Goal: Task Accomplishment & Management: Use online tool/utility

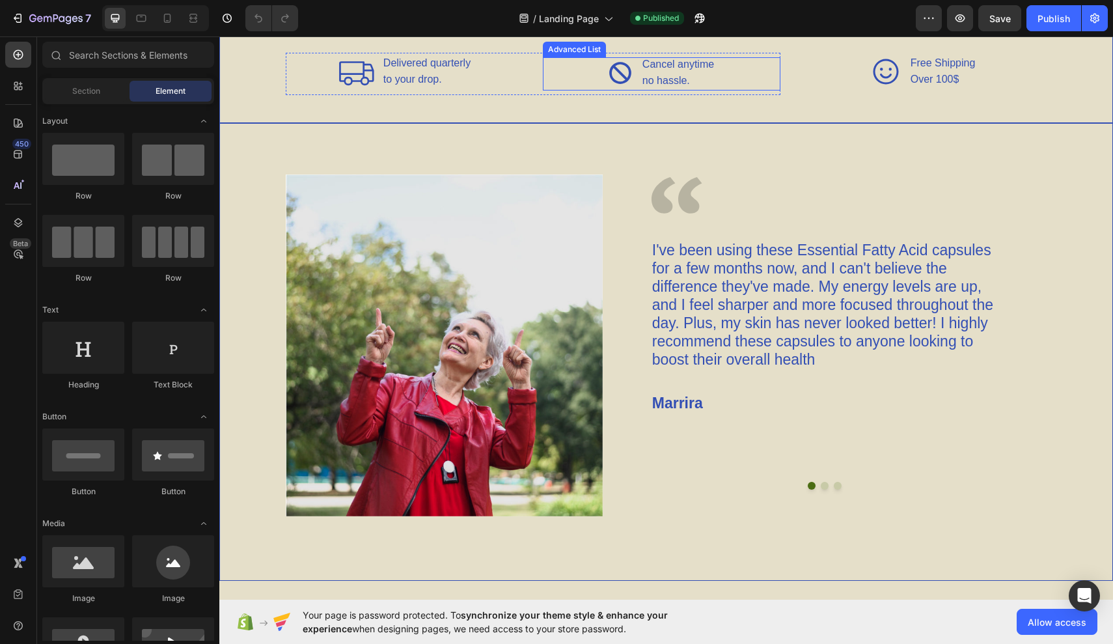
scroll to position [2015, 0]
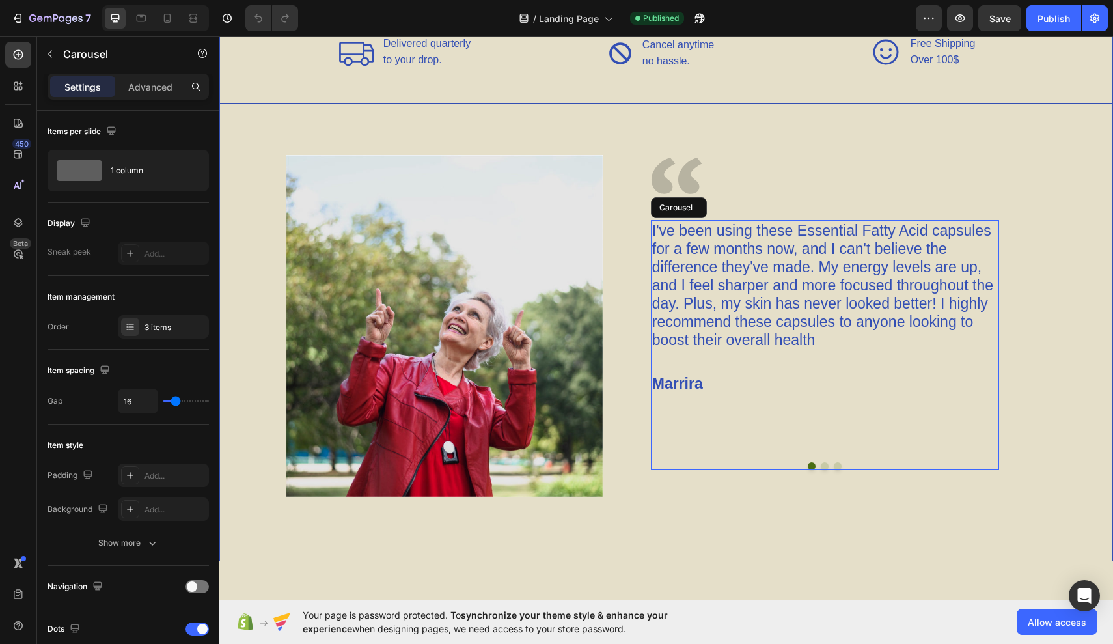
click at [826, 467] on button "Dot" at bounding box center [825, 466] width 8 height 8
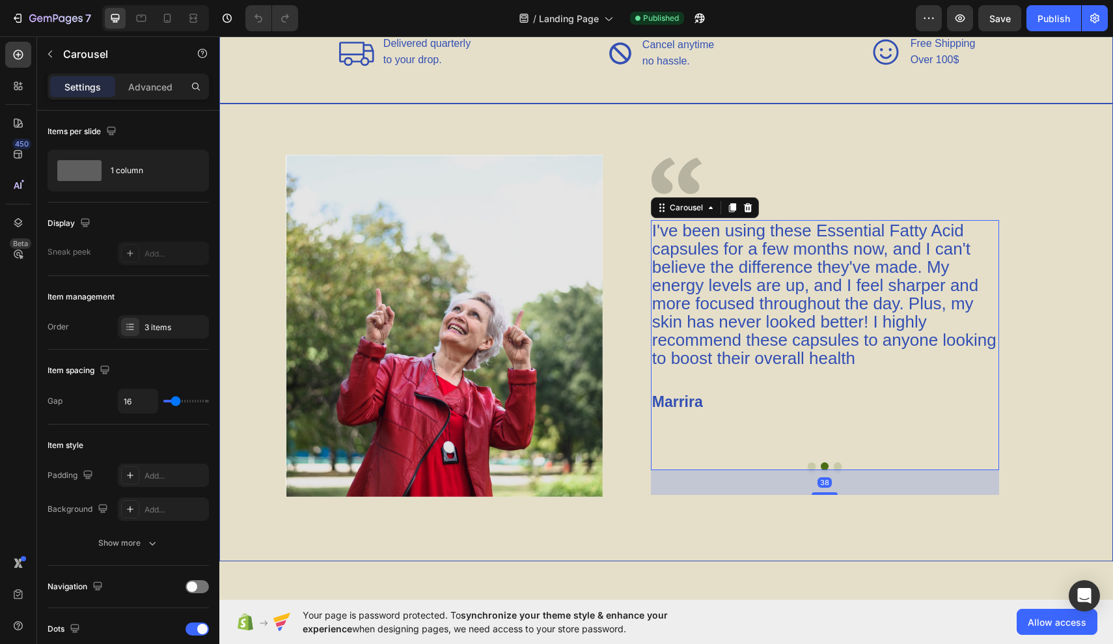
click at [835, 463] on button "Dot" at bounding box center [838, 466] width 8 height 8
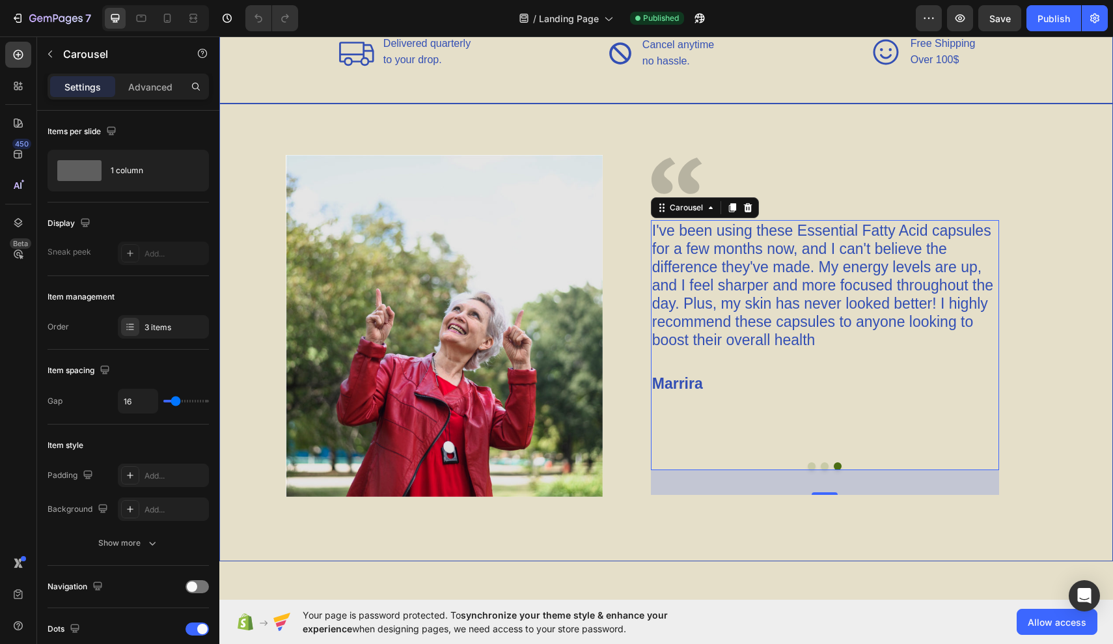
click at [813, 462] on div at bounding box center [825, 466] width 348 height 8
click at [811, 465] on button "Dot" at bounding box center [811, 466] width 8 height 8
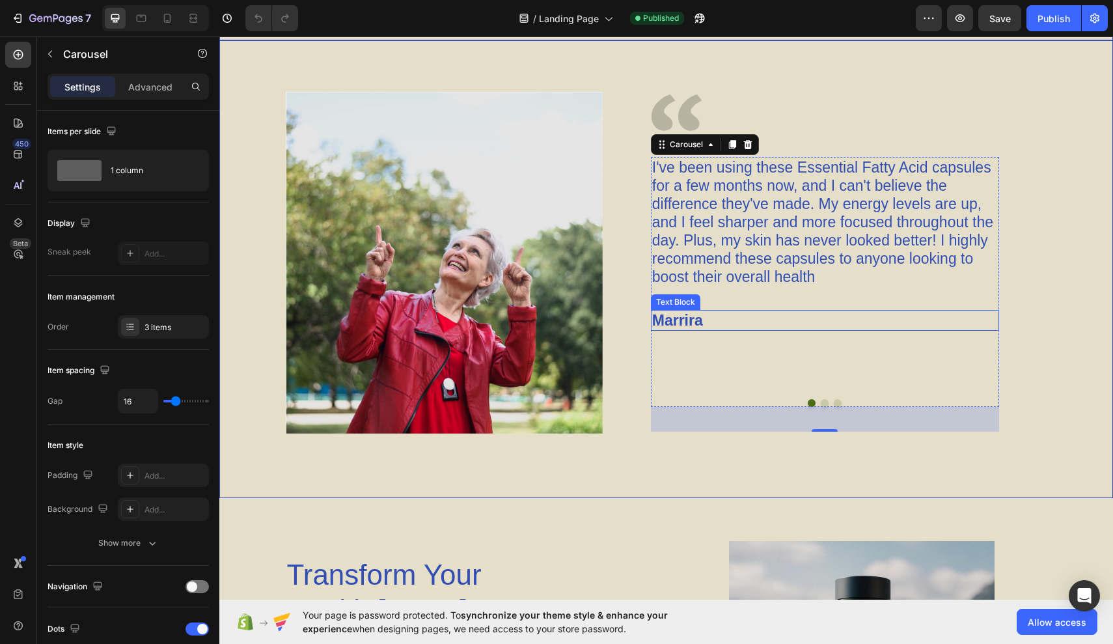
scroll to position [2092, 0]
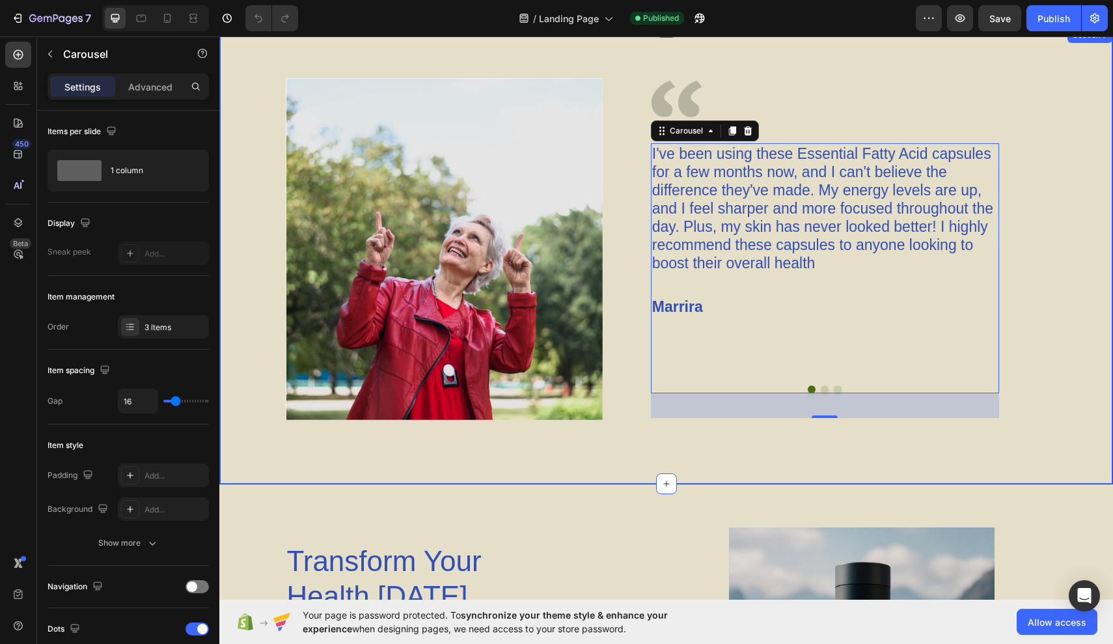
click at [583, 437] on div "Image Image I've been using these Essential Fatty Acid capsules for a few month…" at bounding box center [665, 255] width 893 height 457
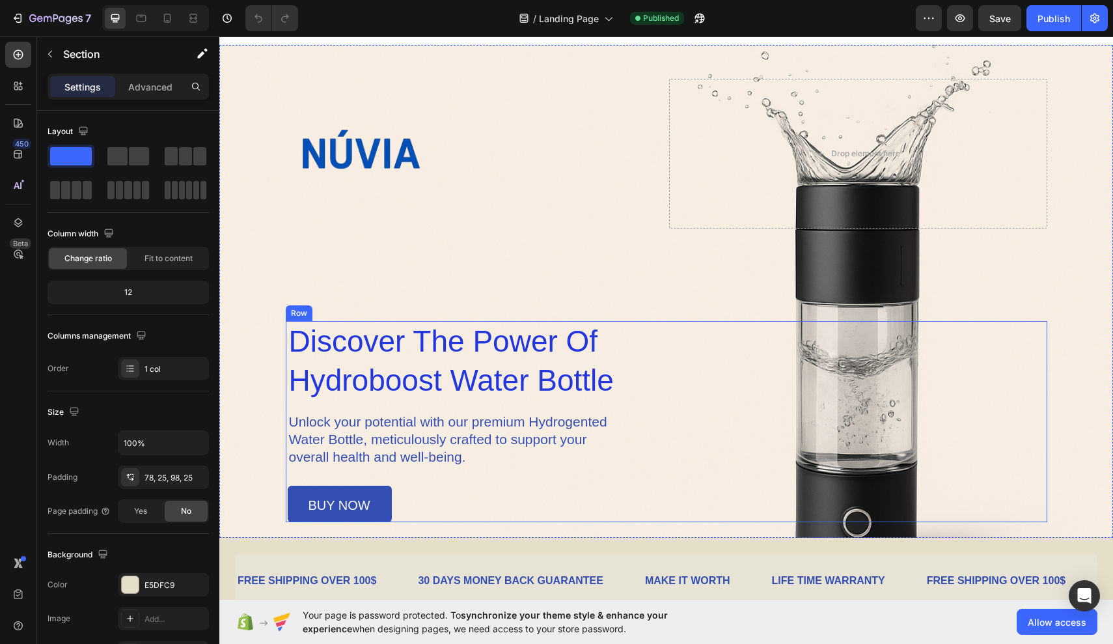
scroll to position [15, 0]
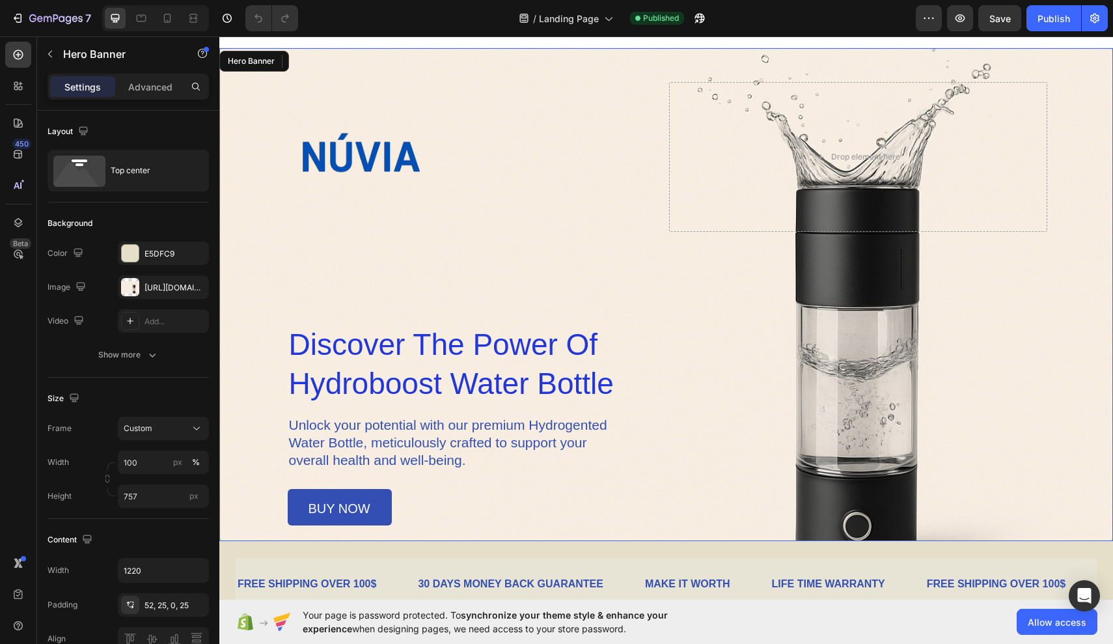
click at [389, 272] on div "Image Drop element here Row discover the power of hydroboost water bottle Headi…" at bounding box center [666, 303] width 761 height 443
click at [129, 257] on div at bounding box center [130, 253] width 17 height 17
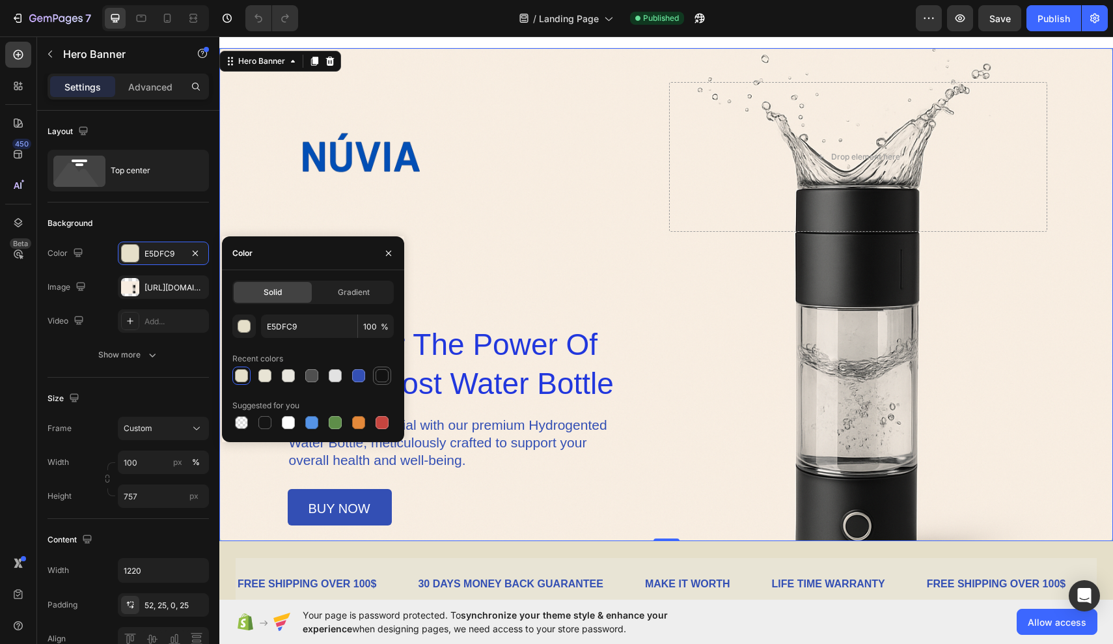
click at [380, 376] on div at bounding box center [381, 375] width 13 height 13
type input "121212"
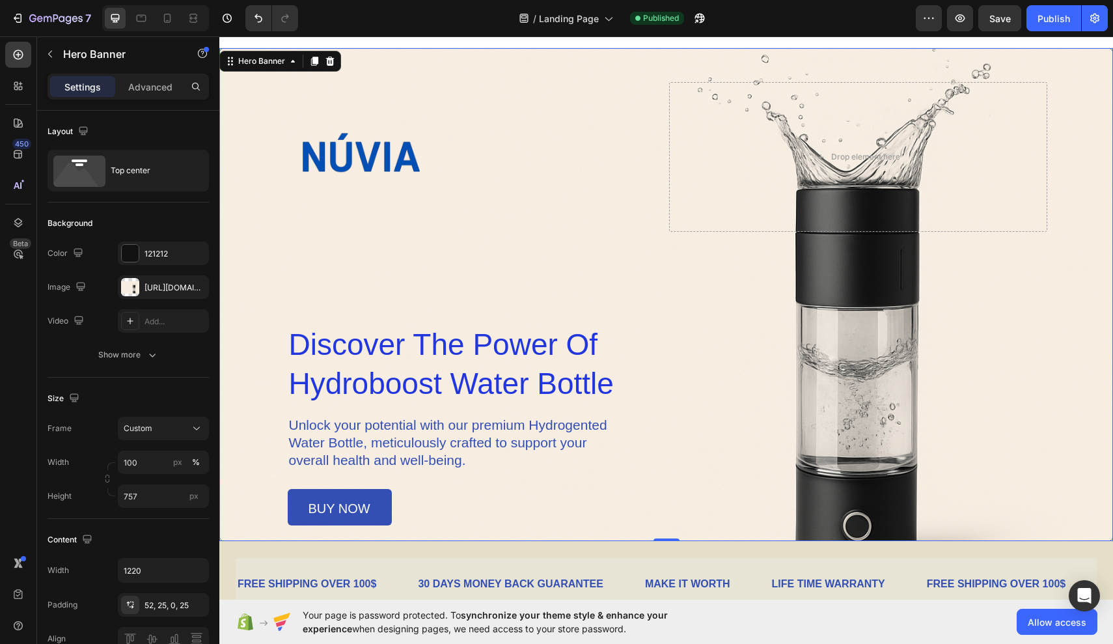
click at [462, 263] on div "Image Drop element here Row discover the power of hydroboost water bottle Headi…" at bounding box center [666, 303] width 761 height 443
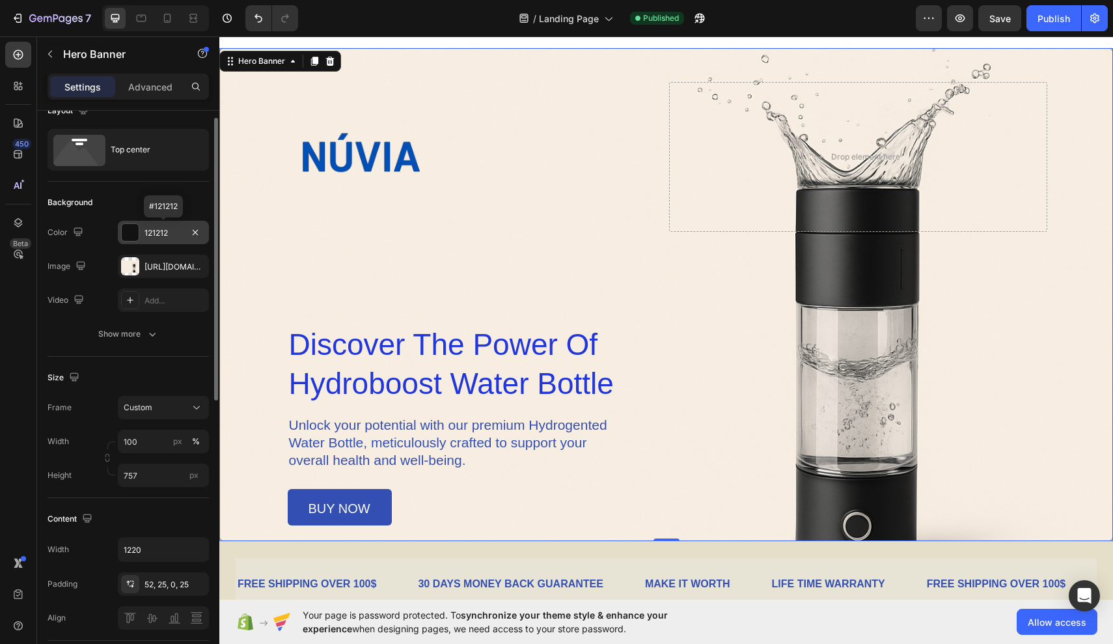
scroll to position [19, 0]
click at [163, 234] on div "121212" at bounding box center [163, 235] width 38 height 12
click at [478, 279] on div "Image Drop element here Row discover the power of hydroboost water bottle Headi…" at bounding box center [666, 303] width 761 height 443
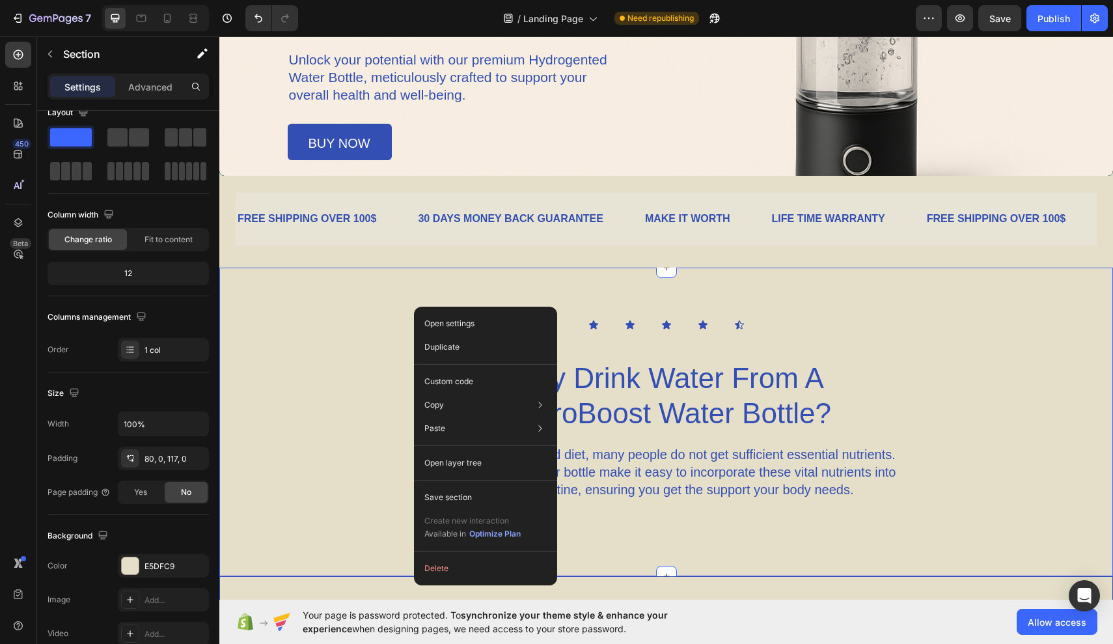
scroll to position [0, 0]
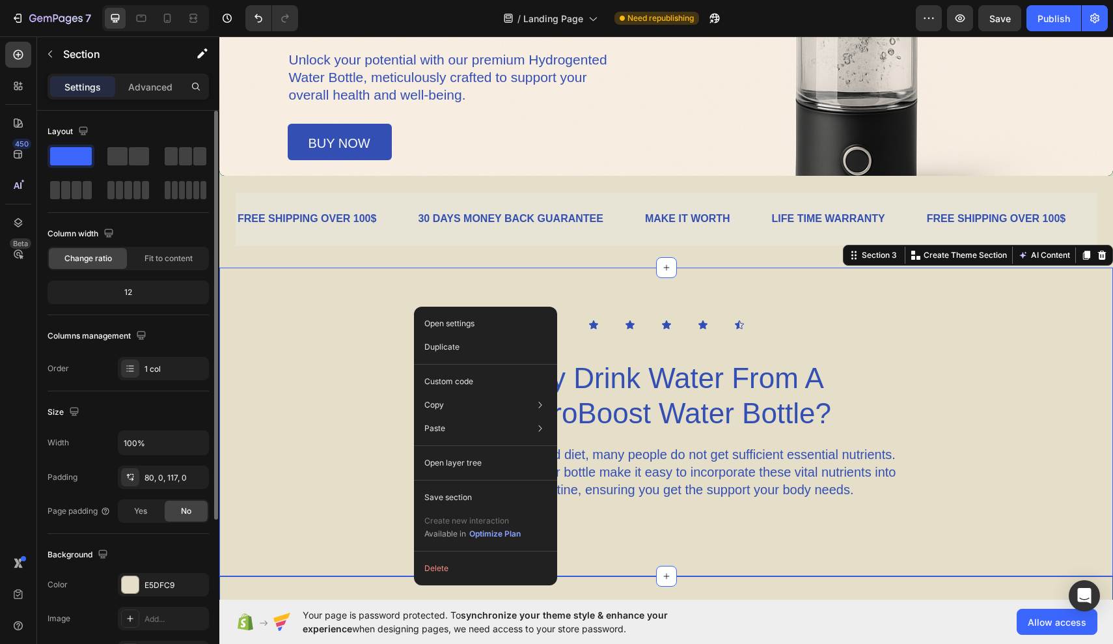
click at [405, 340] on div "Icon Icon Icon Icon Icon Icon List Why Drink Water From A HydroBoost Water Bott…" at bounding box center [665, 409] width 893 height 180
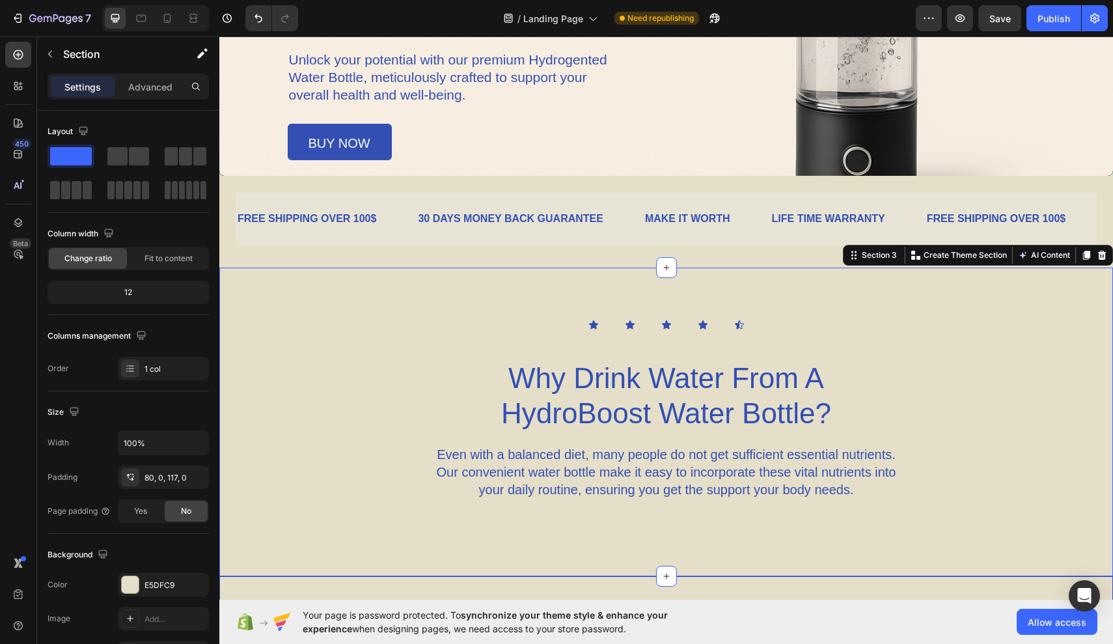
click at [405, 340] on div "Icon Icon Icon Icon Icon Icon List Why Drink Water From A HydroBoost Water Bott…" at bounding box center [665, 409] width 893 height 180
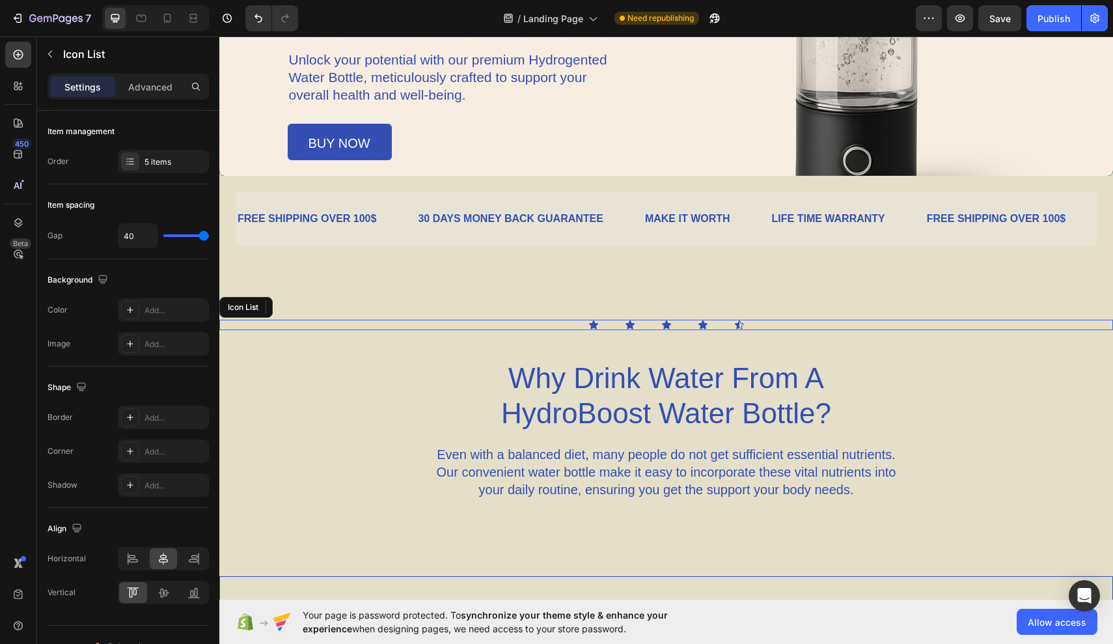
click at [312, 323] on div "Icon Icon Icon Icon Icon" at bounding box center [665, 324] width 893 height 10
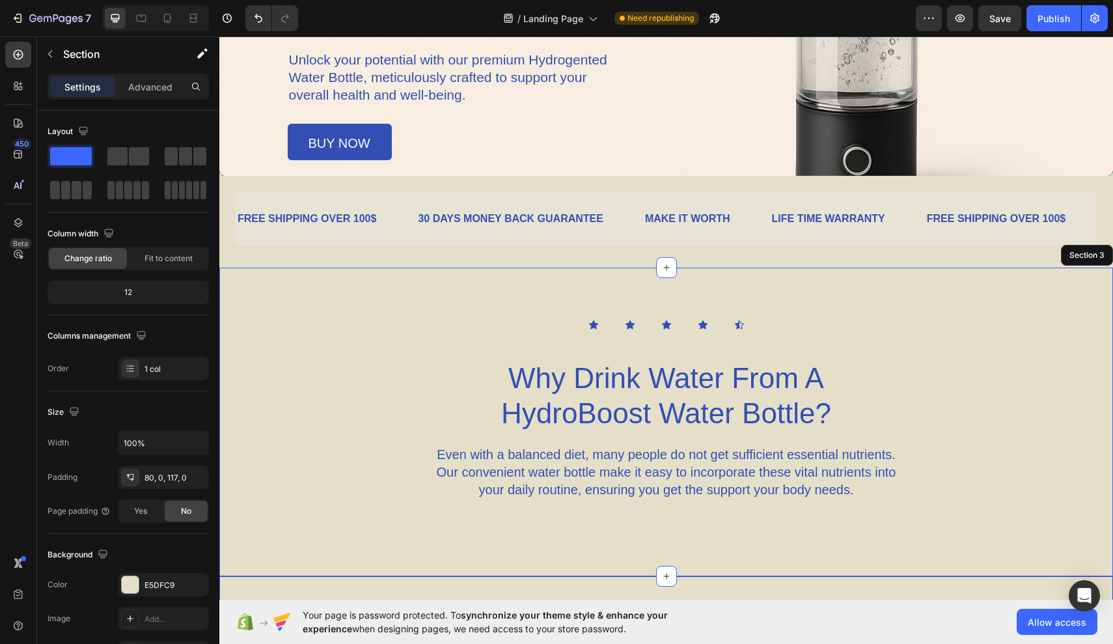
click at [279, 396] on div "Icon Icon Icon Icon Icon Icon List 45 Why Drink Water From A HydroBoost Water B…" at bounding box center [665, 409] width 893 height 180
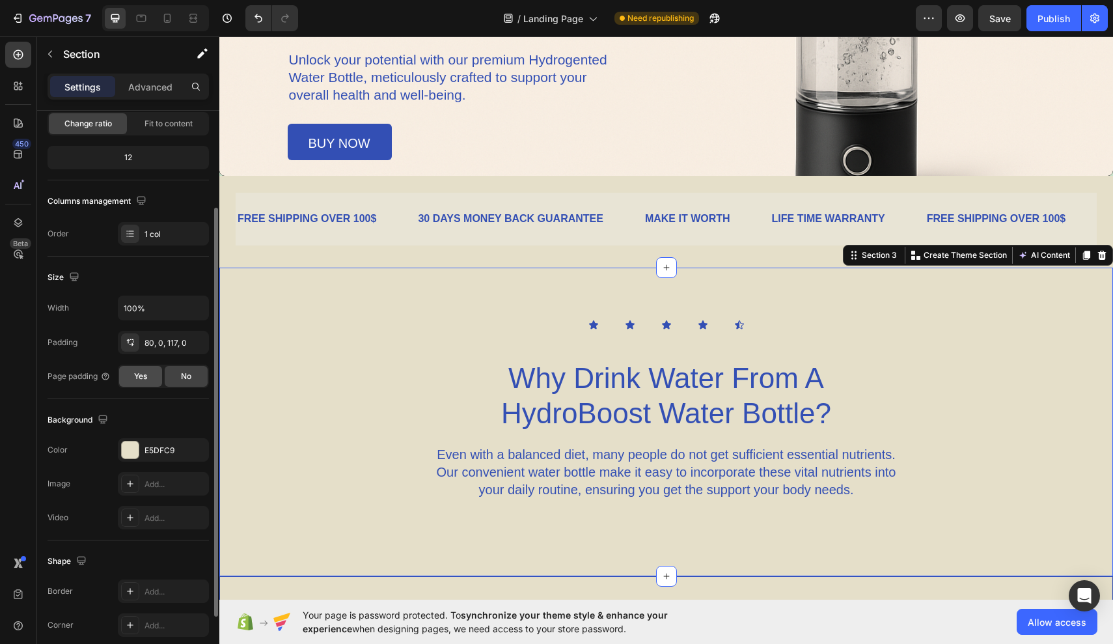
scroll to position [178, 0]
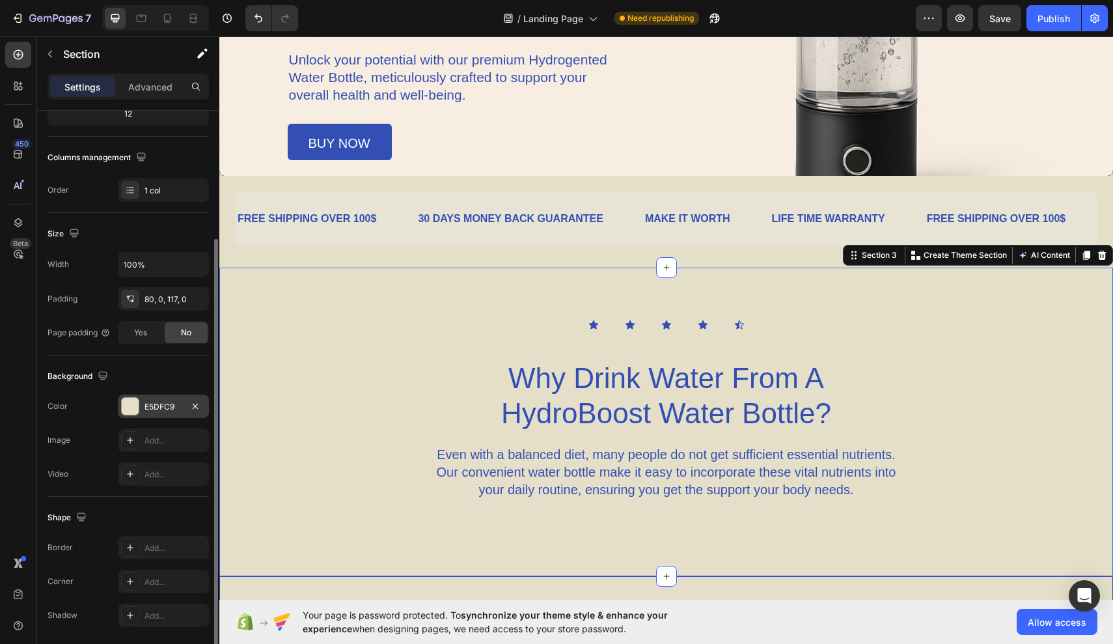
click at [134, 405] on div at bounding box center [130, 406] width 17 height 17
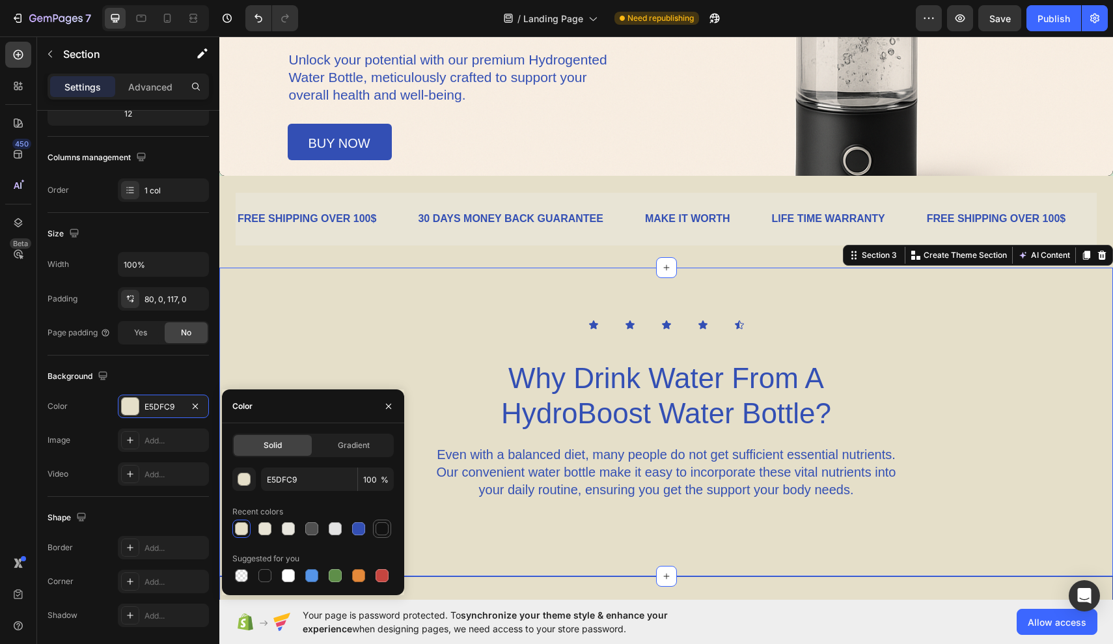
click at [381, 529] on div at bounding box center [381, 528] width 13 height 13
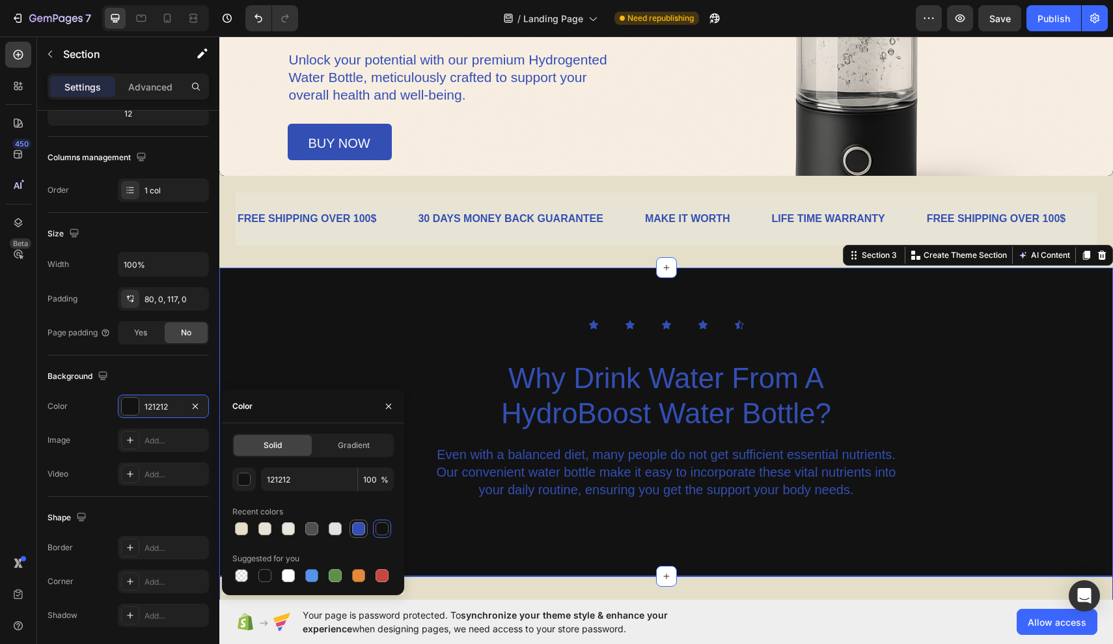
click at [358, 532] on div at bounding box center [358, 528] width 13 height 13
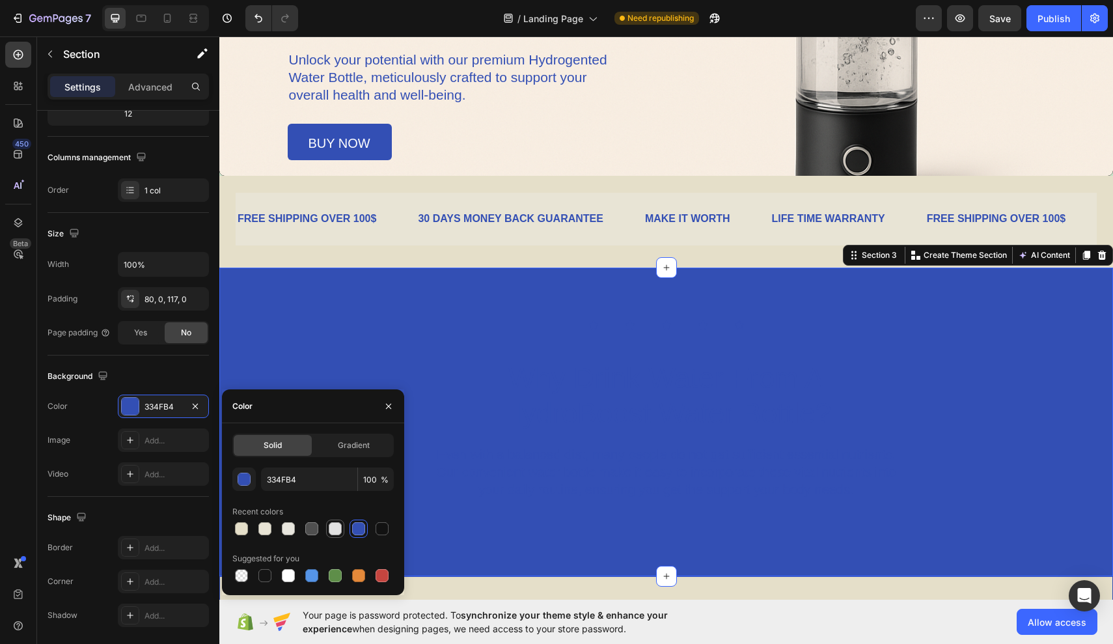
click at [342, 530] on div at bounding box center [335, 529] width 16 height 16
type input "E2E2E2"
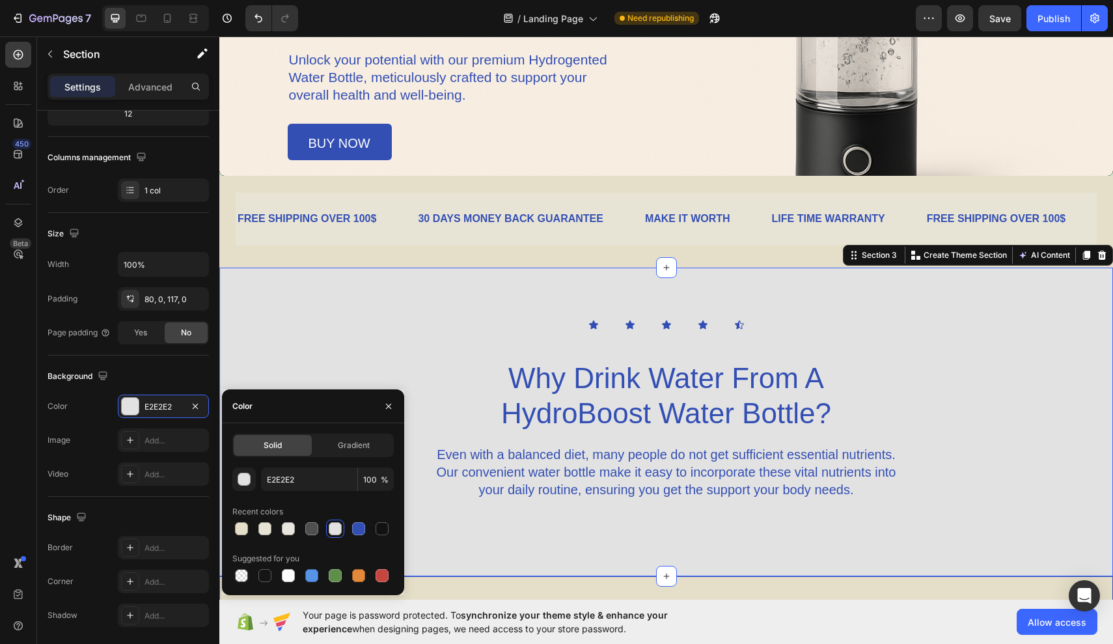
click at [321, 529] on div at bounding box center [312, 528] width 161 height 18
click at [357, 437] on div "Gradient" at bounding box center [353, 445] width 78 height 21
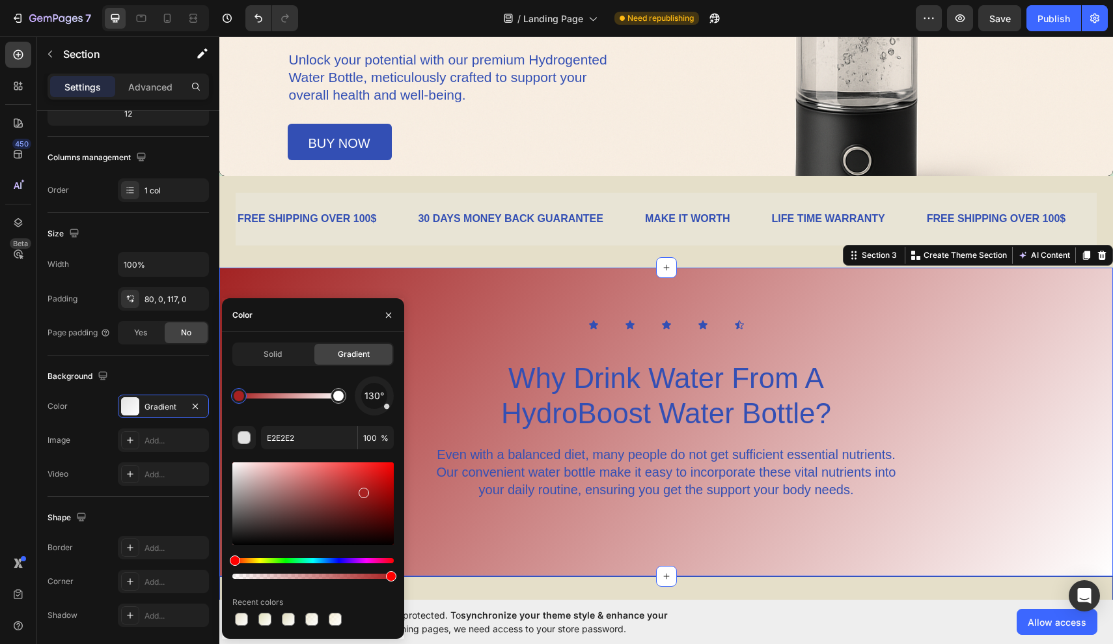
drag, startPoint x: 306, startPoint y: 490, endPoint x: 351, endPoint y: 496, distance: 45.9
click at [351, 496] on div at bounding box center [312, 503] width 161 height 83
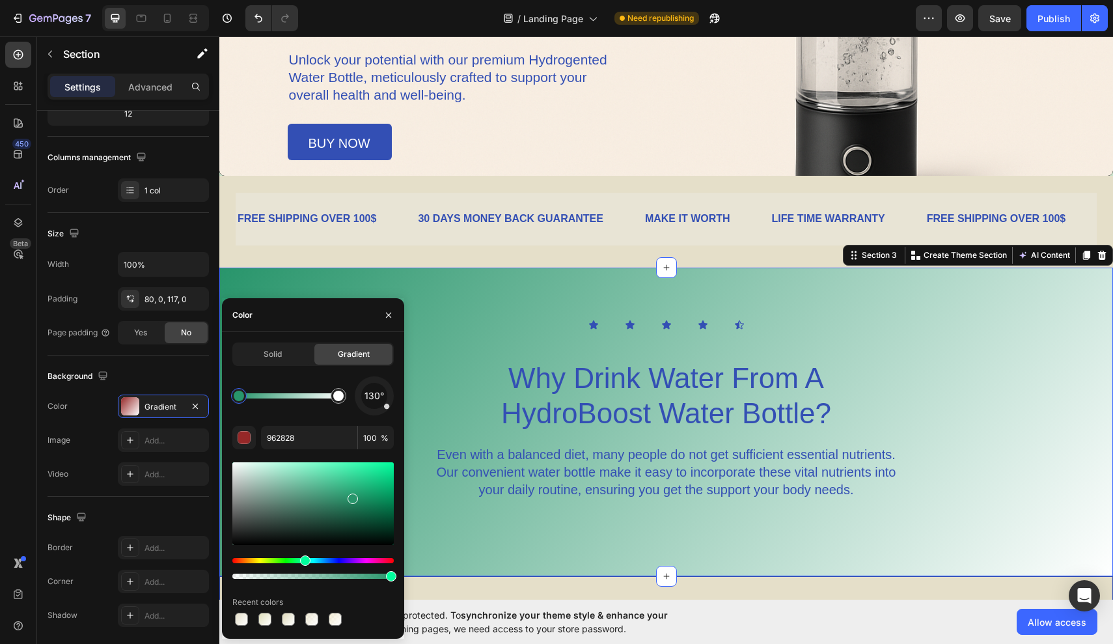
click at [303, 558] on div "Hue" at bounding box center [312, 560] width 161 height 5
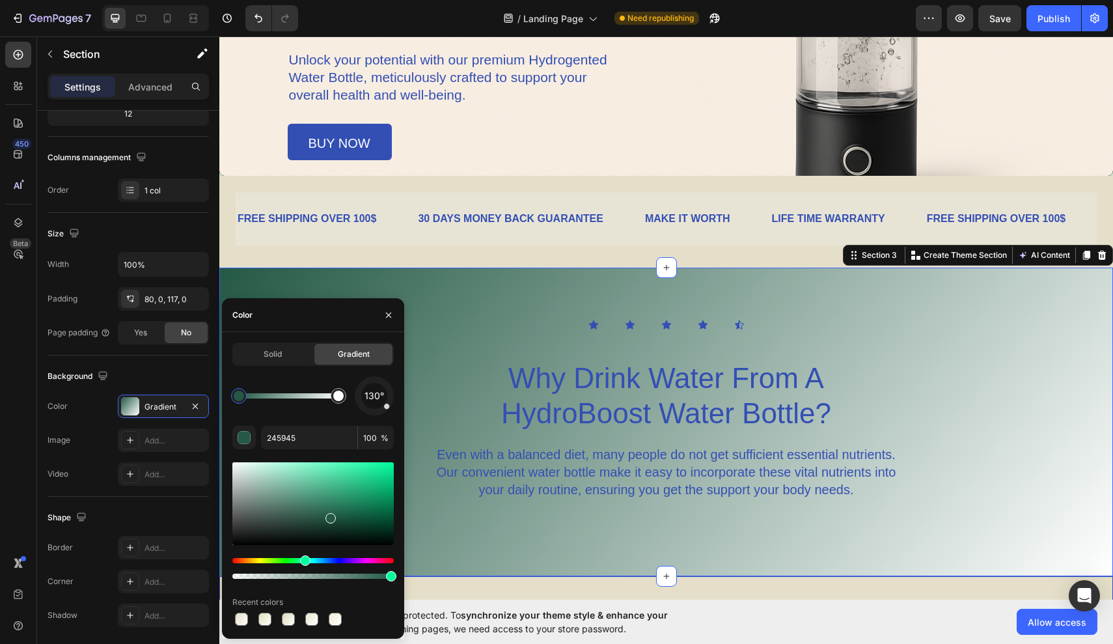
drag, startPoint x: 328, startPoint y: 515, endPoint x: 333, endPoint y: 501, distance: 15.2
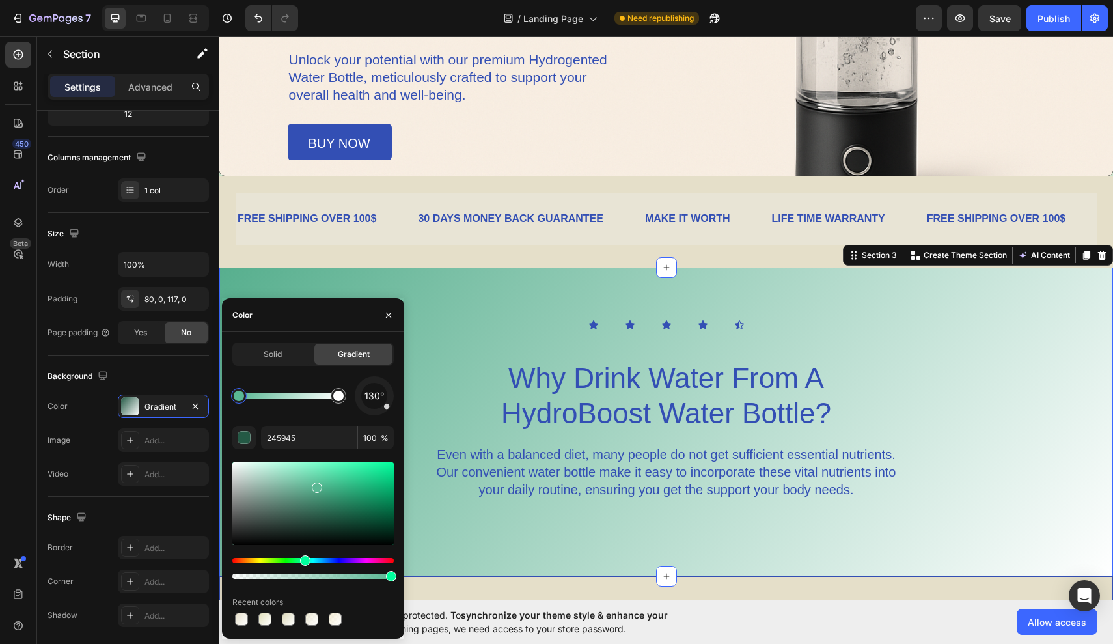
drag, startPoint x: 334, startPoint y: 517, endPoint x: 315, endPoint y: 493, distance: 31.1
click at [314, 493] on div at bounding box center [317, 487] width 10 height 10
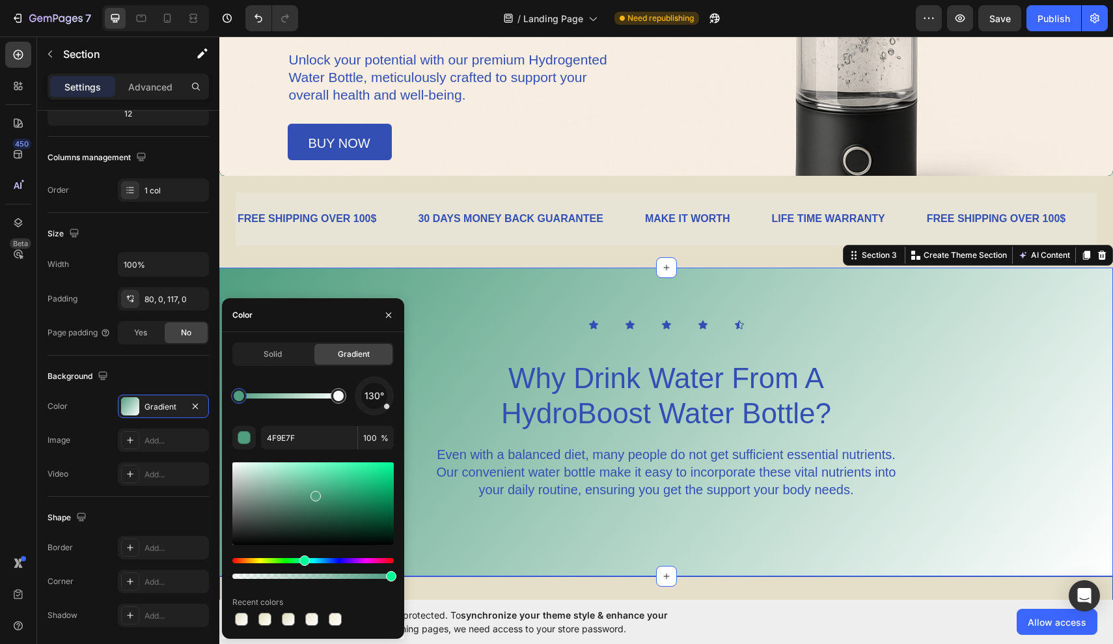
click at [334, 558] on div at bounding box center [312, 520] width 161 height 122
click at [334, 563] on div at bounding box center [312, 568] width 161 height 21
click at [331, 562] on div "Hue" at bounding box center [312, 560] width 161 height 5
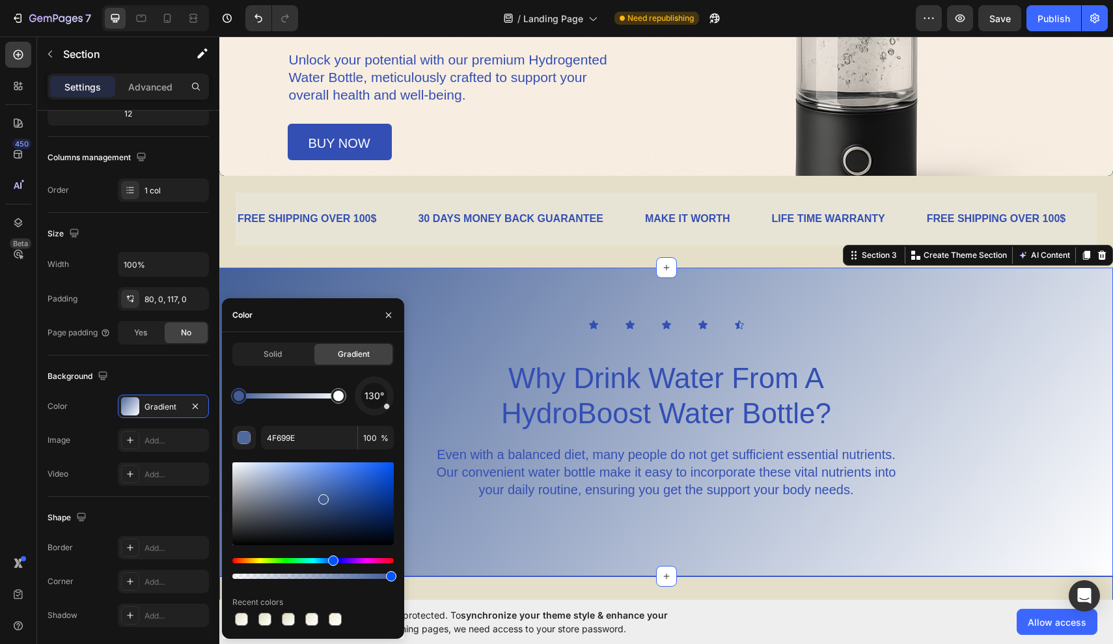
drag, startPoint x: 322, startPoint y: 497, endPoint x: 308, endPoint y: 496, distance: 14.3
click at [308, 496] on div at bounding box center [312, 503] width 161 height 83
type input "49649B"
drag, startPoint x: 309, startPoint y: 497, endPoint x: 321, endPoint y: 494, distance: 12.8
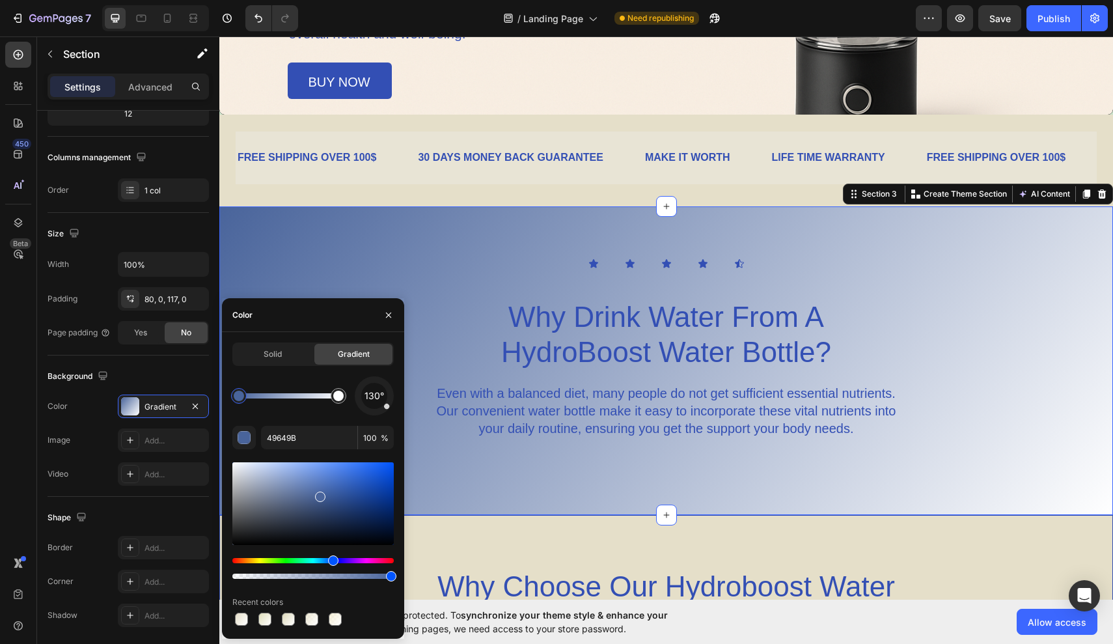
scroll to position [442, 0]
click at [282, 361] on div "Solid" at bounding box center [273, 354] width 78 height 21
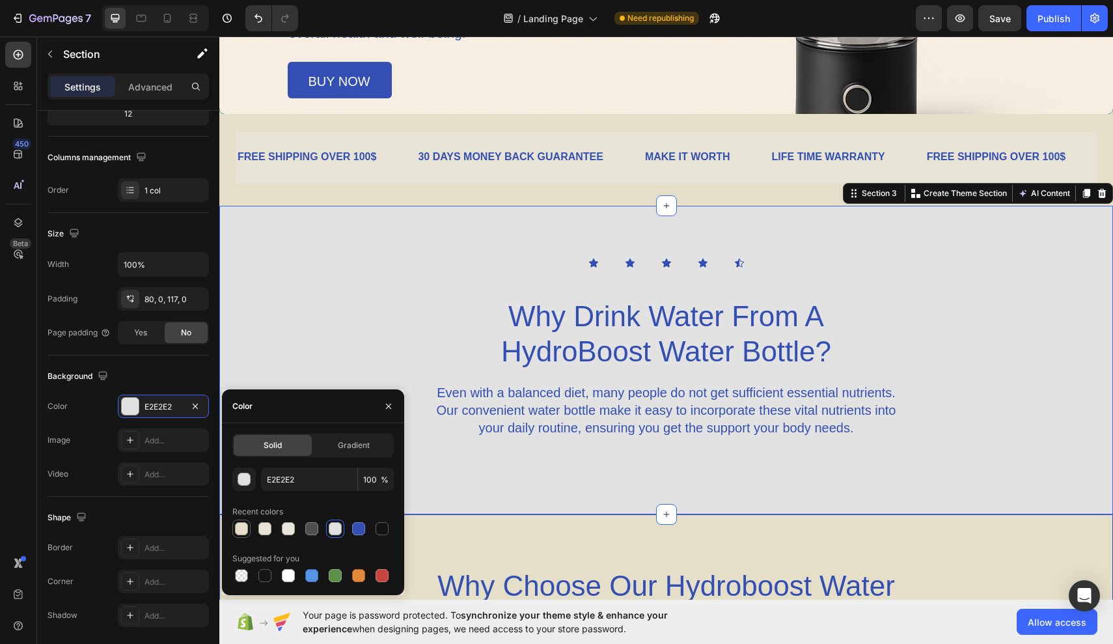
click at [245, 529] on div at bounding box center [241, 528] width 13 height 13
type input "E5DFC9"
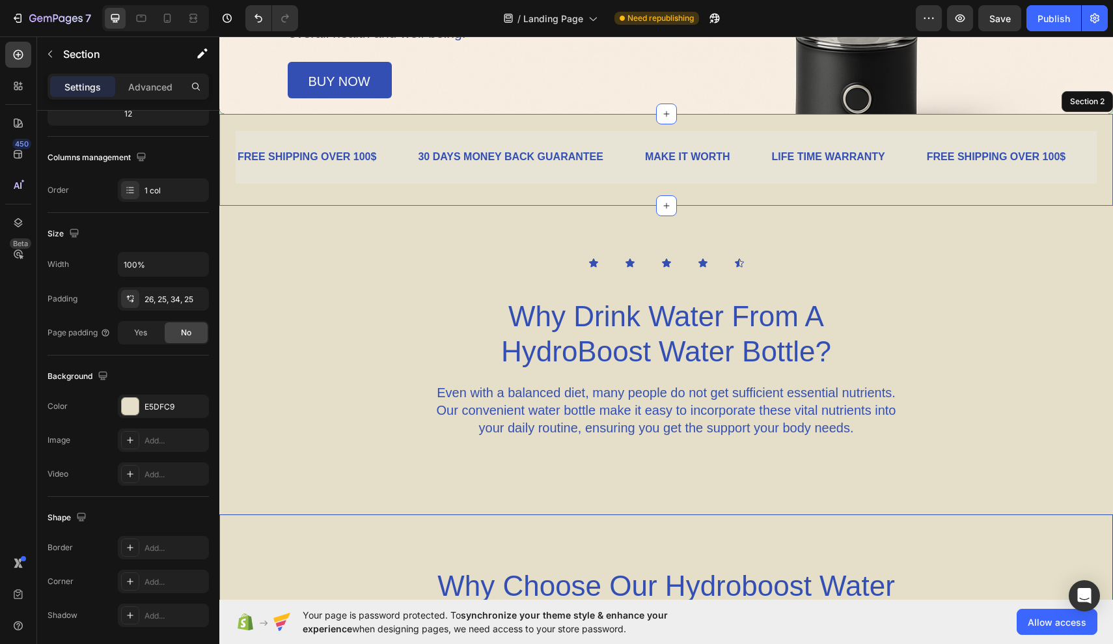
click at [419, 195] on div "FREE SHIPPING OVER 100$ Text Block 30 DAYS MONEY BACK GUARANTEE Text Block MAKE…" at bounding box center [665, 160] width 893 height 92
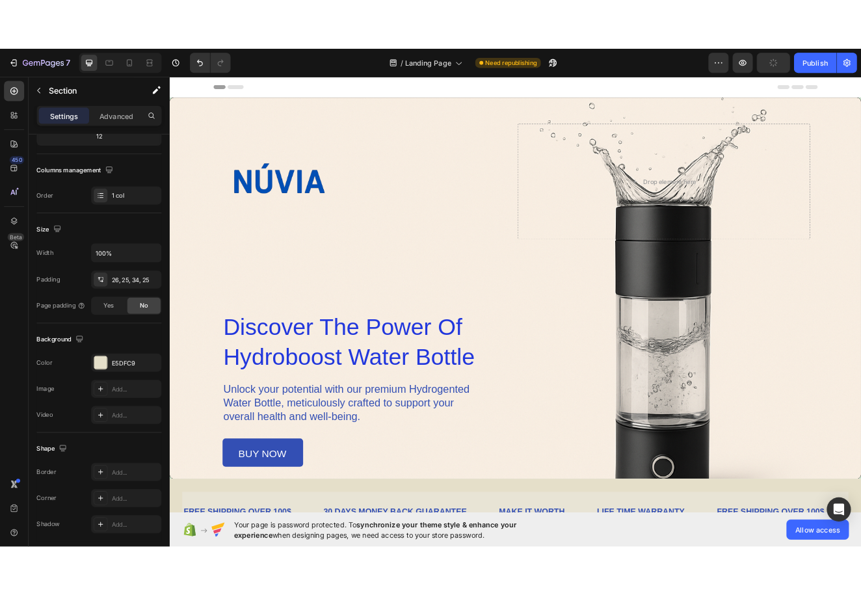
scroll to position [0, 0]
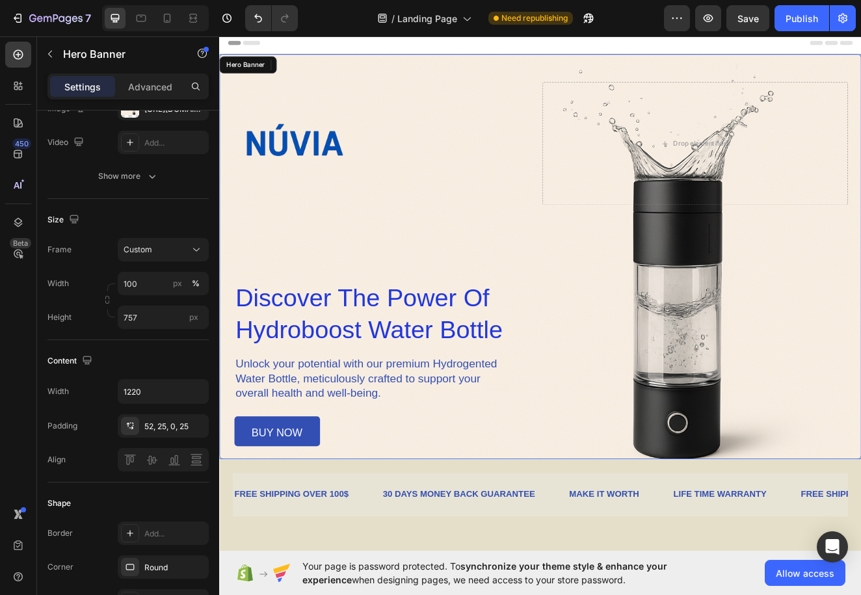
click at [429, 242] on div "Image Drop element here Row discover the power of hydroboost water bottle Headi…" at bounding box center [610, 313] width 748 height 443
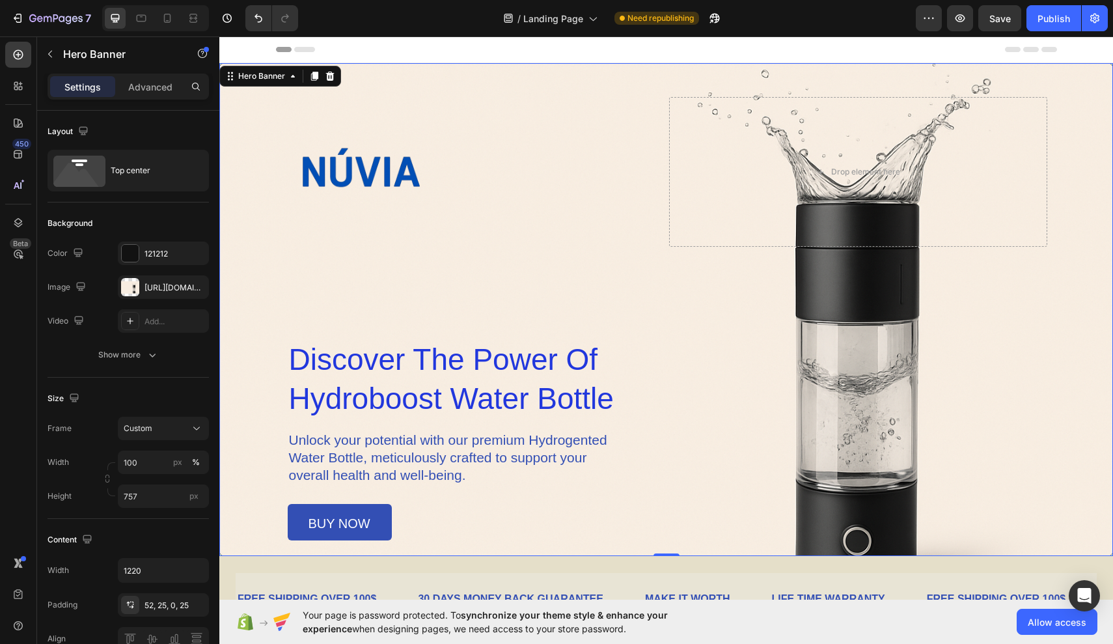
click at [368, 299] on div "Image Drop element here Row discover the power of hydroboost water bottle Headi…" at bounding box center [666, 318] width 761 height 443
click at [165, 285] on div "[URL][DOMAIN_NAME]" at bounding box center [163, 288] width 38 height 12
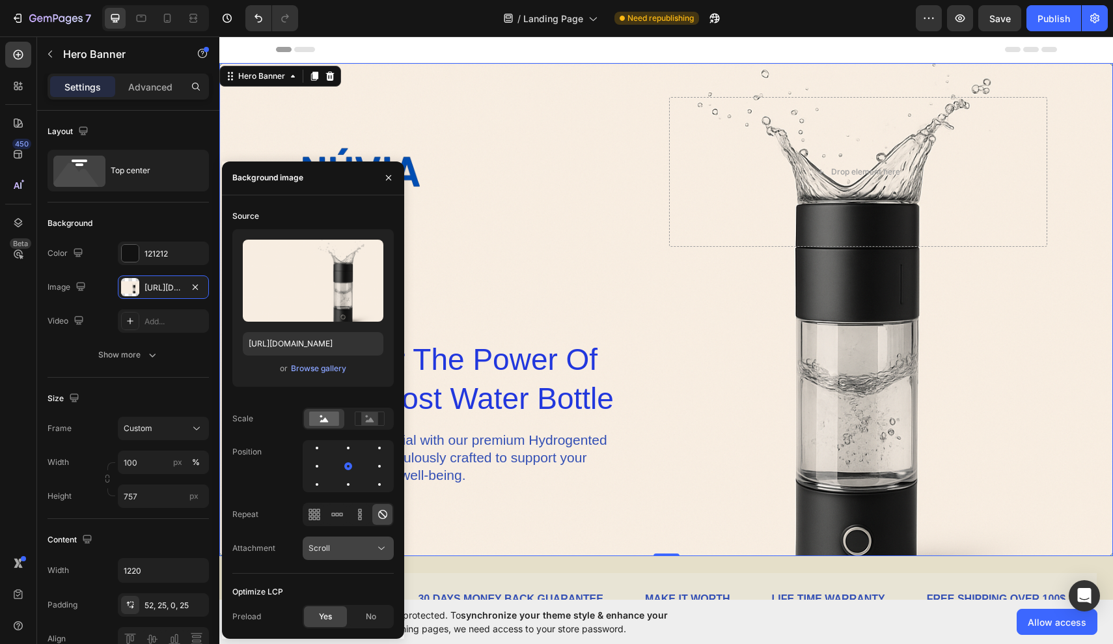
click at [354, 550] on div "Scroll" at bounding box center [341, 548] width 66 height 12
click at [345, 495] on p "Fixed" at bounding box center [345, 491] width 74 height 12
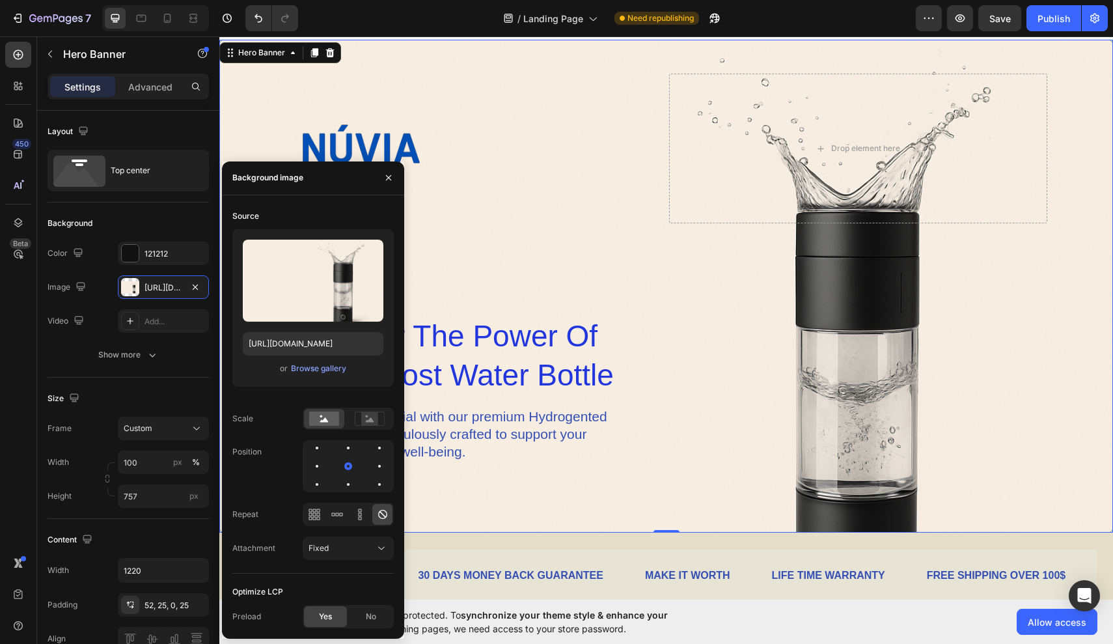
scroll to position [23, 0]
click at [580, 562] on div "30 DAYS MONEY BACK GUARANTEE Text Block" at bounding box center [510, 576] width 188 height 32
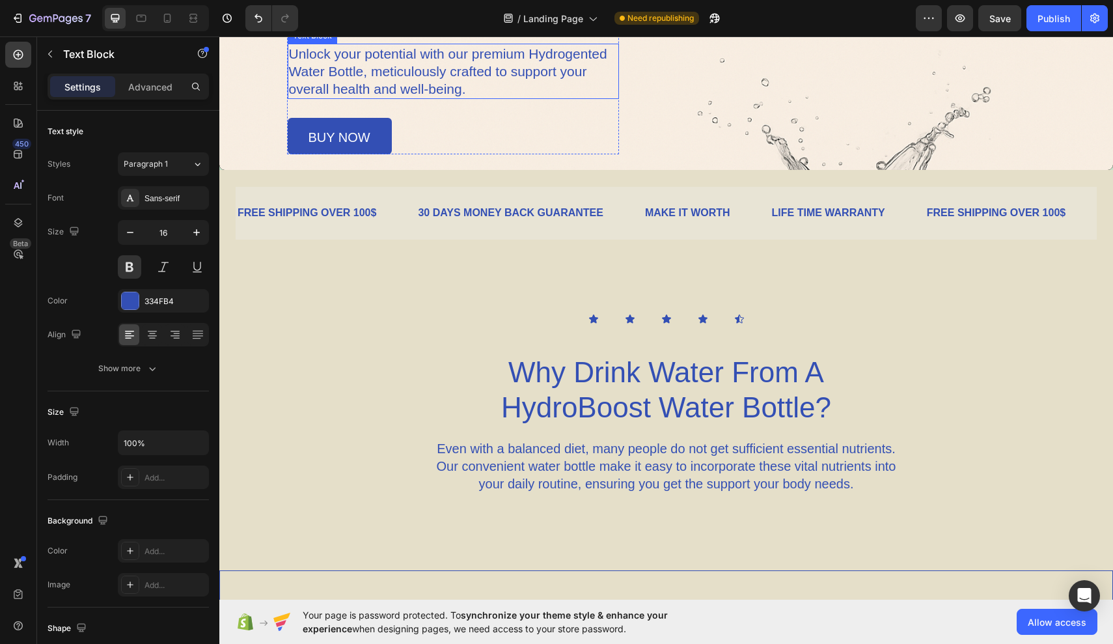
scroll to position [387, 0]
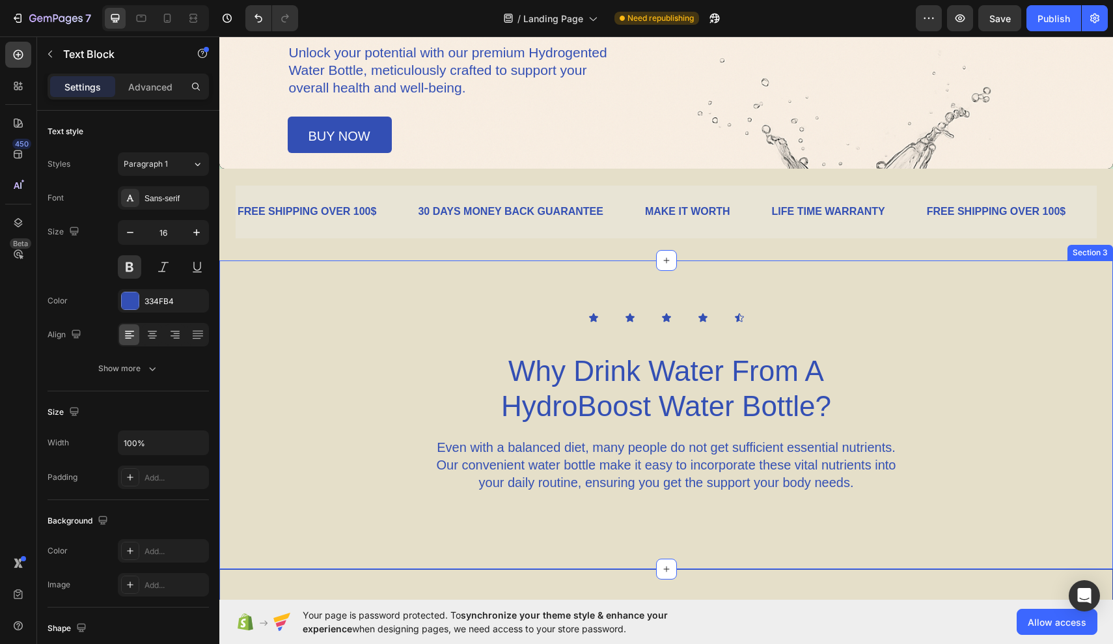
click at [343, 370] on div "Icon Icon Icon Icon Icon Icon List Why Drink Water From A HydroBoost Water Bott…" at bounding box center [665, 402] width 893 height 180
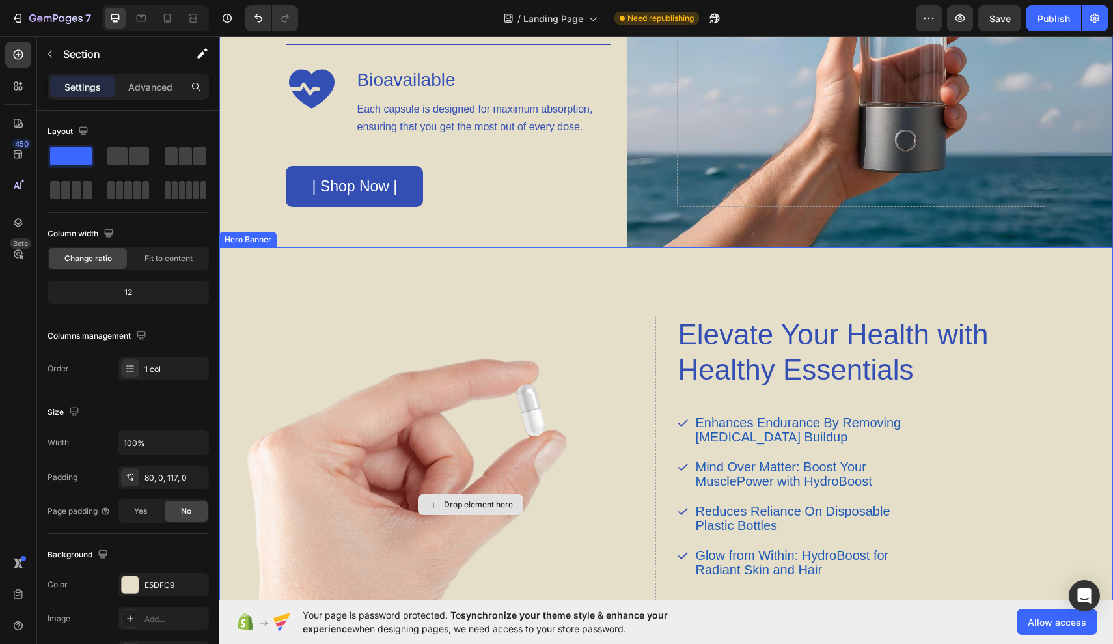
scroll to position [1326, 0]
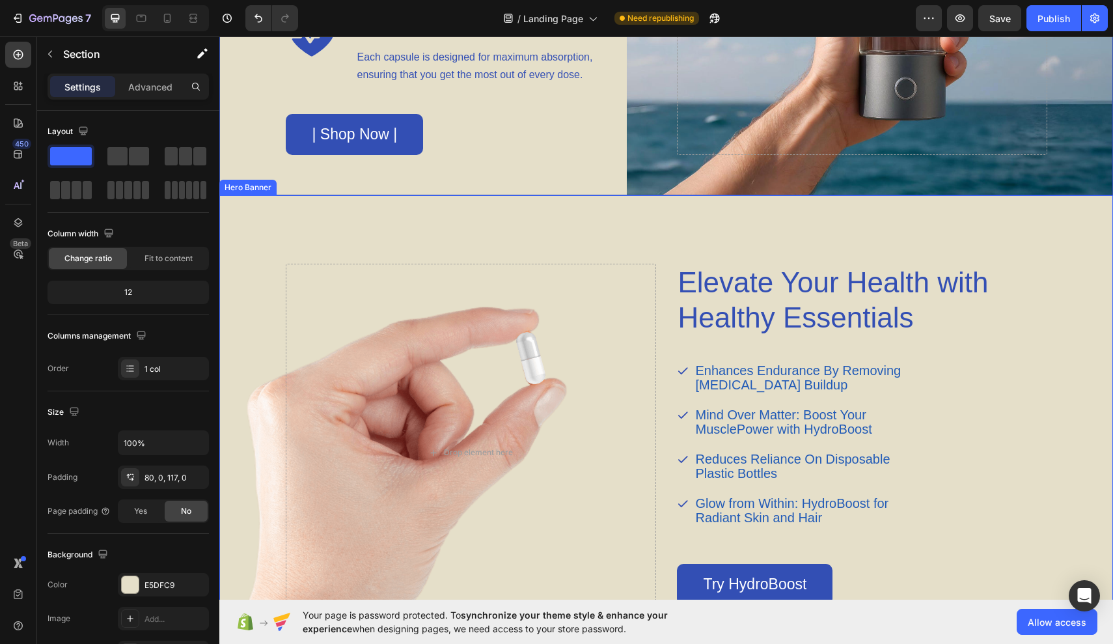
click at [254, 347] on div "Background Image" at bounding box center [665, 442] width 893 height 495
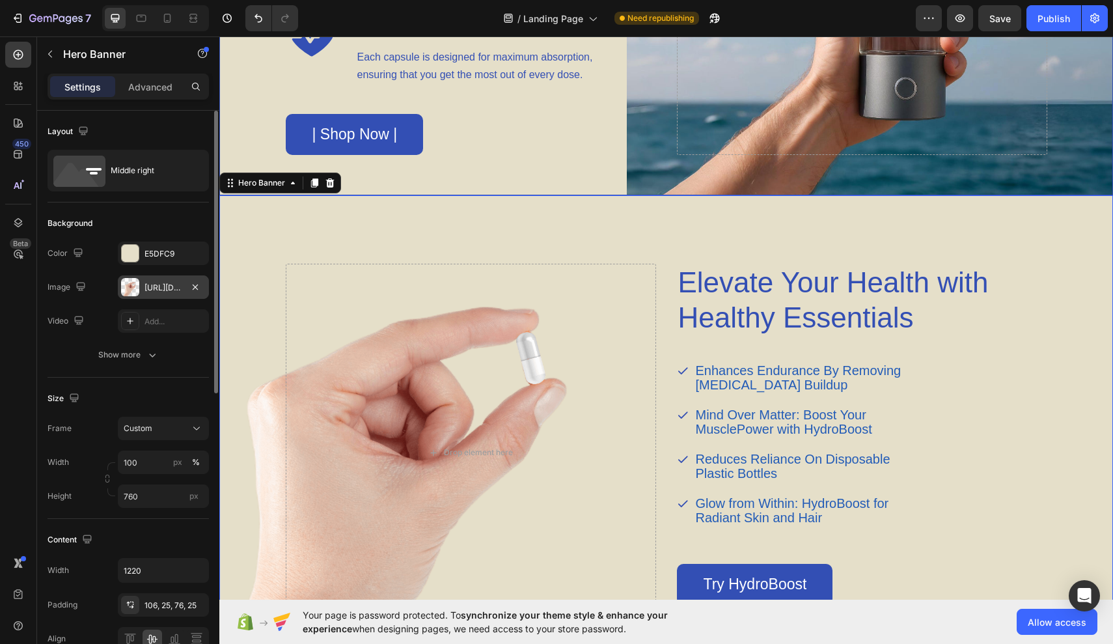
click at [135, 280] on div at bounding box center [130, 287] width 18 height 18
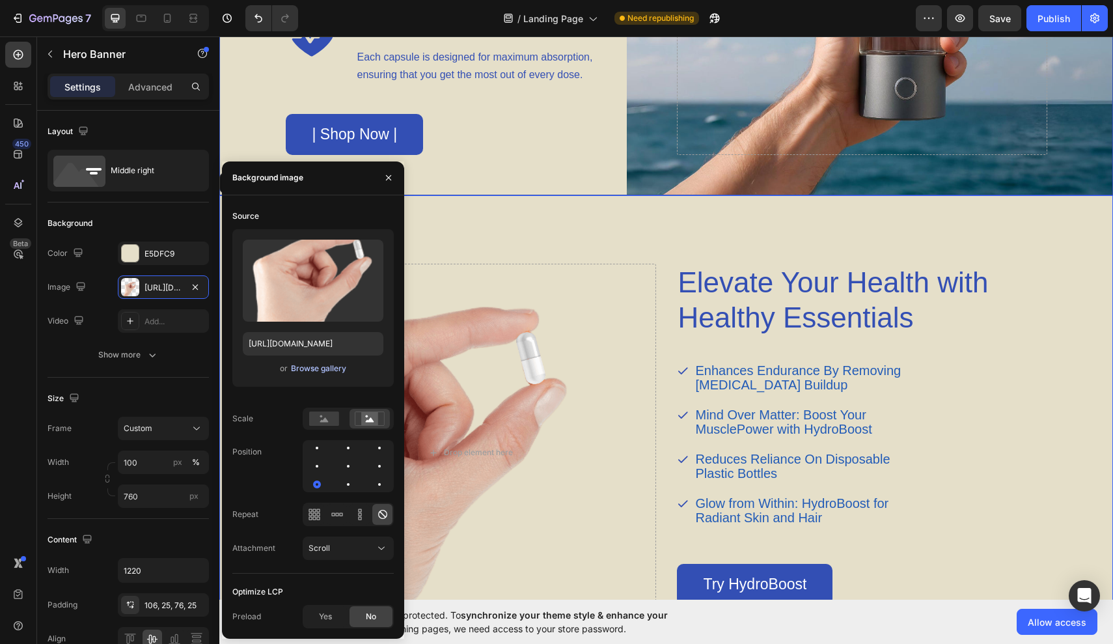
click at [323, 369] on div "Browse gallery" at bounding box center [318, 368] width 55 height 12
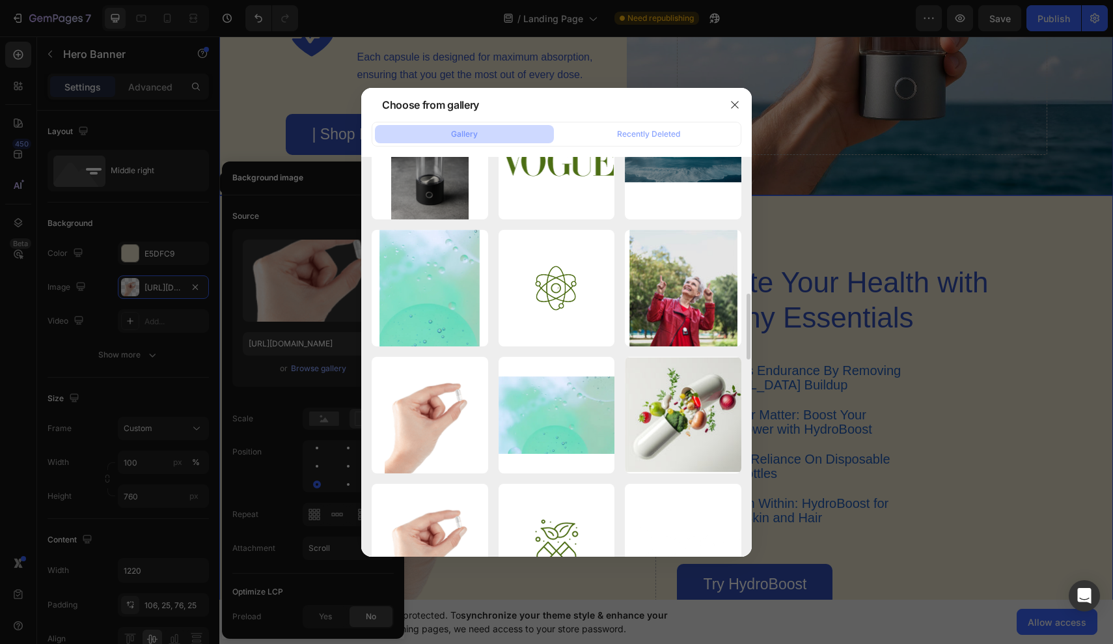
scroll to position [325, 0]
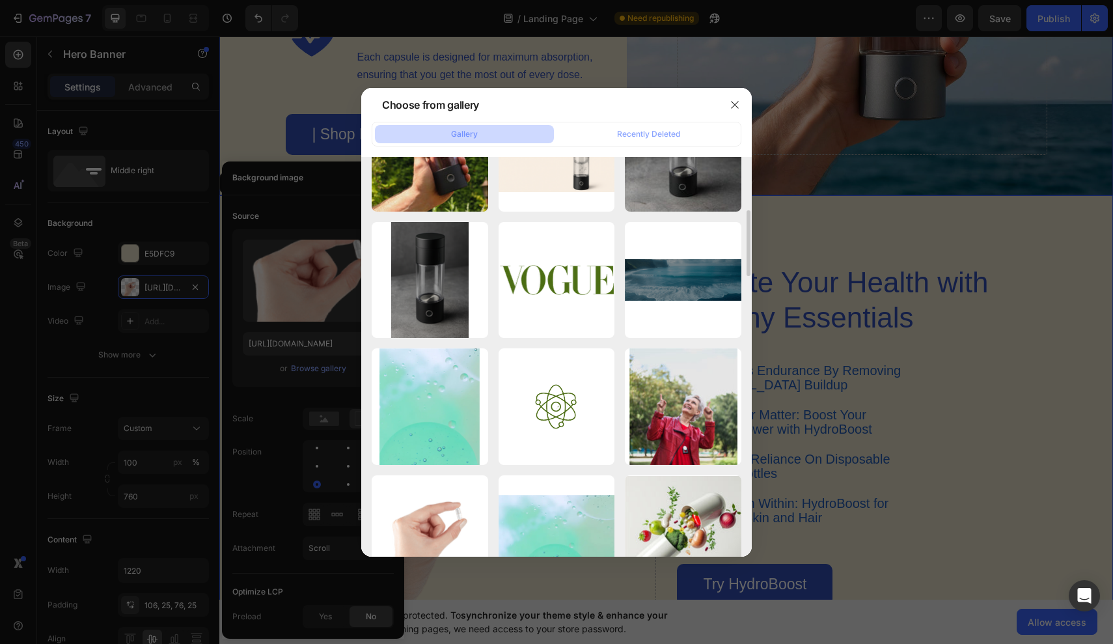
click at [818, 215] on div at bounding box center [556, 322] width 1113 height 644
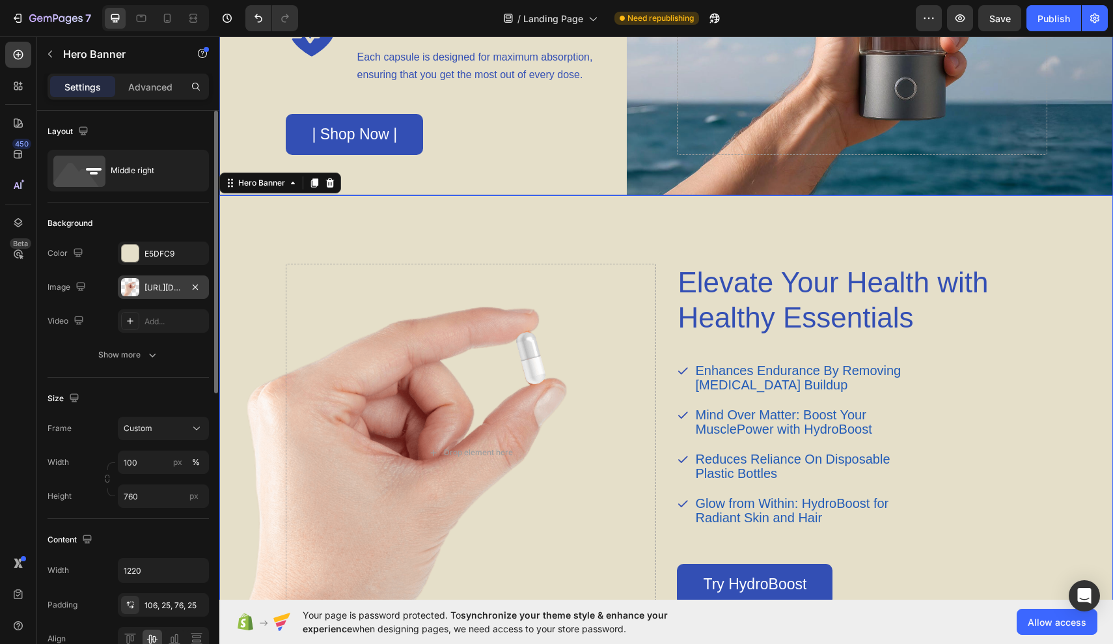
click at [158, 286] on div "[URL][DOMAIN_NAME]" at bounding box center [163, 288] width 38 height 12
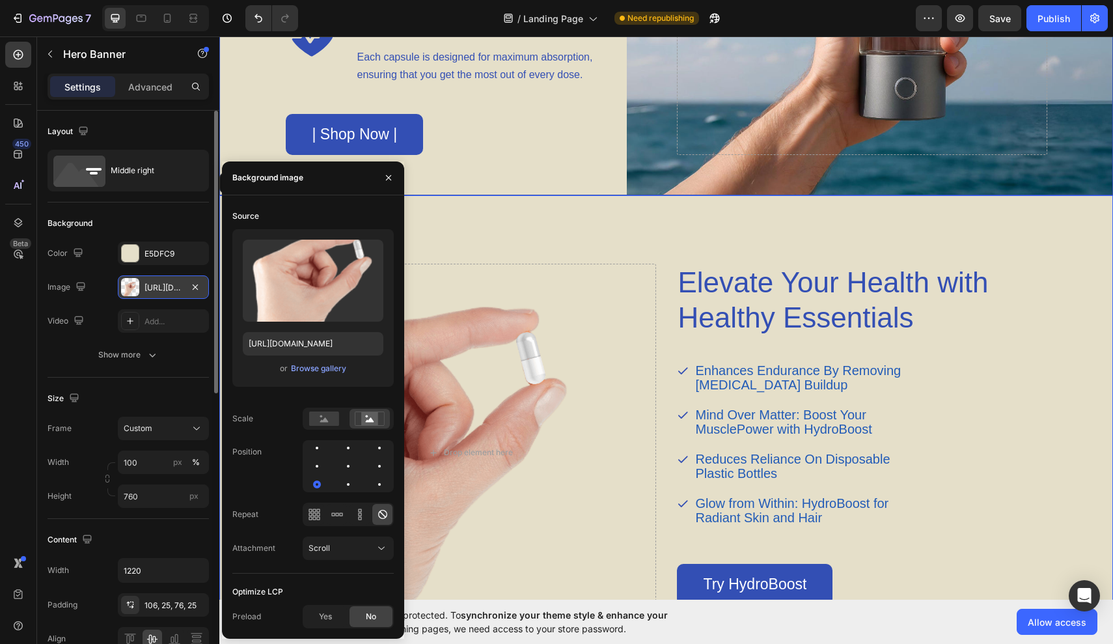
click at [158, 286] on div "[URL][DOMAIN_NAME]" at bounding box center [163, 288] width 38 height 12
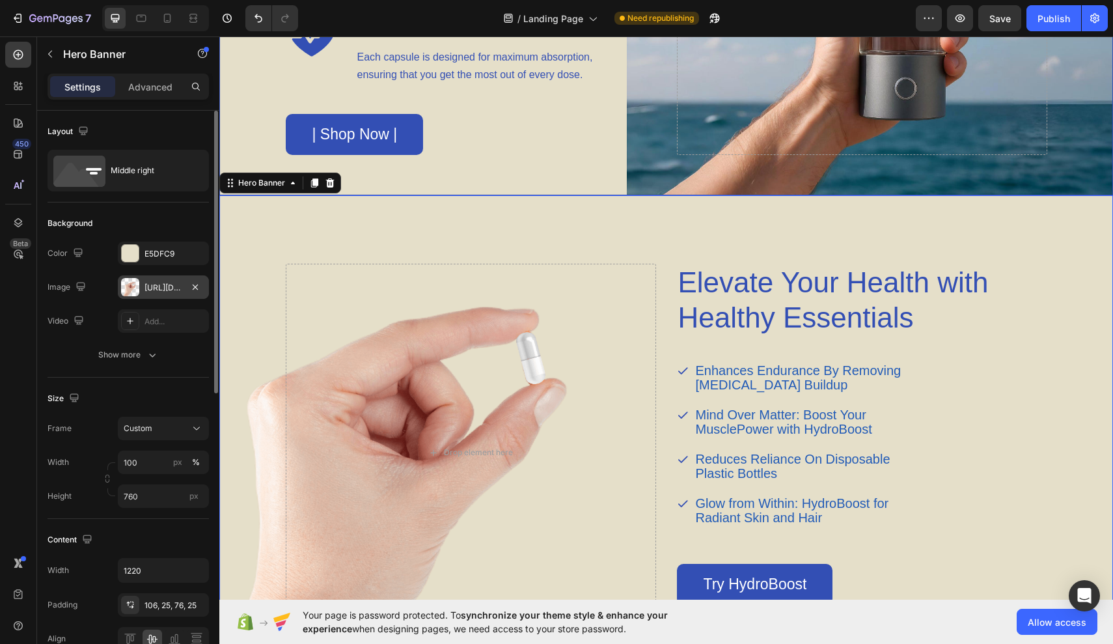
click at [128, 296] on div "[URL][DOMAIN_NAME]" at bounding box center [163, 286] width 91 height 23
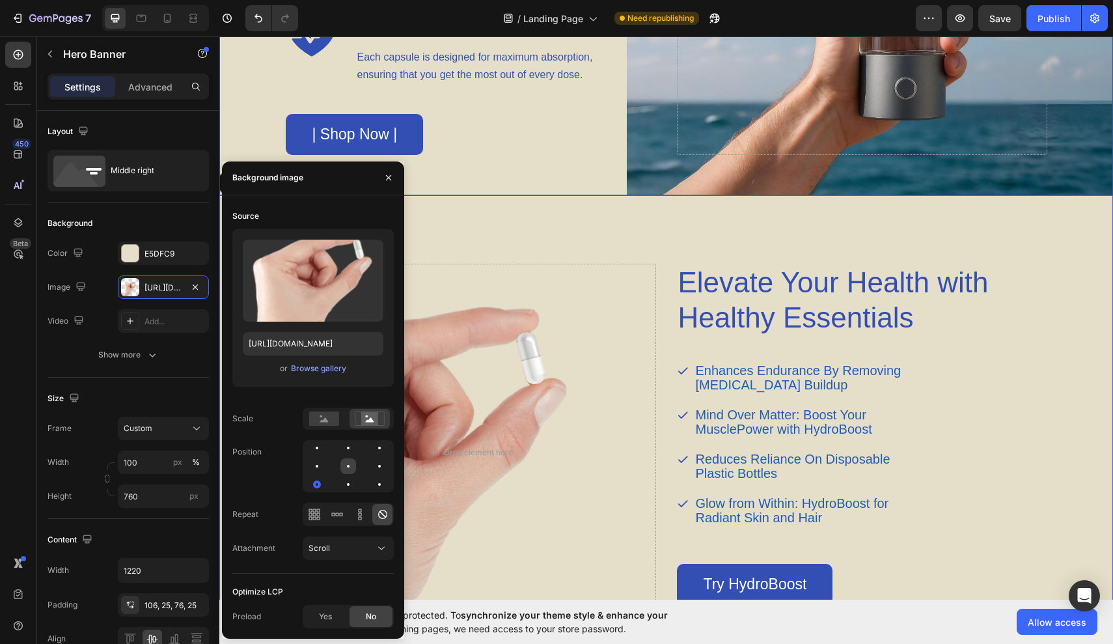
click at [347, 460] on div at bounding box center [348, 466] width 16 height 16
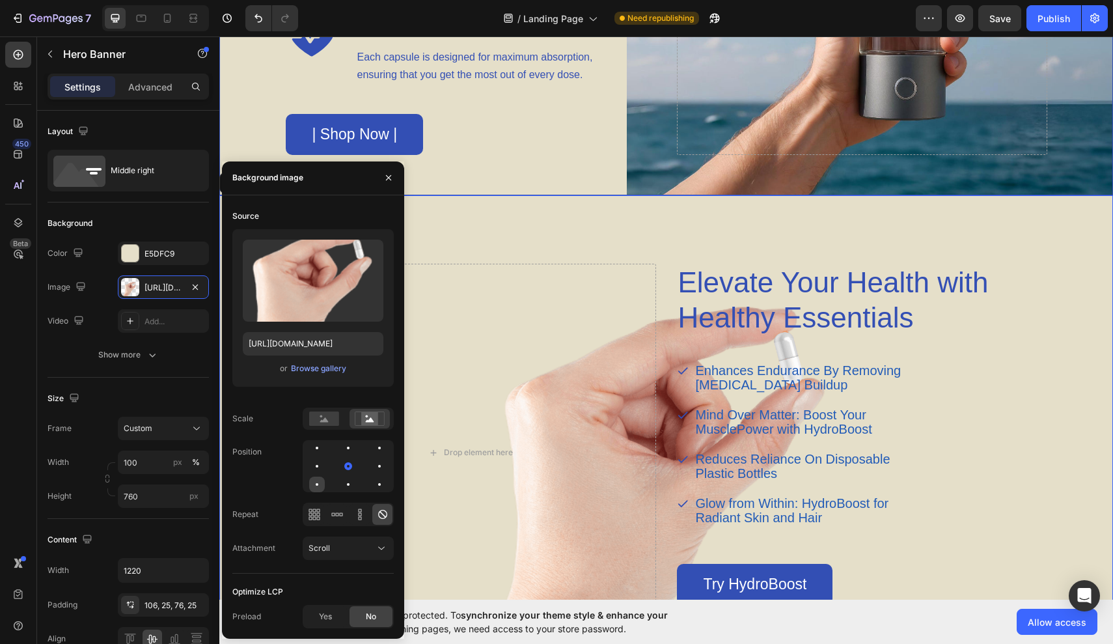
click at [318, 481] on div at bounding box center [317, 484] width 16 height 16
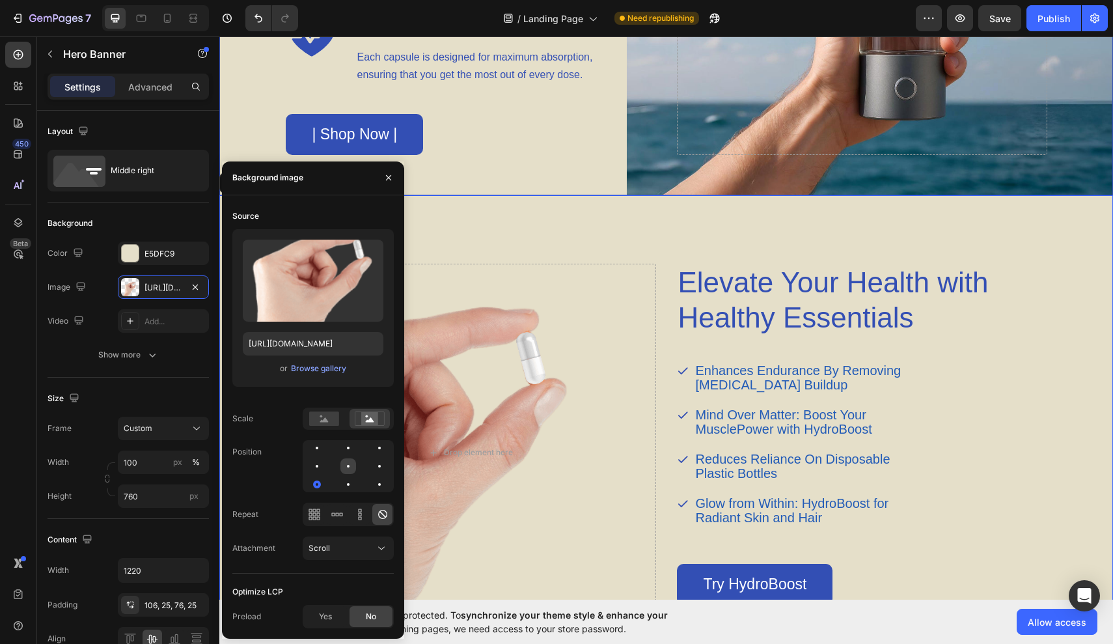
click at [344, 472] on div at bounding box center [348, 466] width 16 height 16
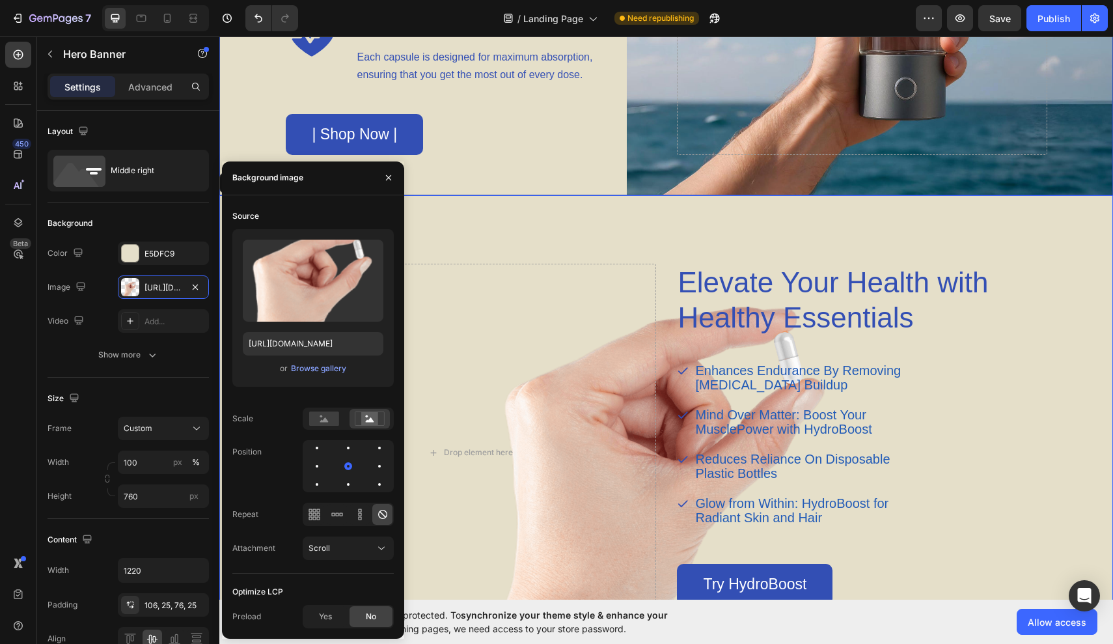
click at [326, 476] on div at bounding box center [348, 466] width 91 height 52
click at [379, 479] on div at bounding box center [380, 484] width 16 height 16
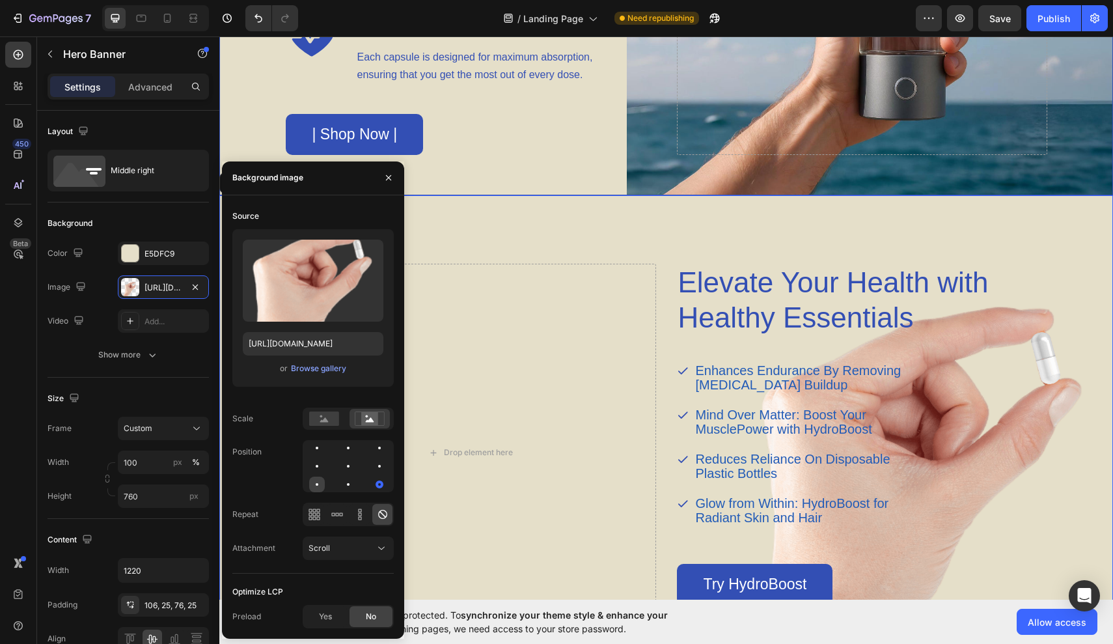
click at [323, 483] on div at bounding box center [317, 484] width 16 height 16
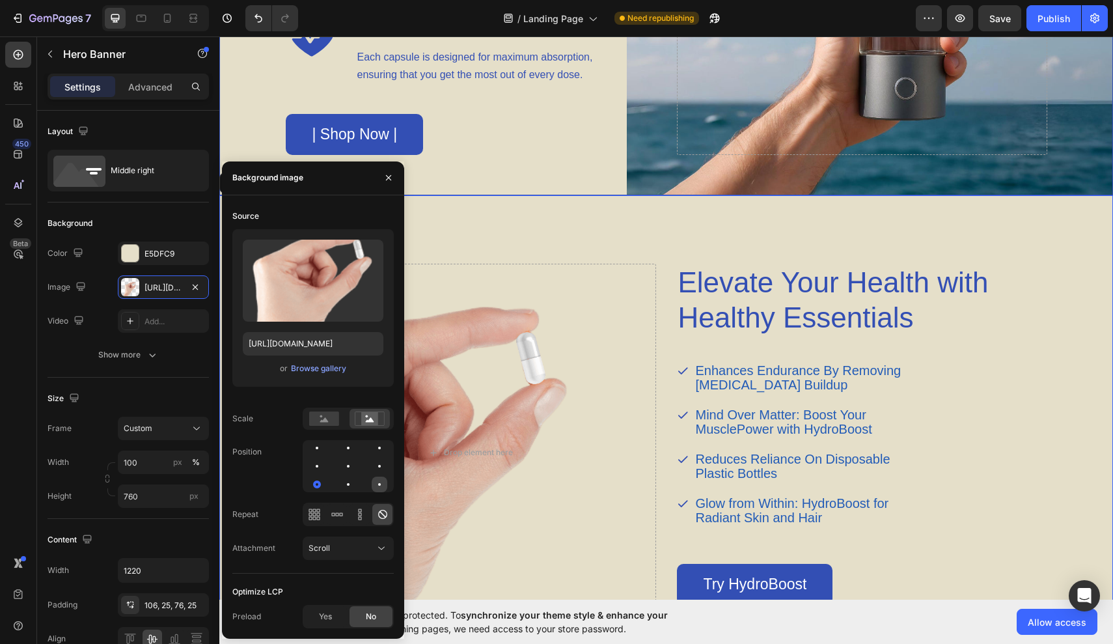
click at [380, 483] on div at bounding box center [379, 484] width 3 height 3
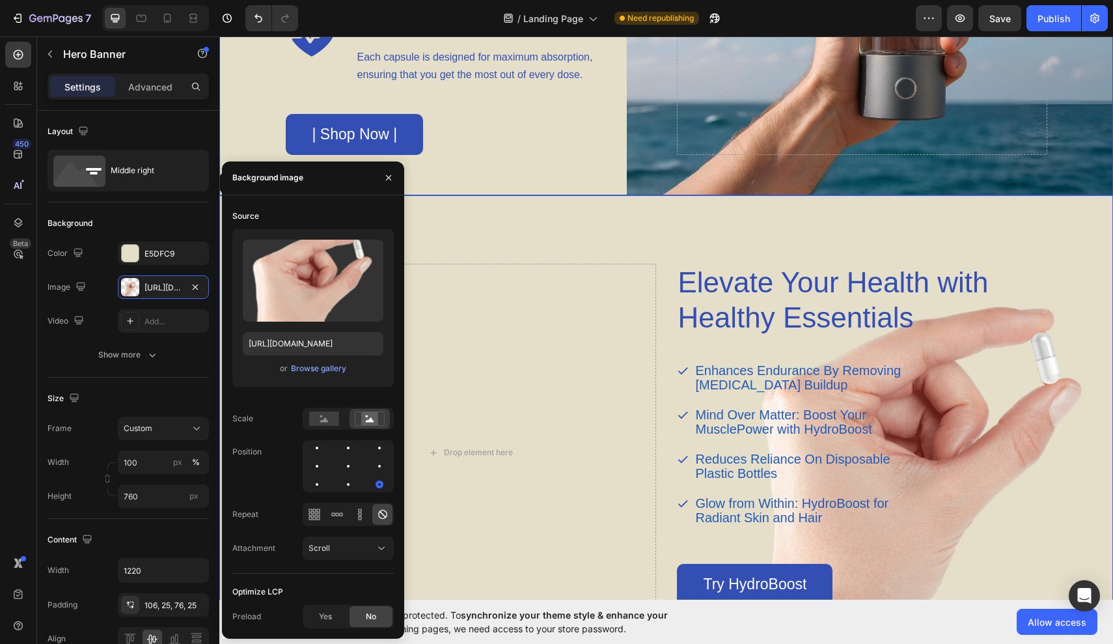
click at [325, 485] on div at bounding box center [348, 466] width 91 height 52
click at [309, 485] on div at bounding box center [317, 484] width 16 height 16
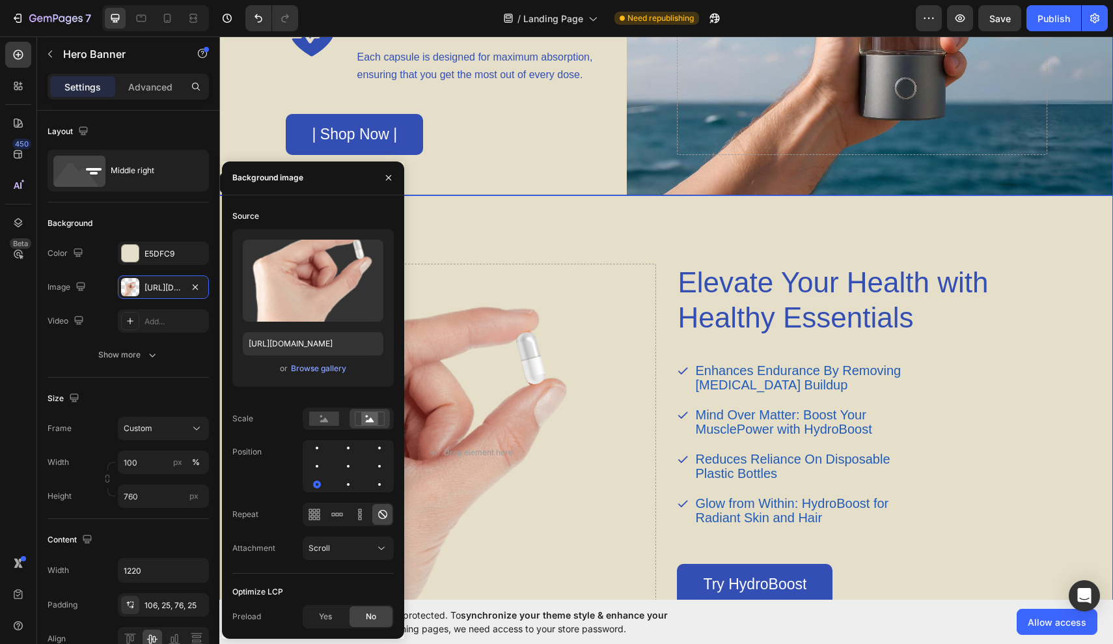
click at [387, 480] on div at bounding box center [348, 466] width 91 height 52
click at [325, 371] on div "Browse gallery" at bounding box center [318, 368] width 55 height 12
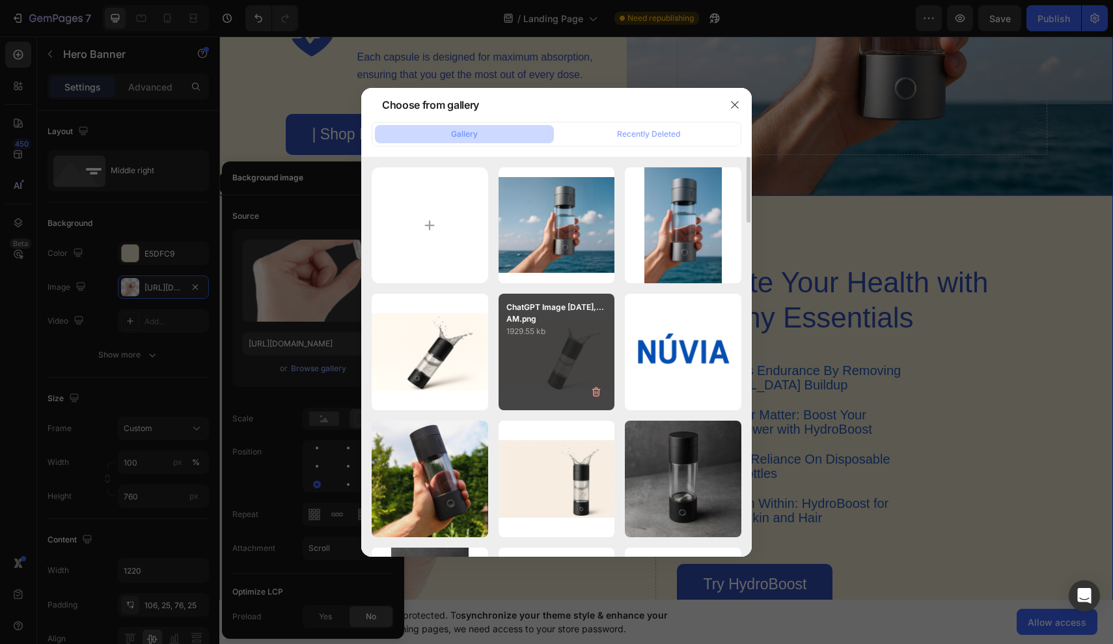
click at [542, 372] on div "ChatGPT Image [DATE],...AM.png 1929.55 kb" at bounding box center [556, 351] width 116 height 116
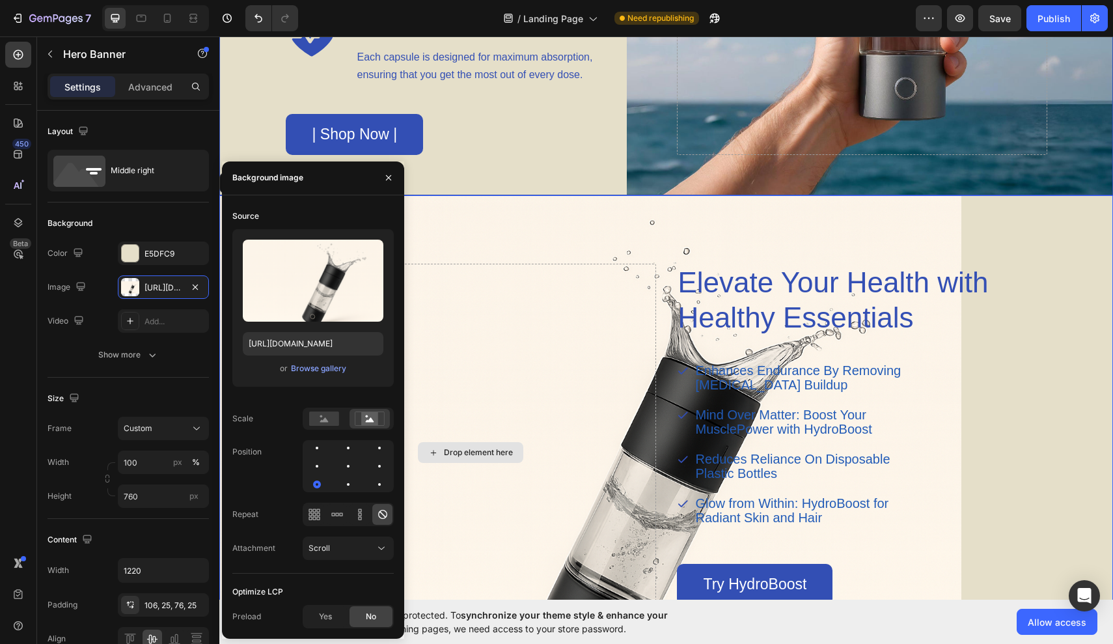
click at [338, 484] on div at bounding box center [348, 466] width 91 height 52
click at [312, 469] on div at bounding box center [317, 466] width 16 height 16
click at [349, 485] on div at bounding box center [348, 484] width 16 height 16
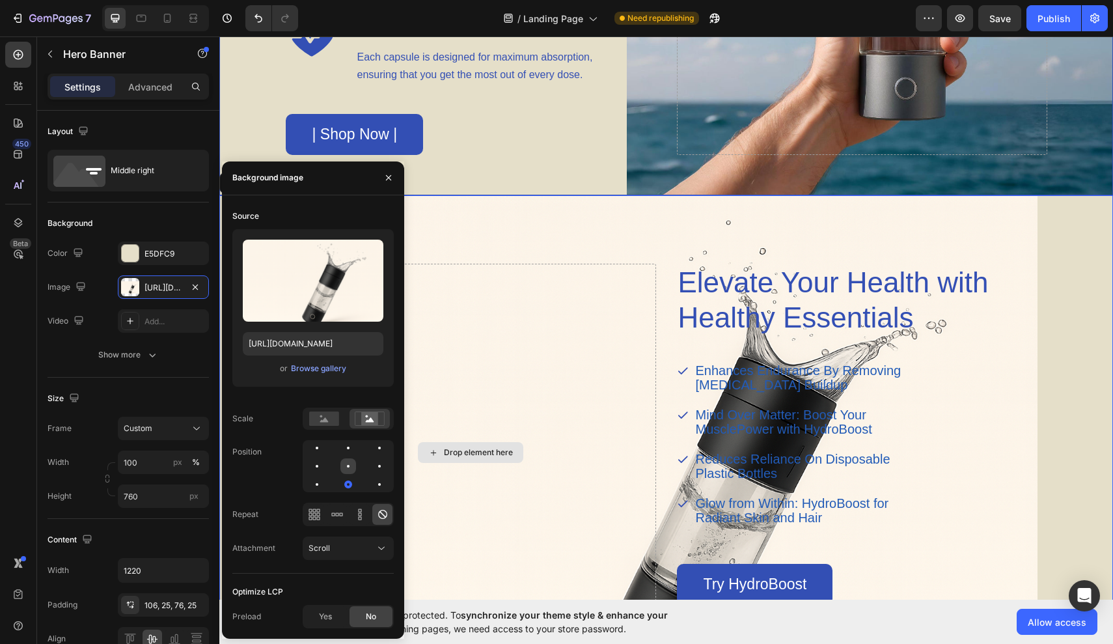
click at [348, 470] on div at bounding box center [348, 466] width 16 height 16
click at [383, 471] on div at bounding box center [380, 466] width 16 height 16
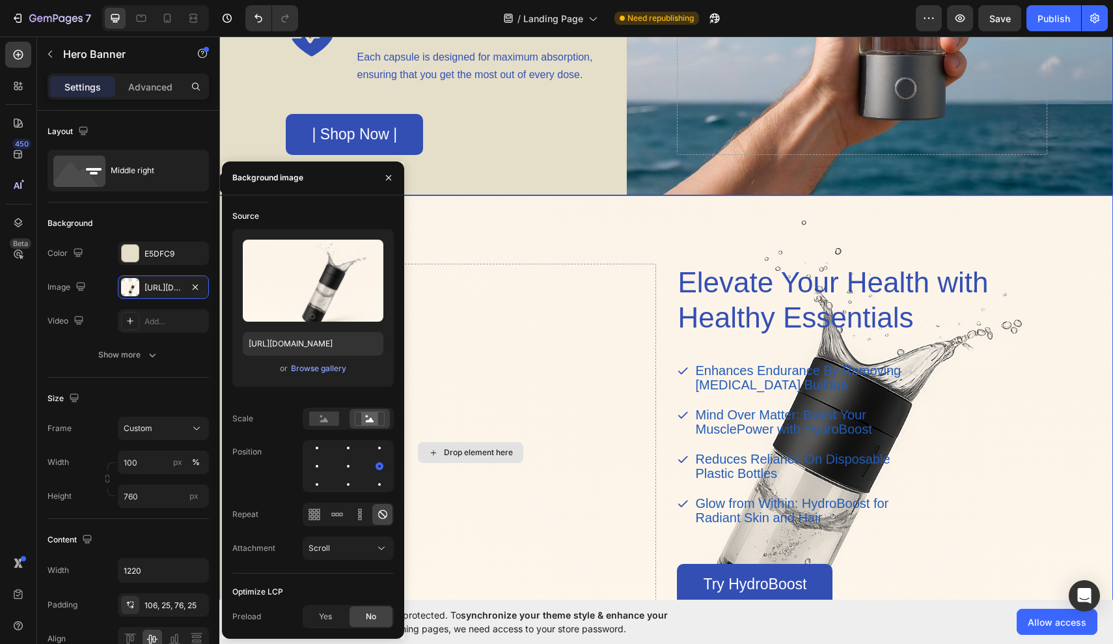
click at [383, 492] on div "Source Upload Image [URL][DOMAIN_NAME] or Browse gallery Scale Position Repeat …" at bounding box center [312, 390] width 161 height 368
click at [371, 442] on div at bounding box center [348, 466] width 91 height 52
click at [378, 446] on div at bounding box center [379, 447] width 3 height 3
click at [353, 447] on div at bounding box center [348, 448] width 16 height 16
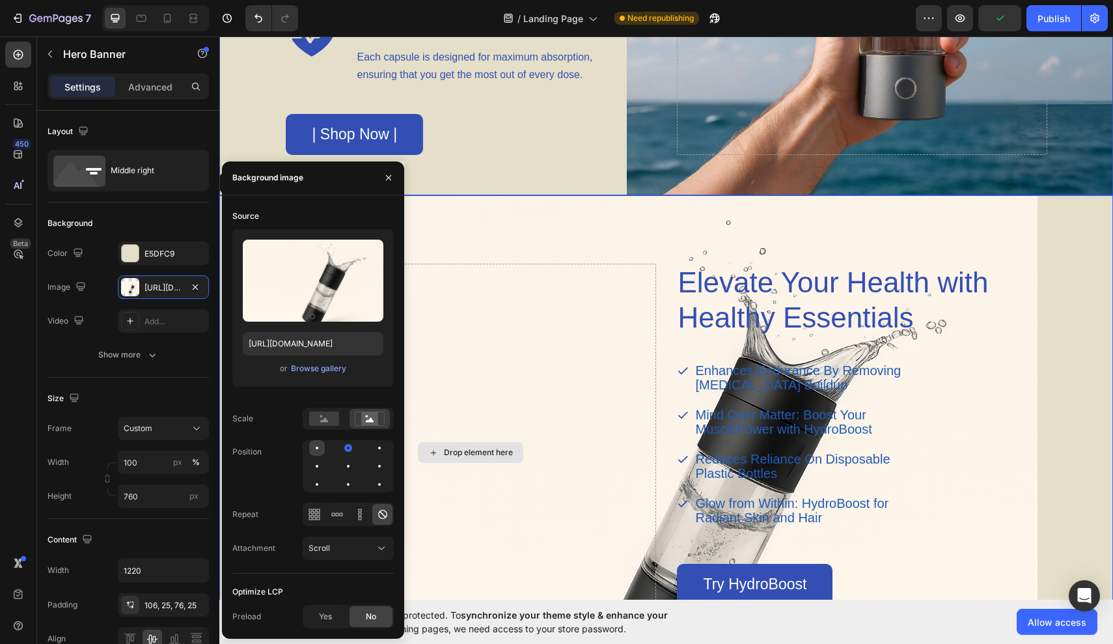
click at [315, 448] on div at bounding box center [317, 448] width 16 height 16
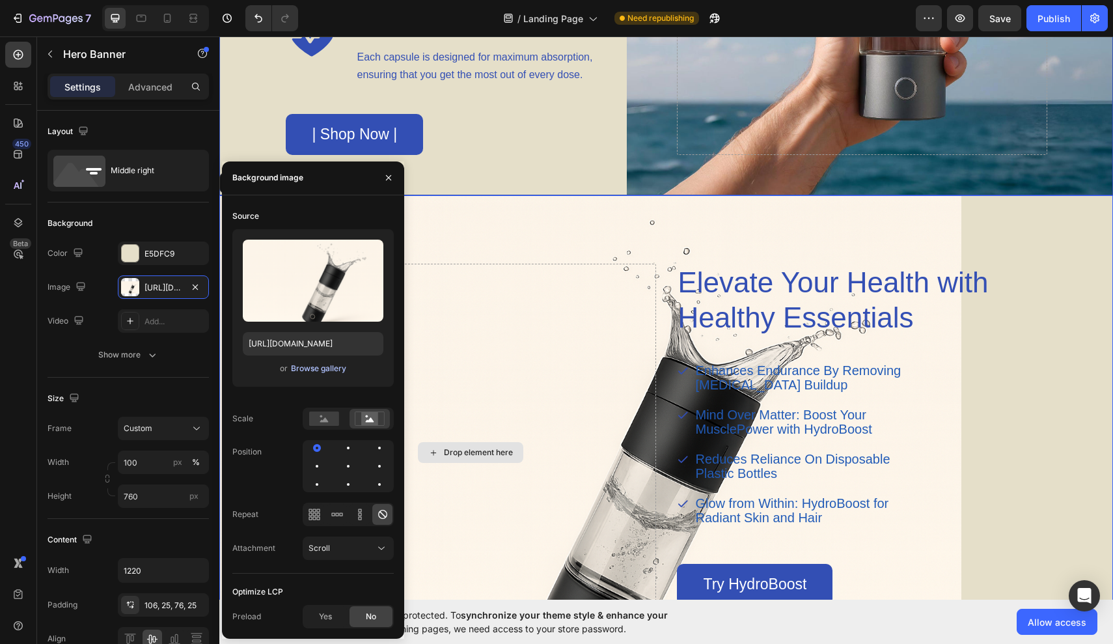
click at [329, 368] on div "Browse gallery" at bounding box center [318, 368] width 55 height 12
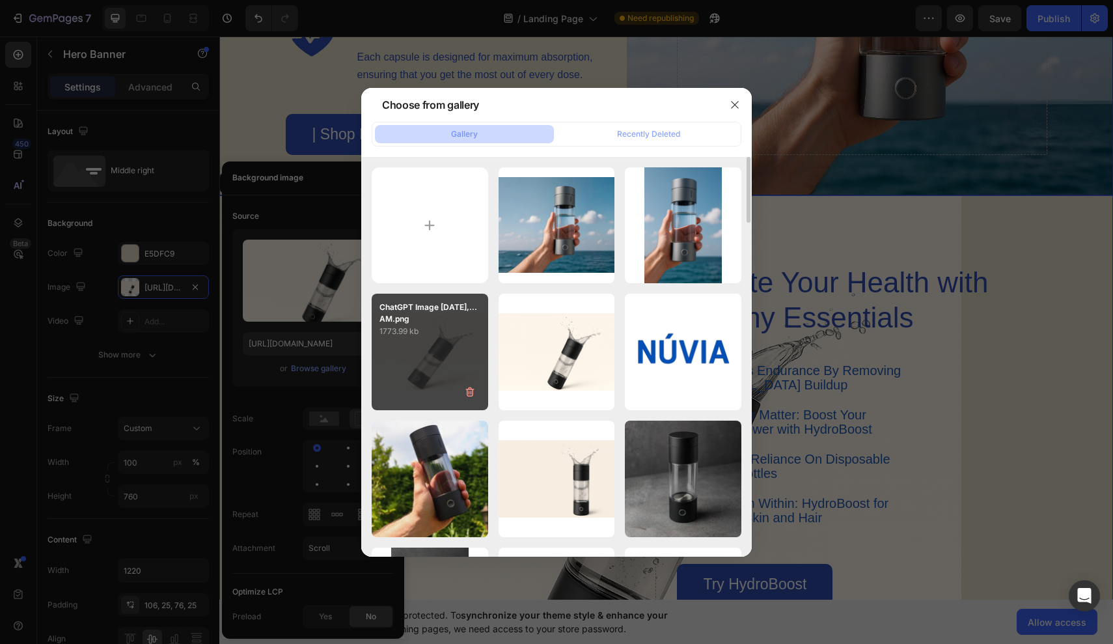
click at [461, 379] on div "ChatGPT Image [DATE],...AM.png 1773.99 kb" at bounding box center [430, 351] width 116 height 116
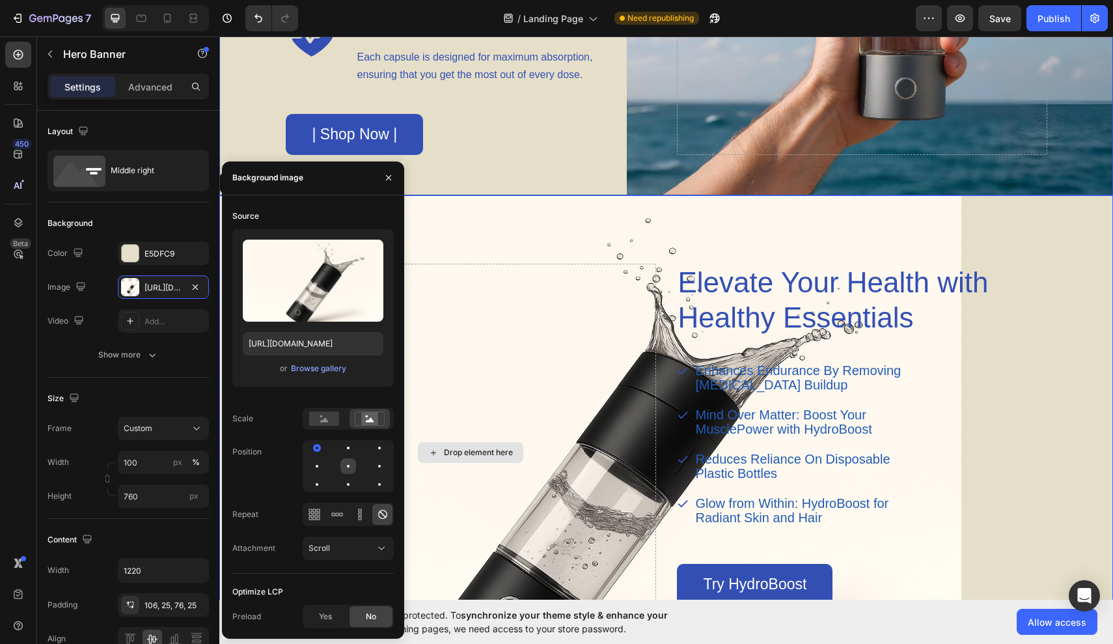
click at [349, 466] on div at bounding box center [348, 466] width 3 height 3
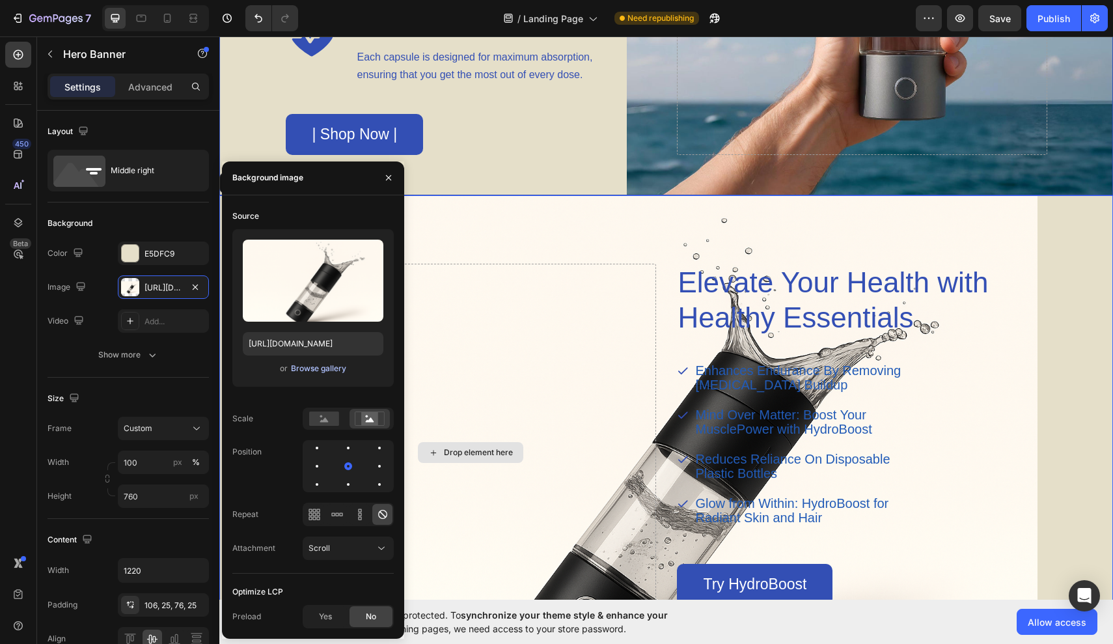
click at [328, 367] on div "Browse gallery" at bounding box center [318, 368] width 55 height 12
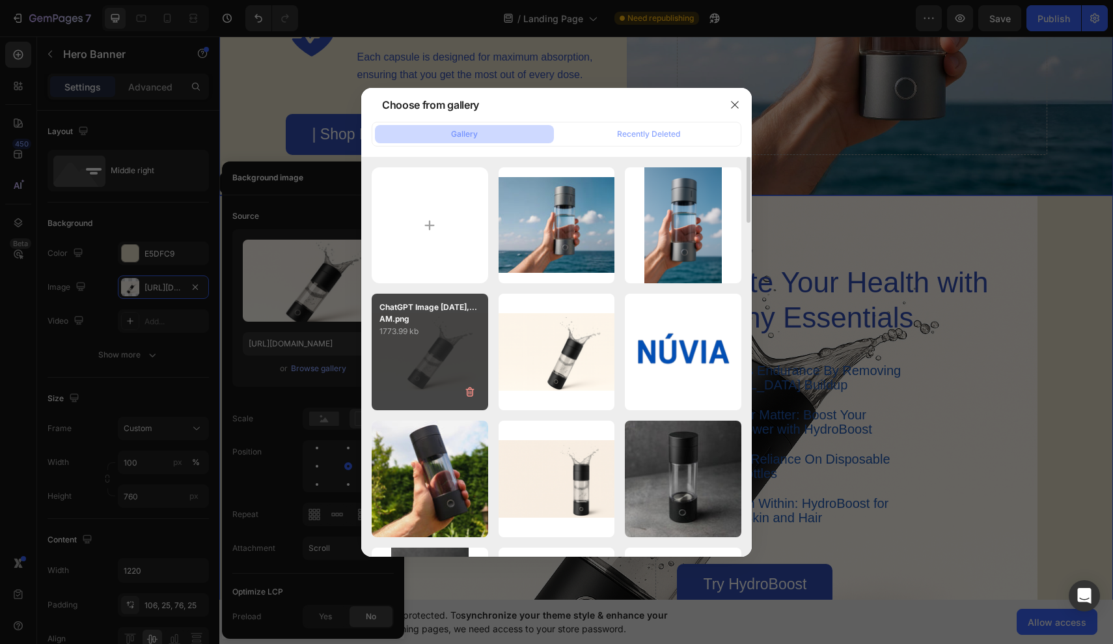
click at [446, 378] on div "ChatGPT Image [DATE],...AM.png 1773.99 kb" at bounding box center [430, 351] width 116 height 116
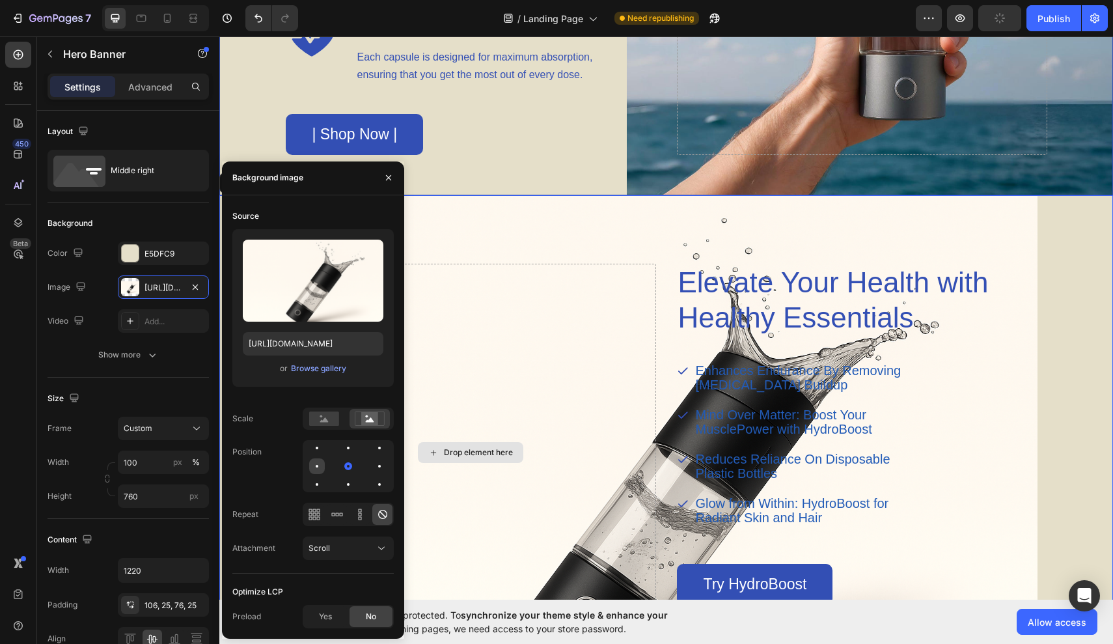
click at [321, 468] on div at bounding box center [317, 466] width 16 height 16
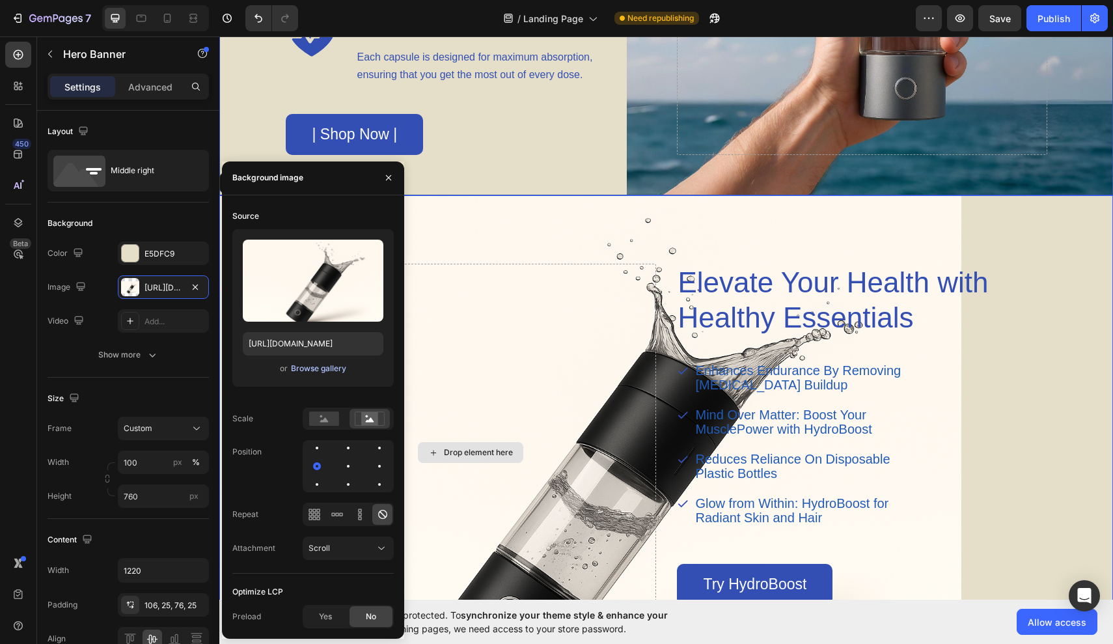
click at [329, 370] on div "Browse gallery" at bounding box center [318, 368] width 55 height 12
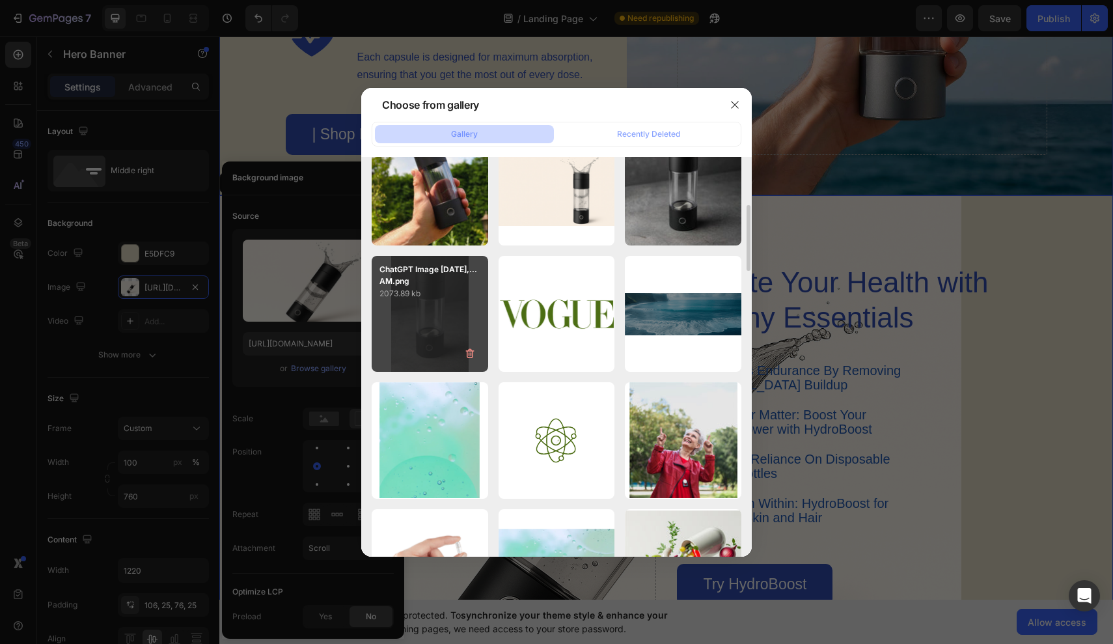
scroll to position [293, 0]
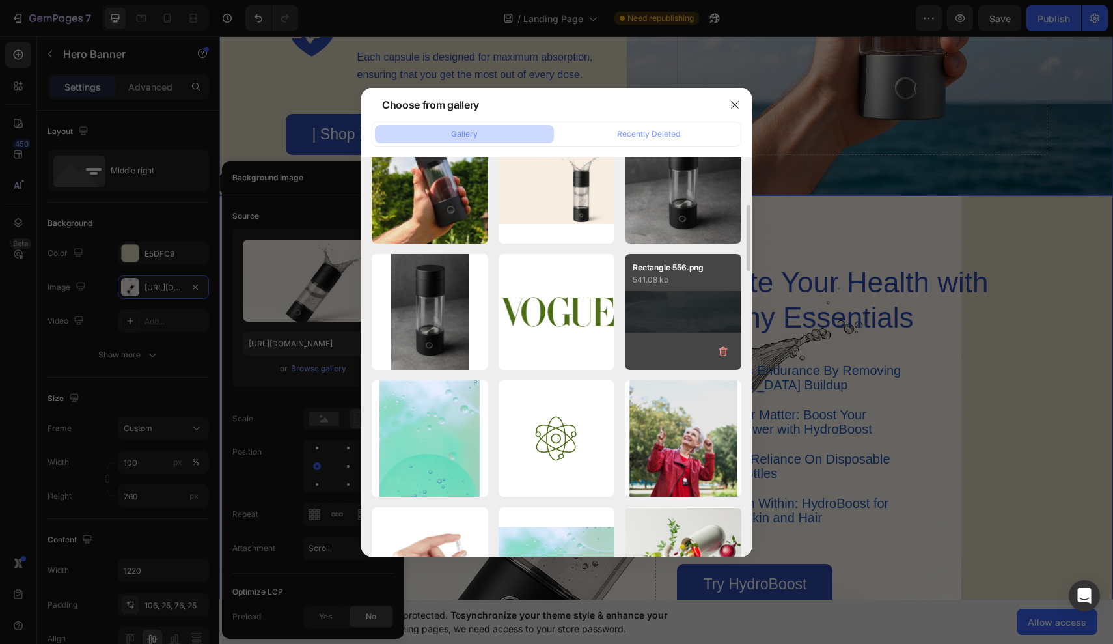
click at [655, 324] on div "Rectangle 556.png 541.08 kb" at bounding box center [683, 312] width 116 height 116
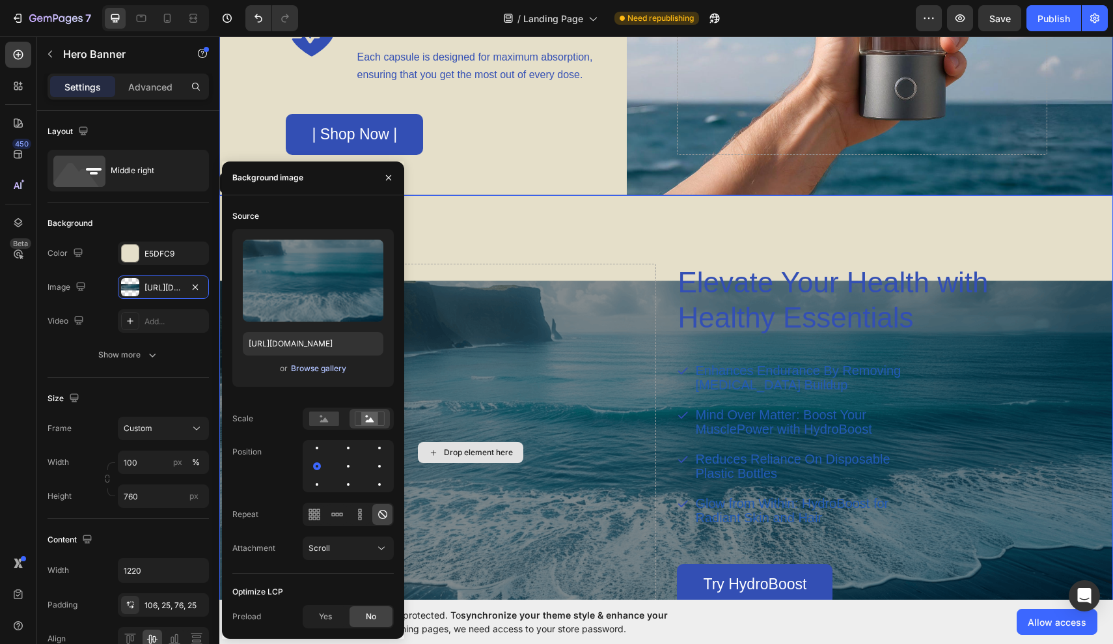
click at [327, 368] on div "Browse gallery" at bounding box center [318, 368] width 55 height 12
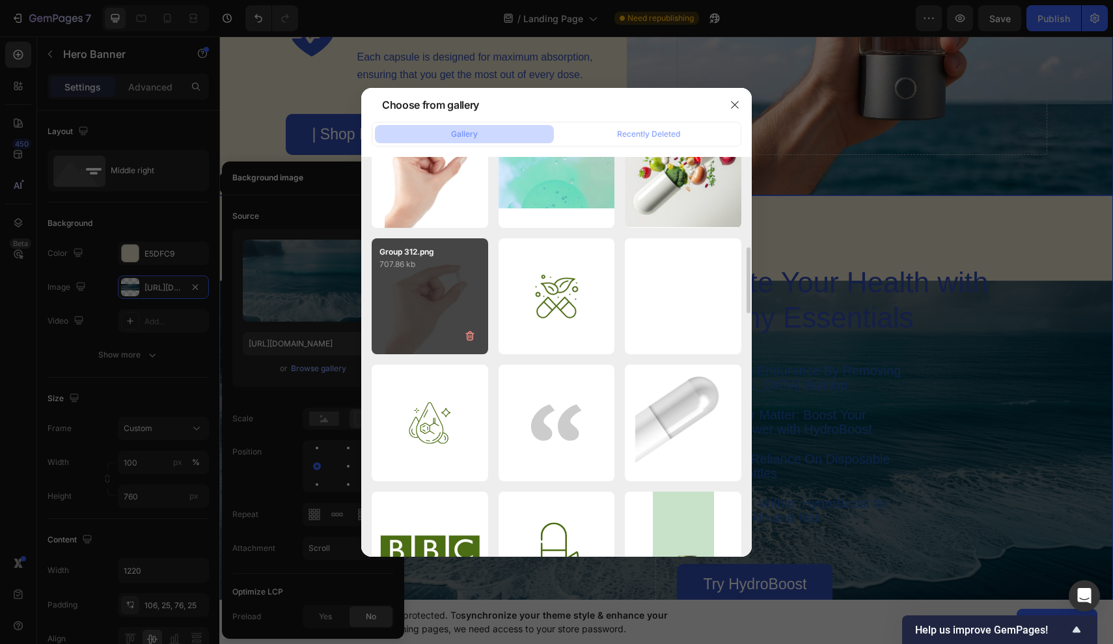
scroll to position [697, 0]
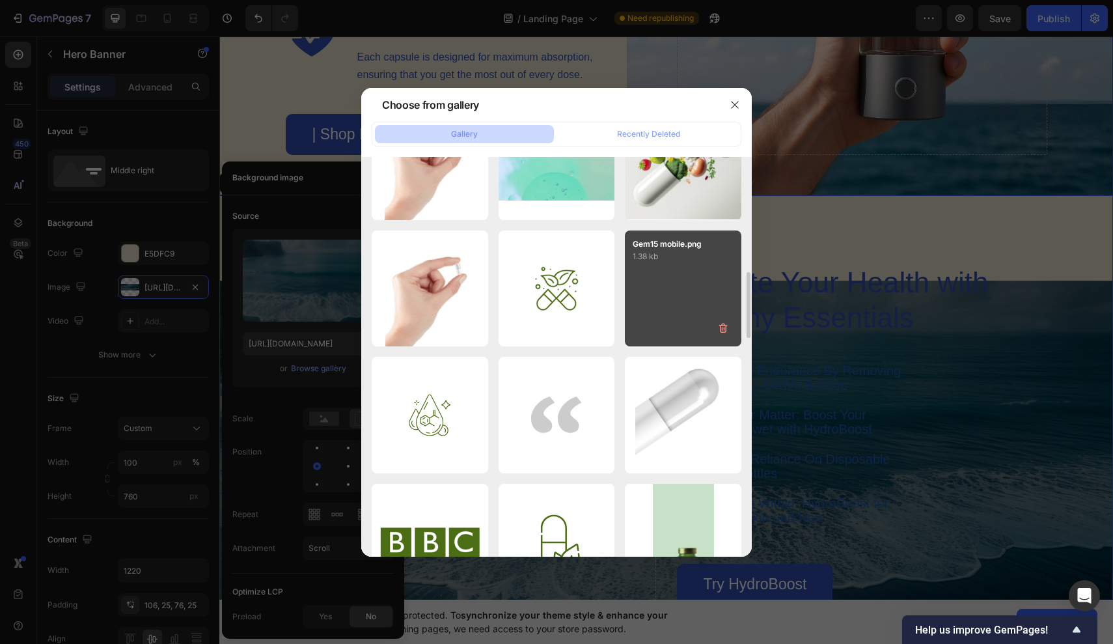
click at [643, 317] on div "Gem15 mobile.png 1.38 kb" at bounding box center [683, 288] width 116 height 116
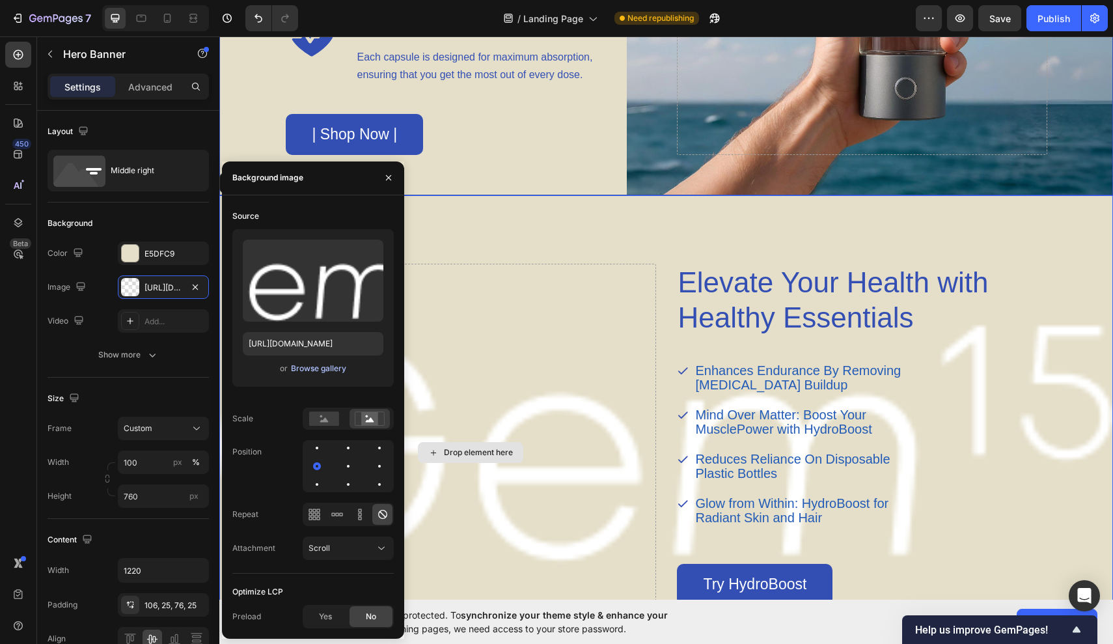
click at [325, 368] on div "Browse gallery" at bounding box center [318, 368] width 55 height 12
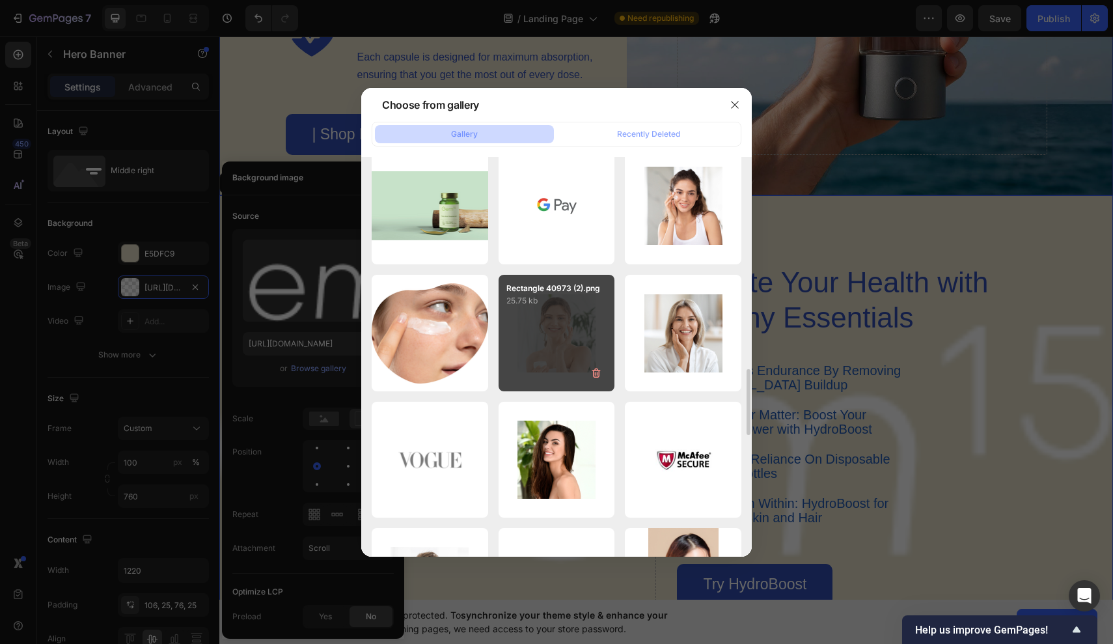
scroll to position [1286, 0]
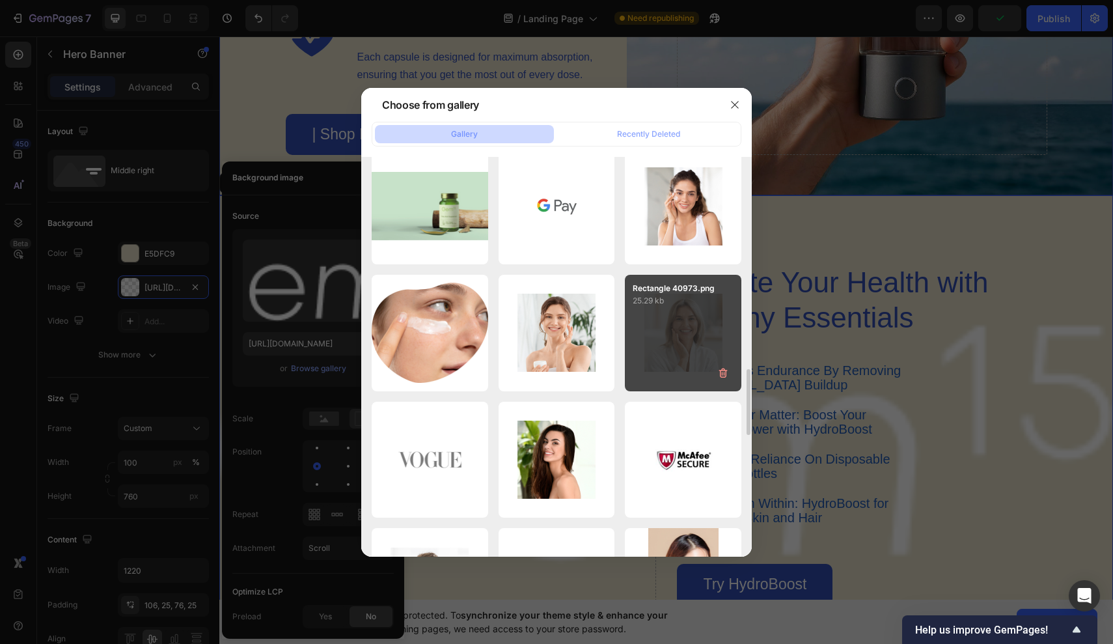
click at [670, 352] on div "Rectangle 40973.png 25.29 kb" at bounding box center [683, 333] width 116 height 116
type input "[URL][DOMAIN_NAME]"
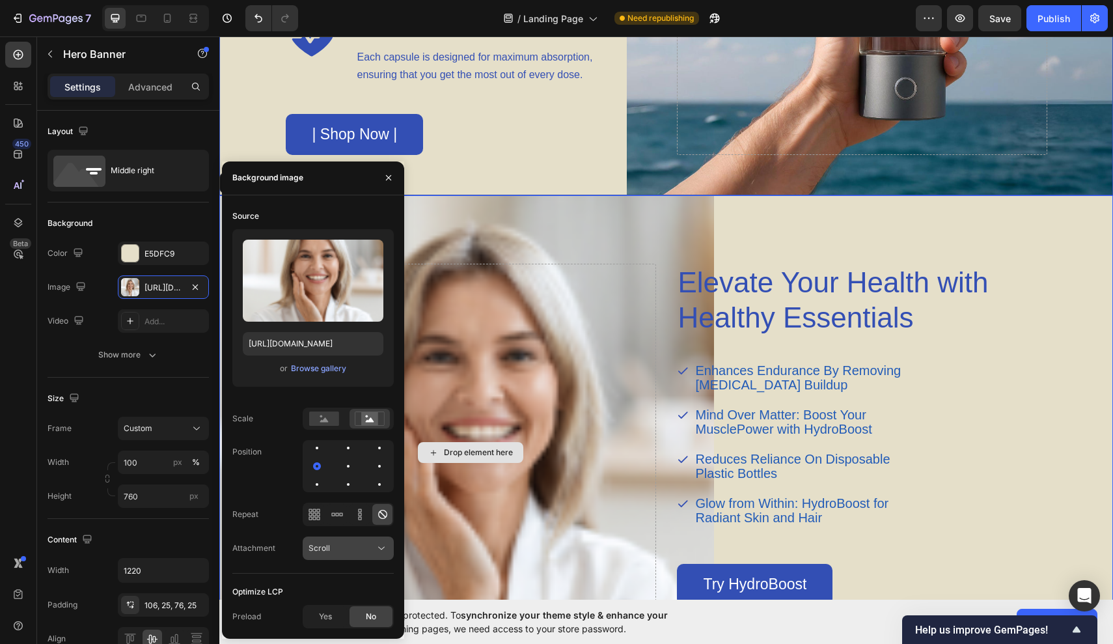
click at [330, 550] on div "Scroll" at bounding box center [341, 548] width 66 height 12
click at [330, 553] on div "Scroll" at bounding box center [341, 548] width 66 height 12
click at [338, 500] on div "Fixed" at bounding box center [335, 491] width 107 height 25
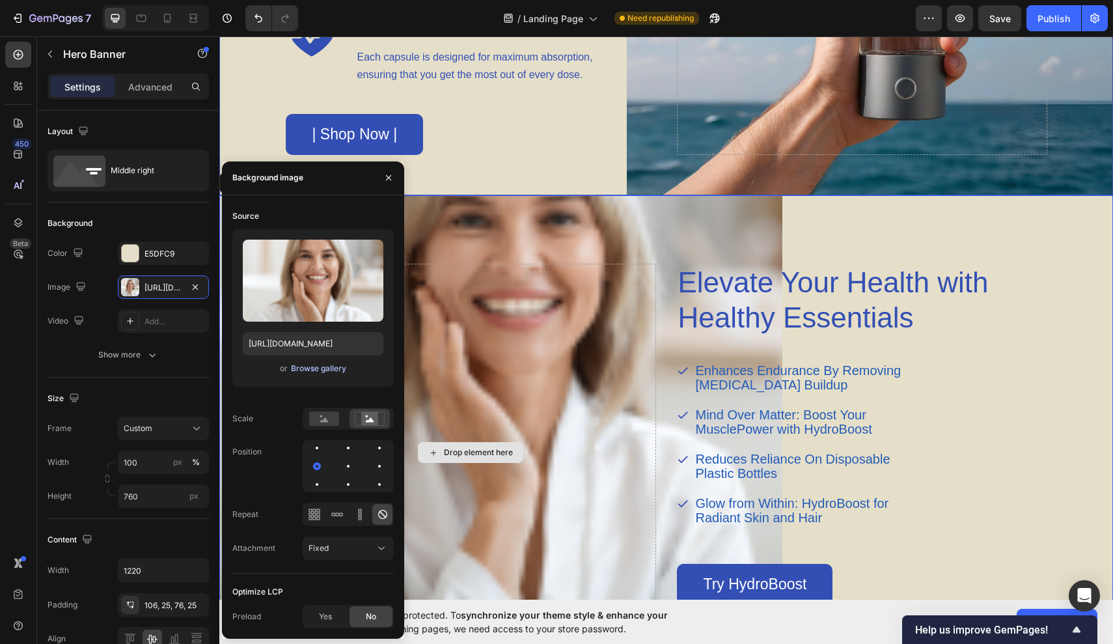
click at [319, 371] on div "Browse gallery" at bounding box center [318, 368] width 55 height 12
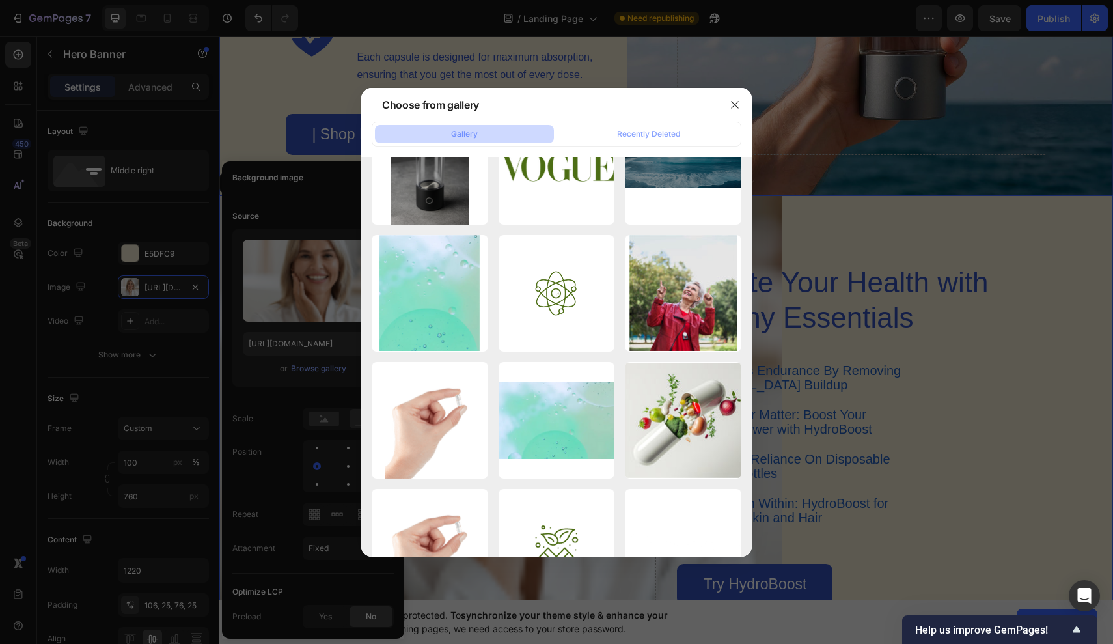
scroll to position [182, 0]
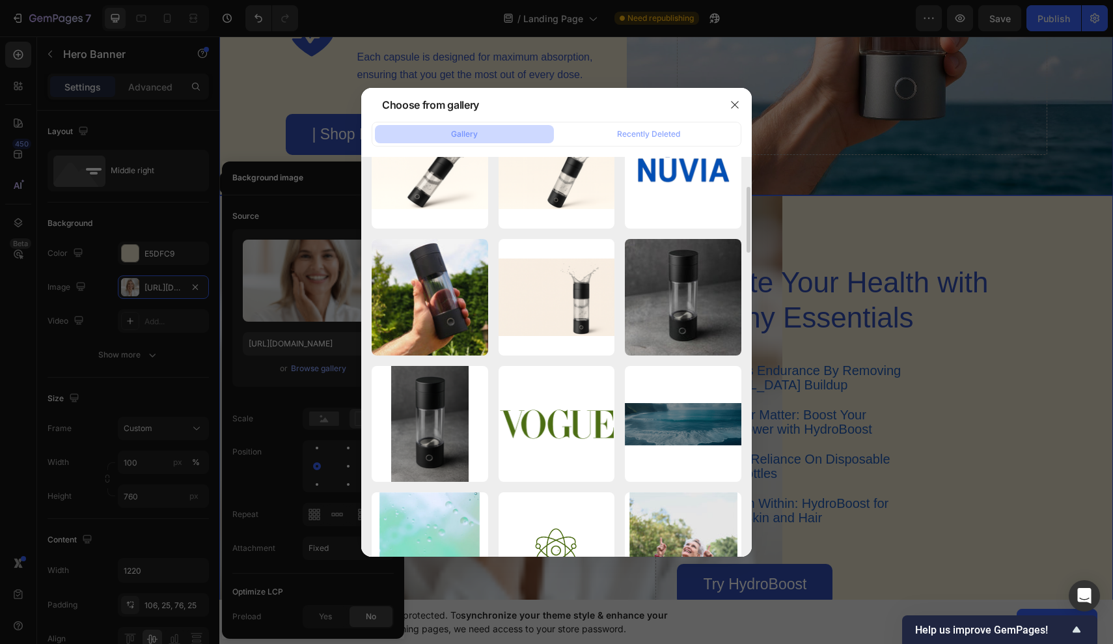
click at [292, 366] on div at bounding box center [556, 322] width 1113 height 644
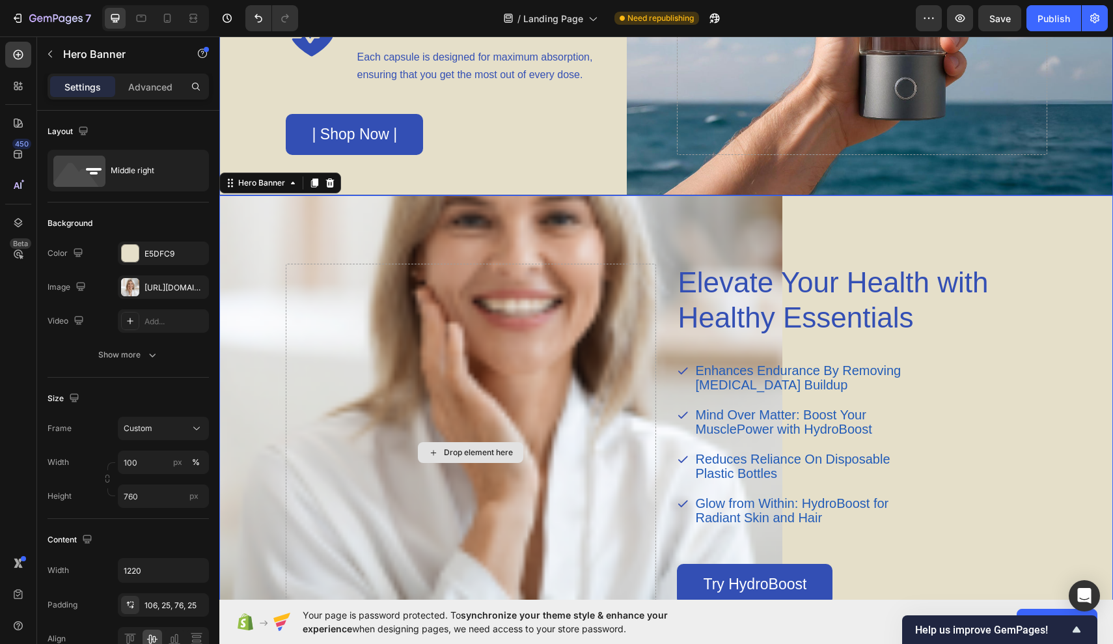
drag, startPoint x: 547, startPoint y: 276, endPoint x: 312, endPoint y: 245, distance: 236.3
click at [327, 239] on div "Elevate Your Health with Healthy Essentials Heading Enhances Endurance By Remov…" at bounding box center [666, 443] width 794 height 496
click at [157, 289] on div "[URL][DOMAIN_NAME]" at bounding box center [163, 288] width 38 height 12
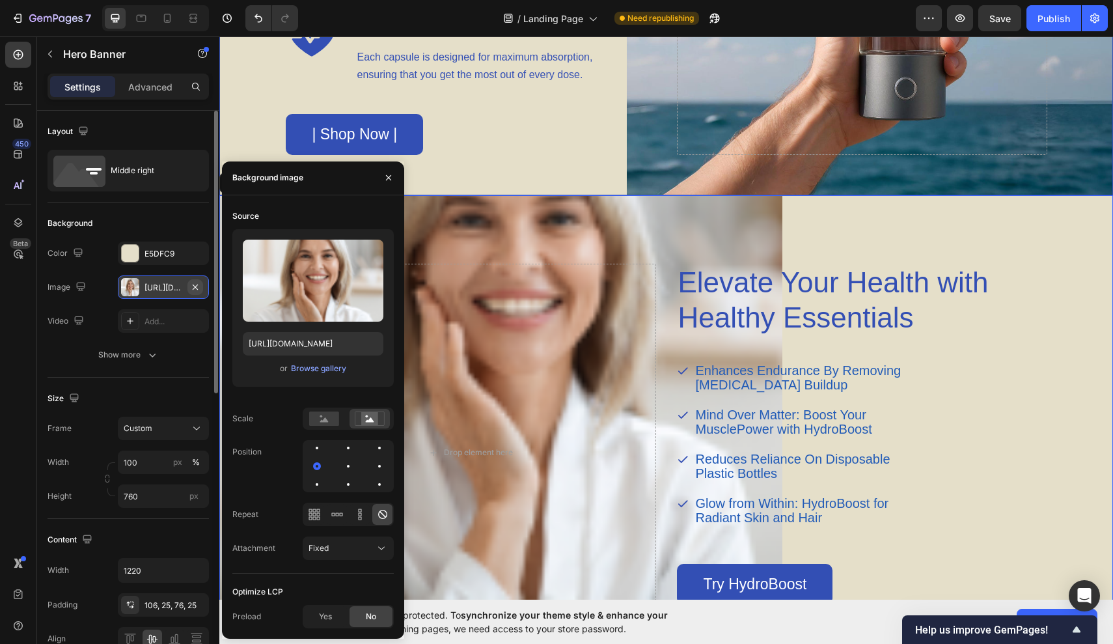
click at [193, 288] on icon "button" at bounding box center [195, 287] width 10 height 10
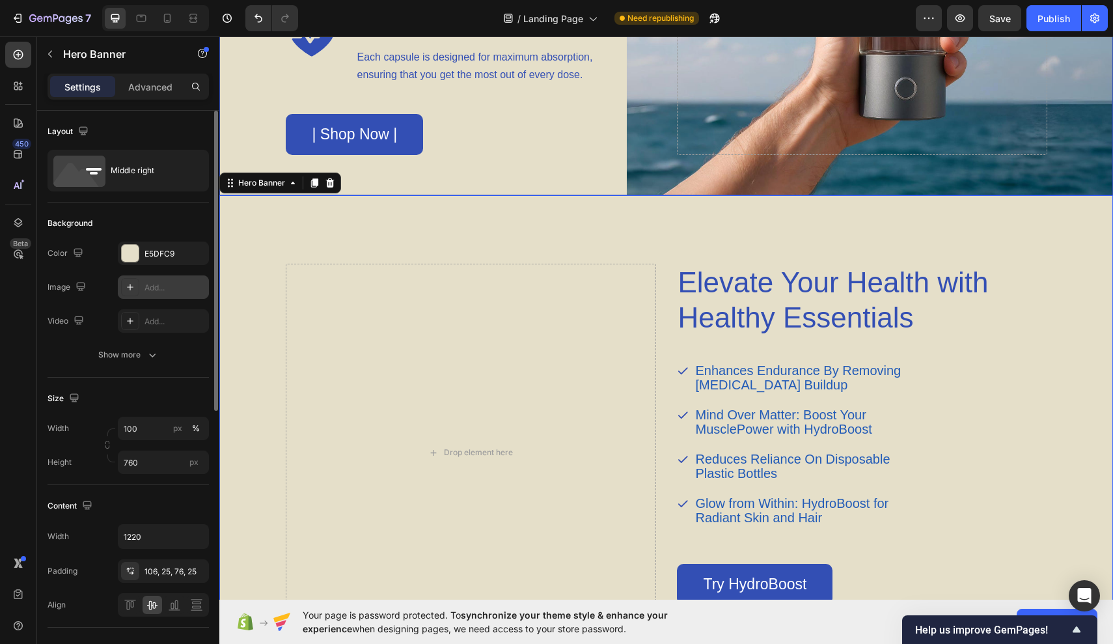
click at [255, 293] on div "Background Image" at bounding box center [665, 317] width 893 height 563
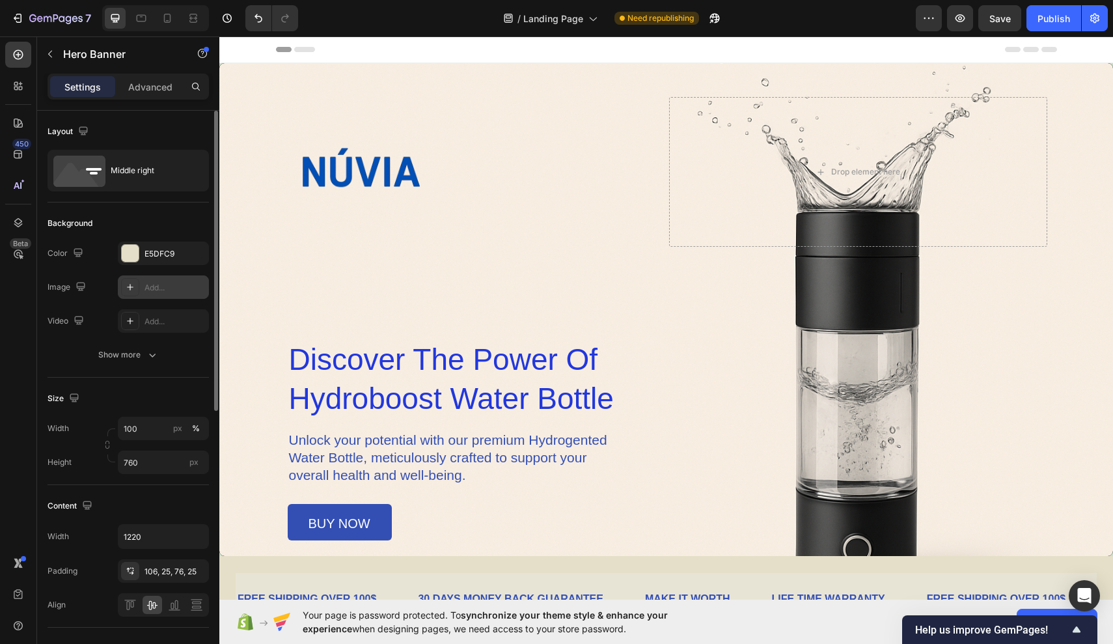
scroll to position [0, 0]
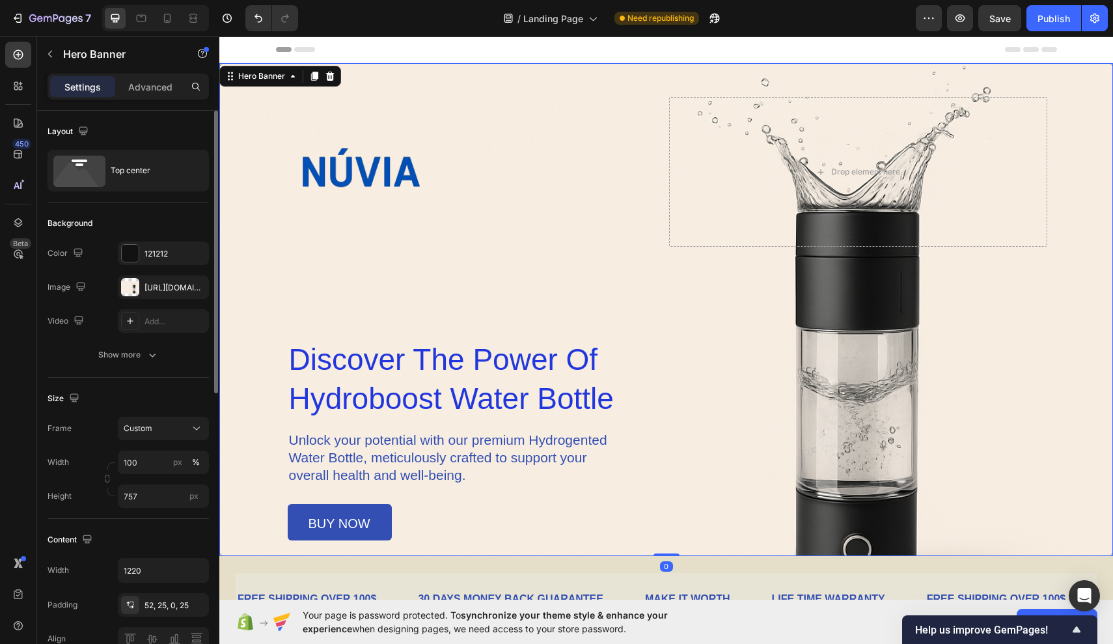
click at [310, 297] on div "Image Drop element here Row discover the power of hydroboost water bottle Headi…" at bounding box center [666, 318] width 761 height 443
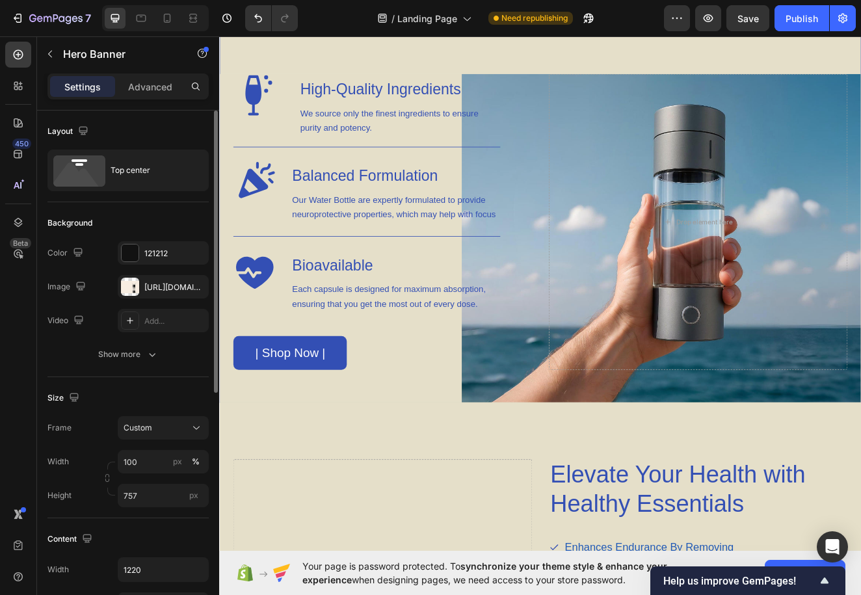
scroll to position [1032, 0]
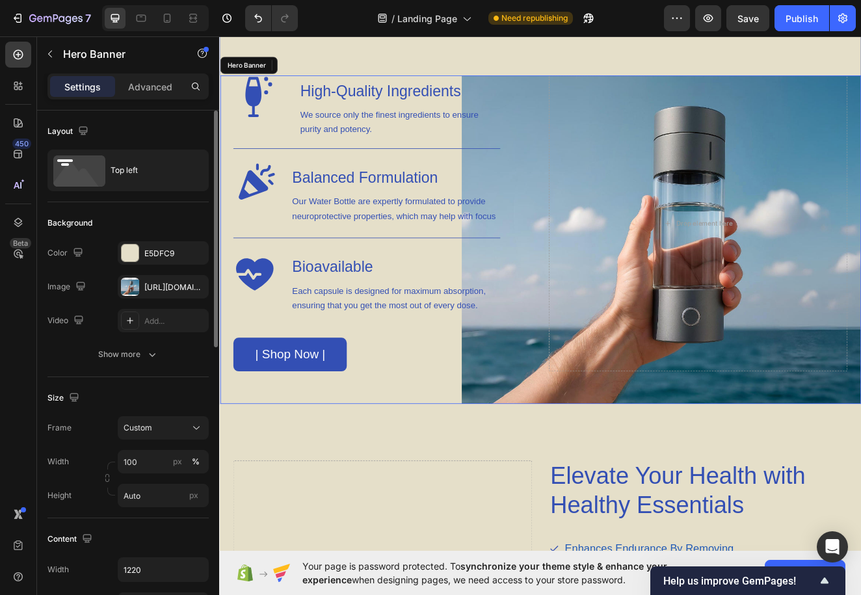
click at [618, 215] on div "Icon High-Quality Ingredients Heading We source only the finest ingredients to …" at bounding box center [610, 285] width 780 height 400
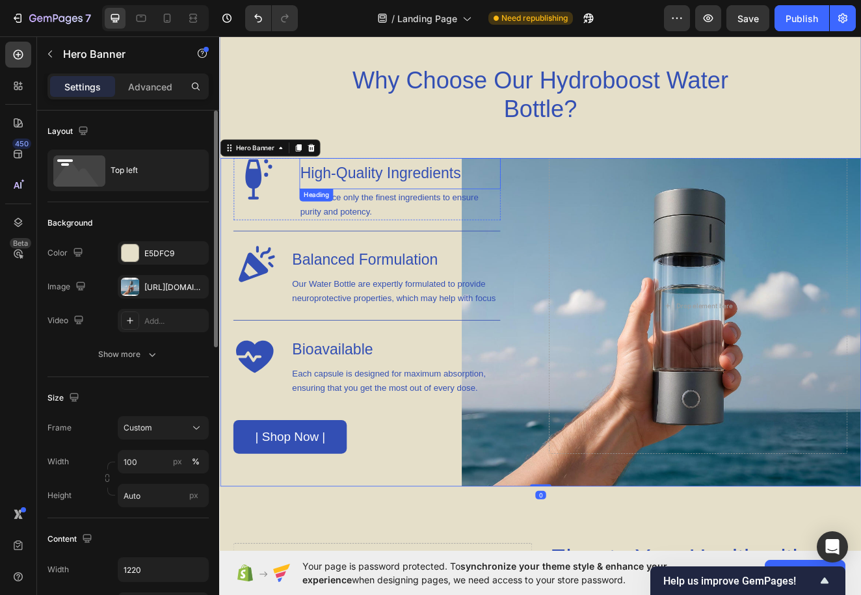
scroll to position [930, 0]
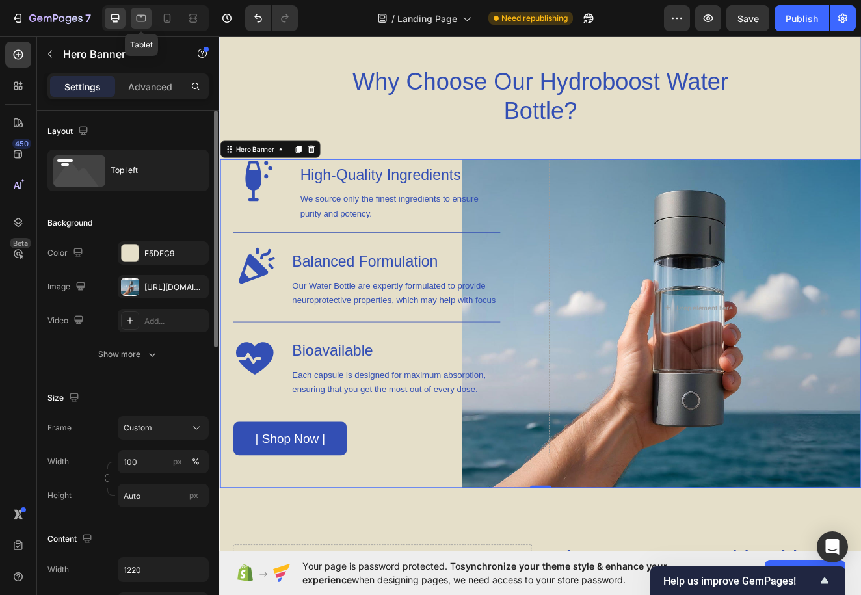
click at [142, 18] on icon at bounding box center [141, 18] width 13 height 13
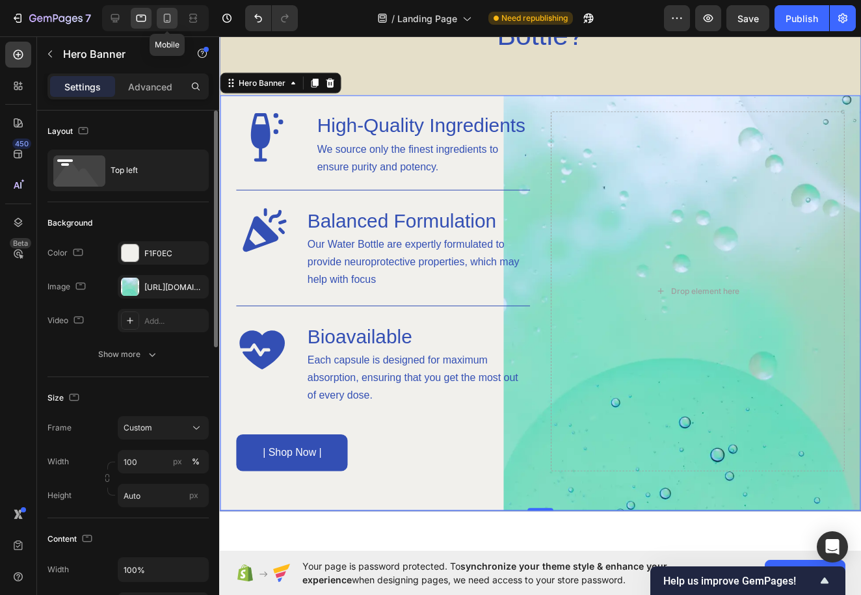
scroll to position [1040, 0]
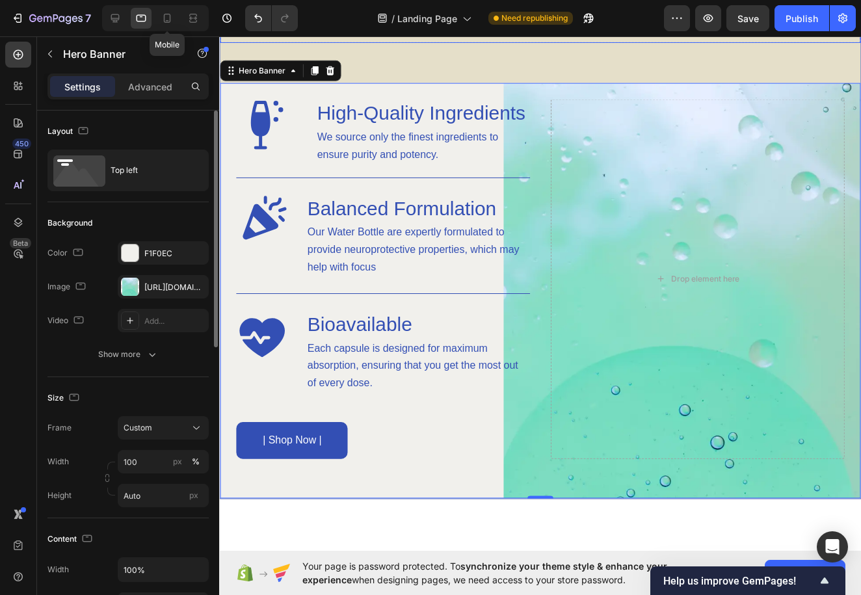
click at [160, 18] on div at bounding box center [167, 18] width 21 height 21
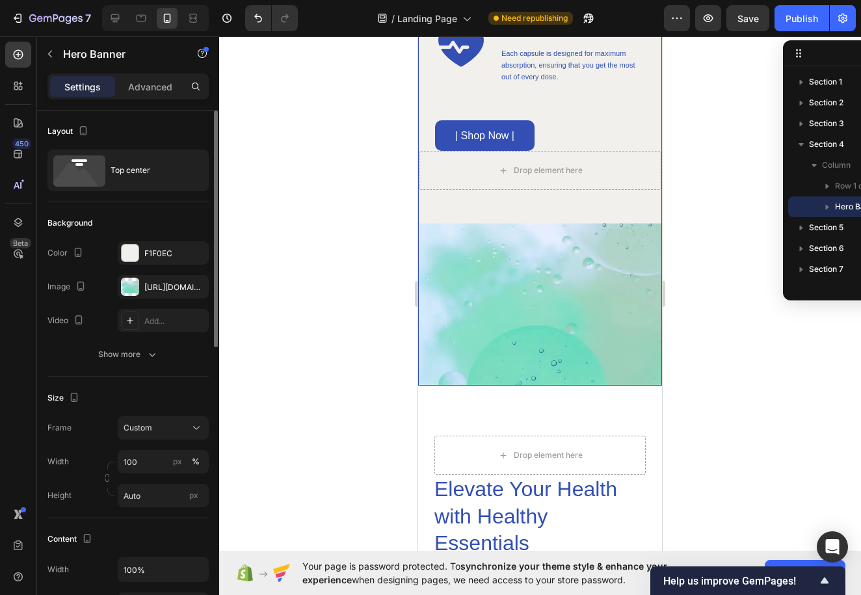
scroll to position [1202, 0]
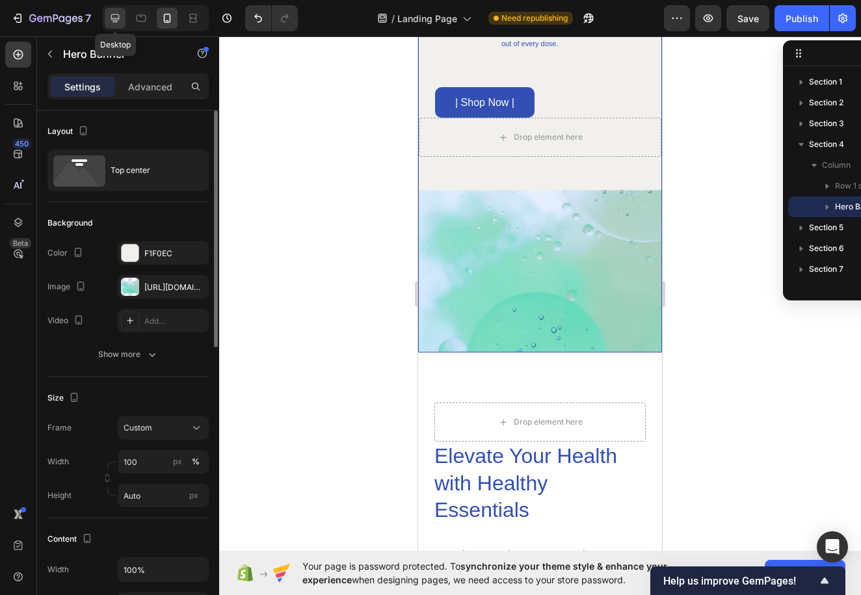
click at [122, 17] on div at bounding box center [115, 18] width 21 height 21
type input "1220"
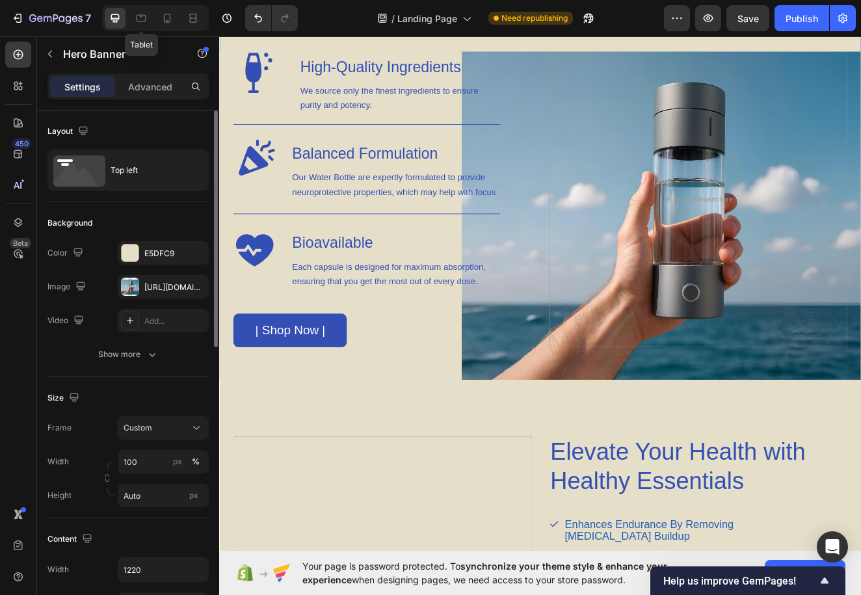
scroll to position [1039, 0]
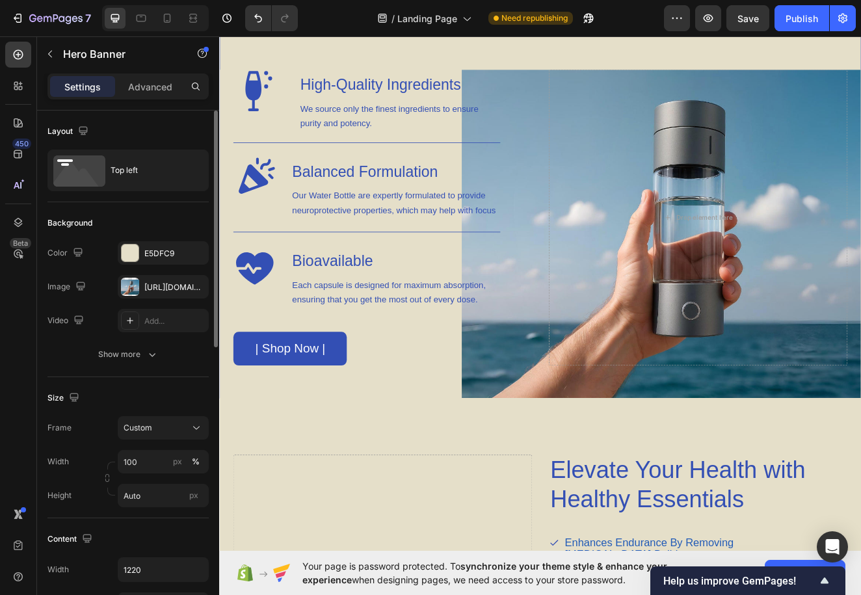
drag, startPoint x: 800, startPoint y: 277, endPoint x: 659, endPoint y: 290, distance: 141.1
click at [659, 290] on div "Drop element here" at bounding box center [801, 257] width 363 height 360
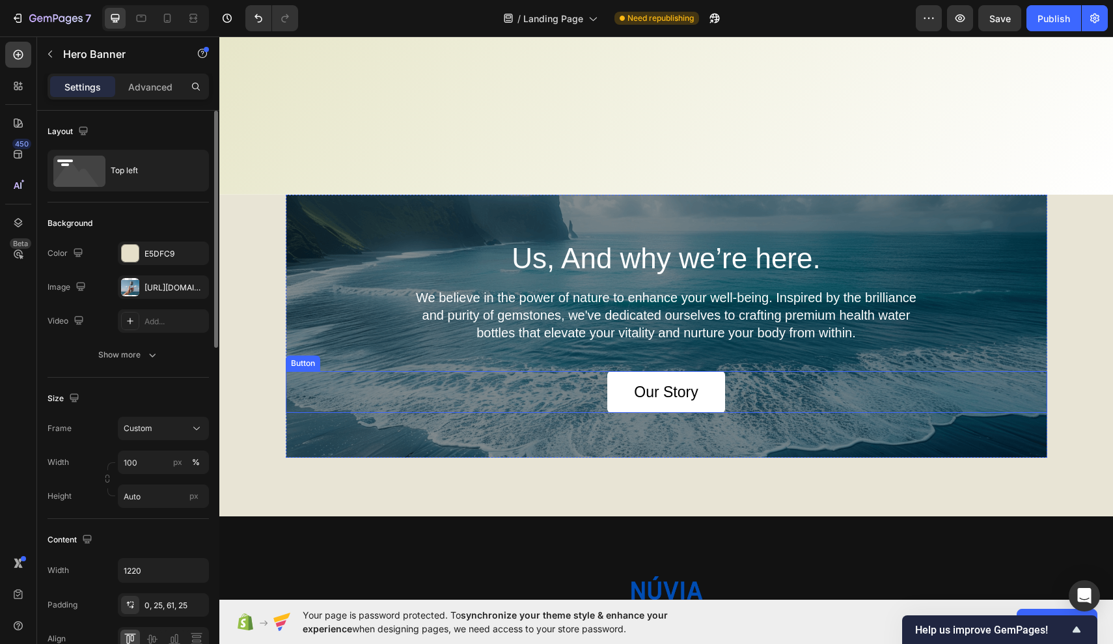
scroll to position [3208, 0]
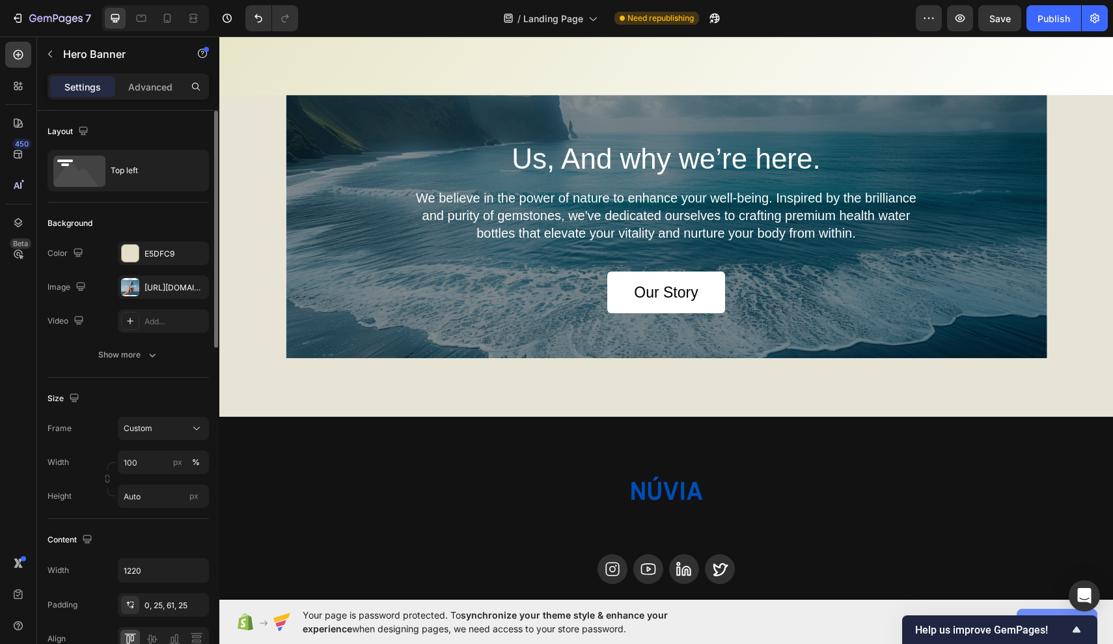
click at [1025, 612] on button "Allow access" at bounding box center [1056, 621] width 81 height 26
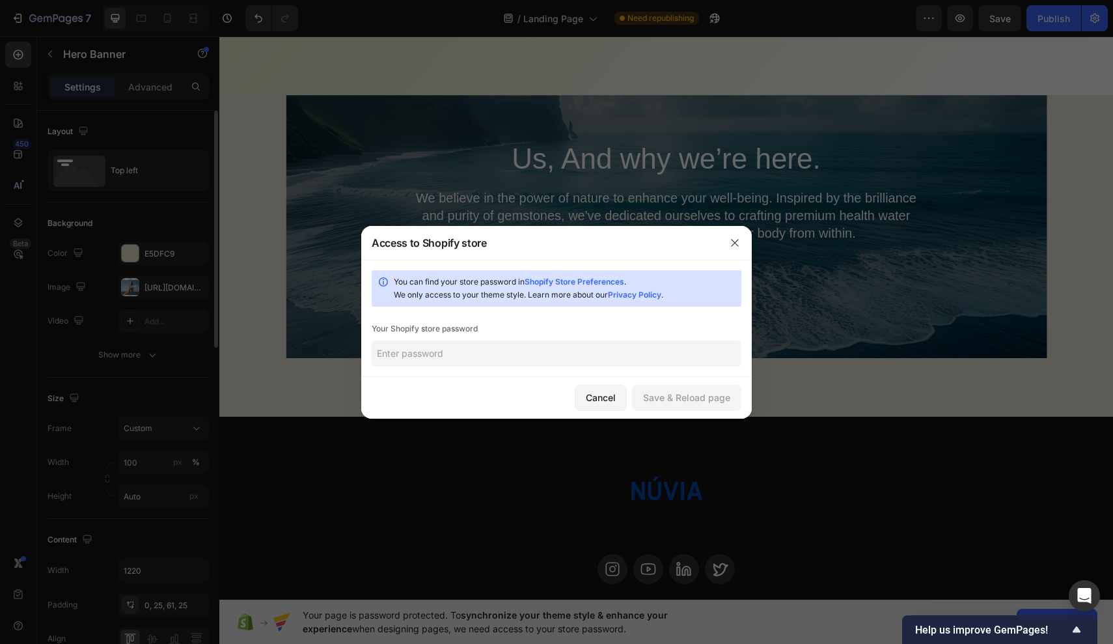
click at [545, 349] on input "text" at bounding box center [557, 353] width 370 height 26
click at [660, 57] on div at bounding box center [556, 322] width 1113 height 644
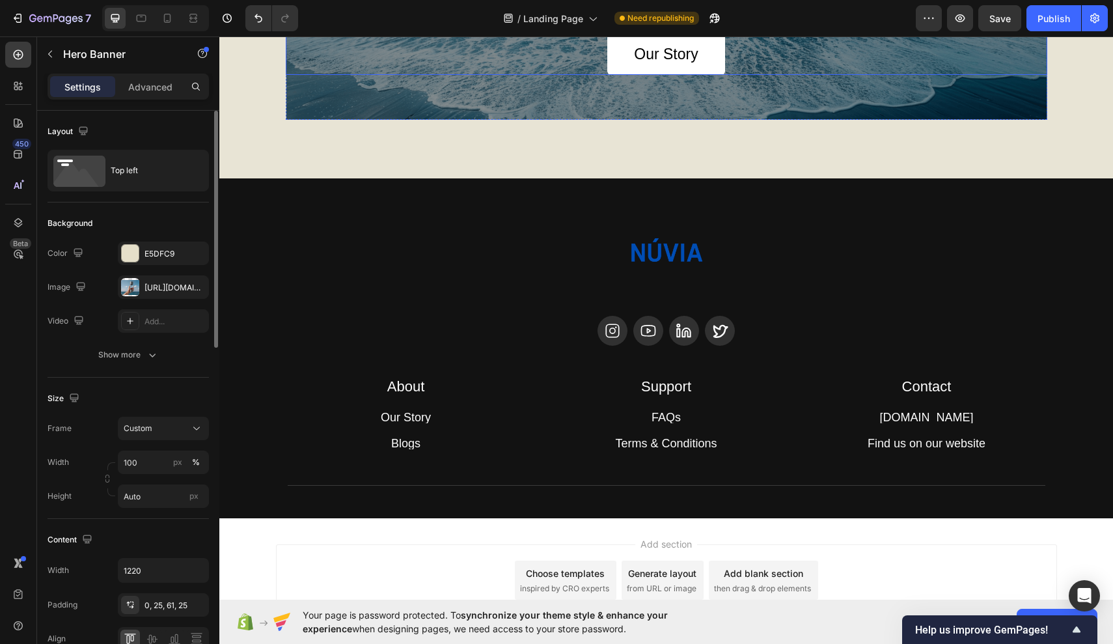
scroll to position [3574, 0]
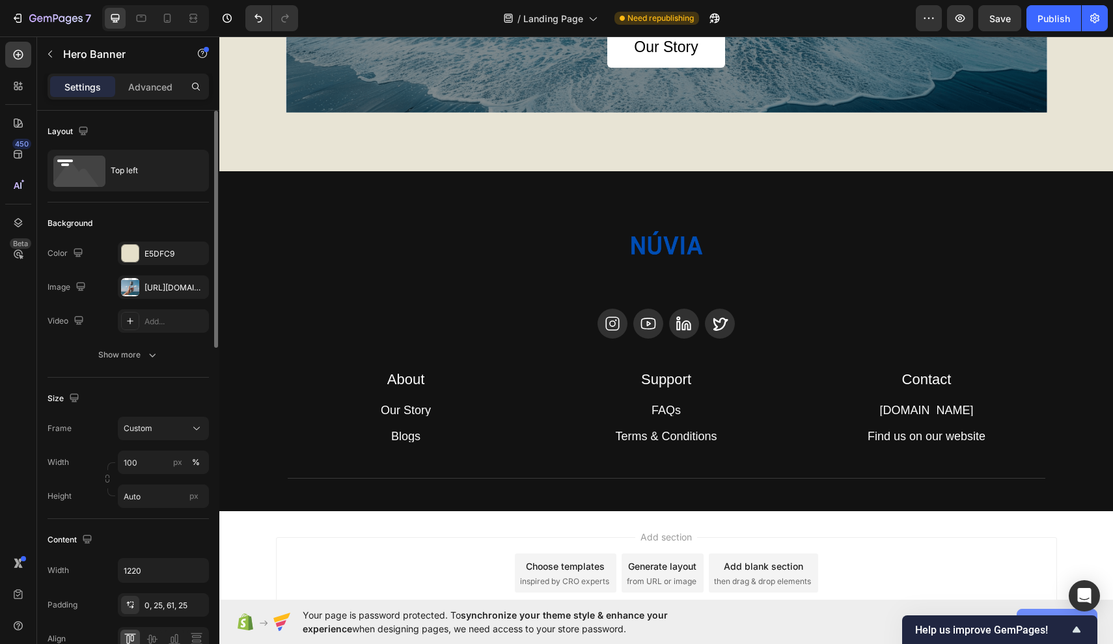
click at [1041, 612] on button "Allow access" at bounding box center [1056, 621] width 81 height 26
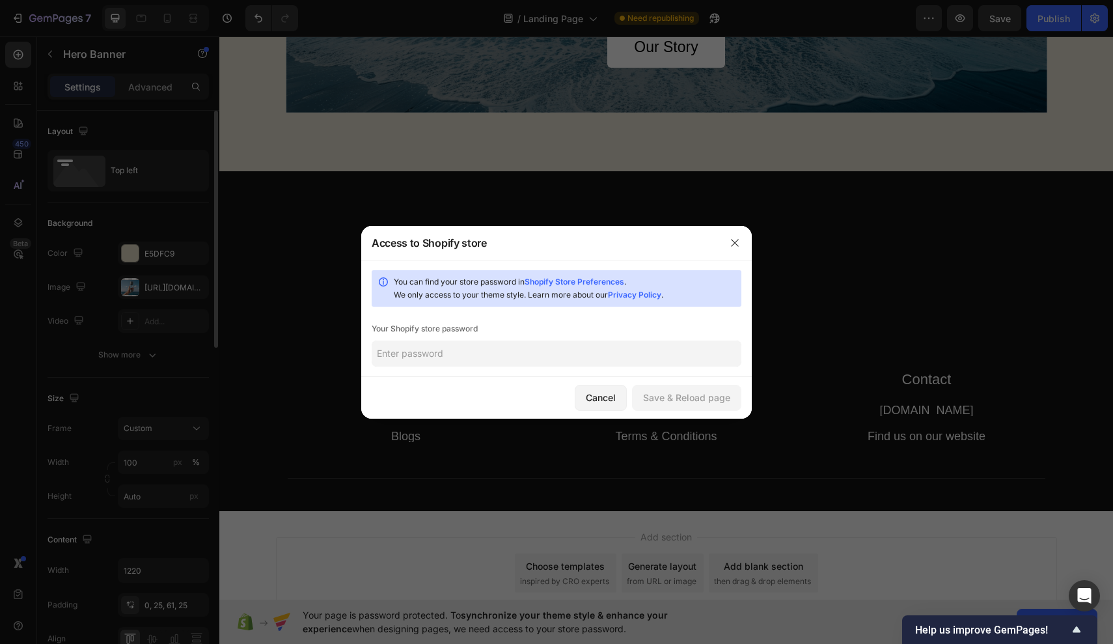
click at [615, 360] on input "text" at bounding box center [557, 353] width 370 height 26
click at [553, 355] on input "tendon" at bounding box center [557, 353] width 370 height 26
click at [398, 353] on input "tendon" at bounding box center [557, 353] width 370 height 26
click at [406, 357] on input "tenhon" at bounding box center [557, 353] width 370 height 26
click at [416, 358] on input "tenhon" at bounding box center [557, 353] width 370 height 26
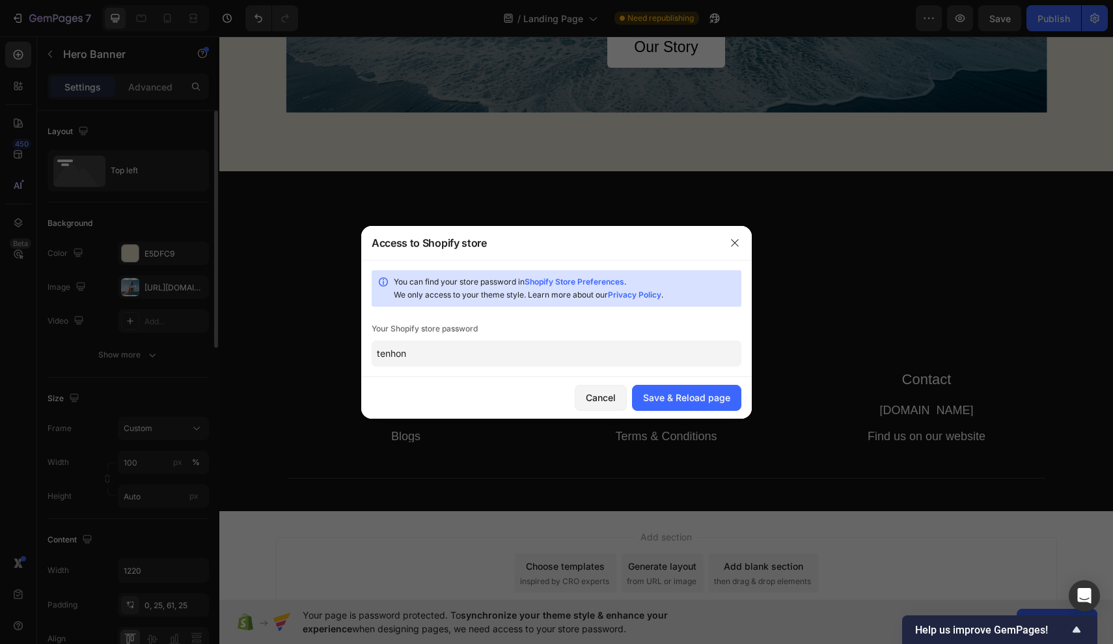
click at [418, 354] on input "tenhon" at bounding box center [557, 353] width 370 height 26
click at [429, 352] on input "tenhon" at bounding box center [557, 353] width 370 height 26
type input "tenohn"
click at [678, 395] on div "Save & Reload page" at bounding box center [686, 397] width 87 height 14
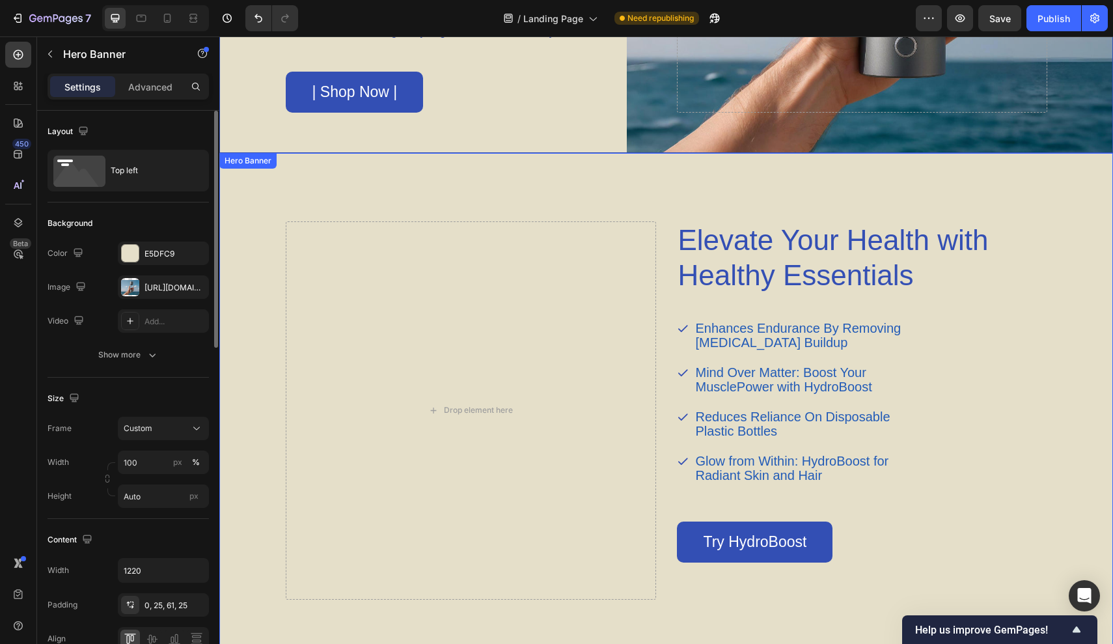
scroll to position [1352, 0]
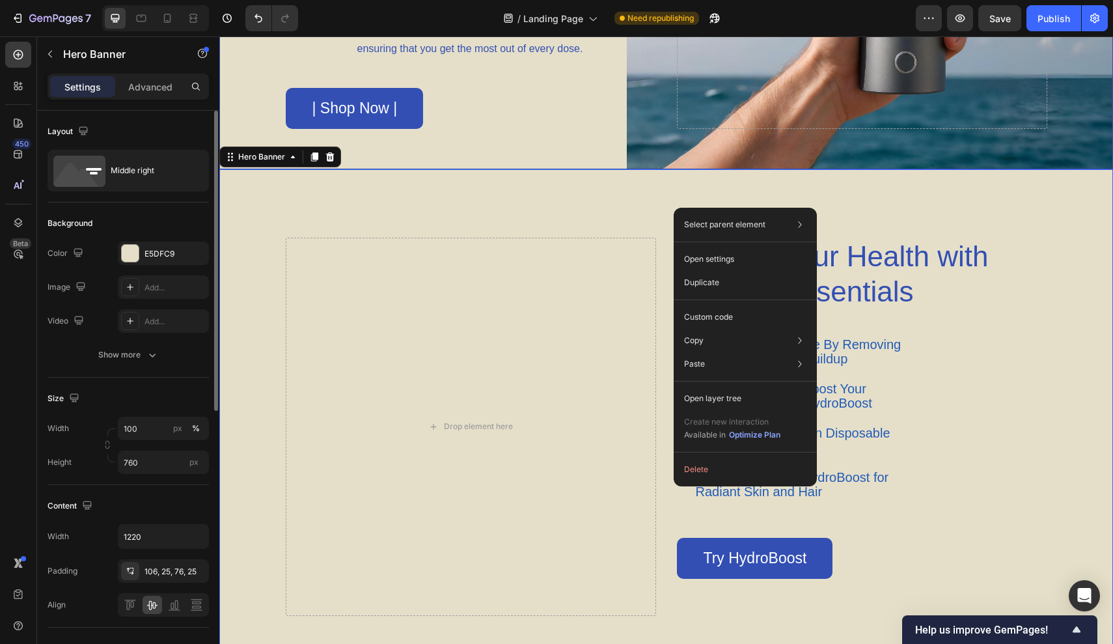
click at [549, 219] on div "Elevate Your Health with Healthy Essentials Heading Enhances Endurance By Remov…" at bounding box center [666, 417] width 794 height 496
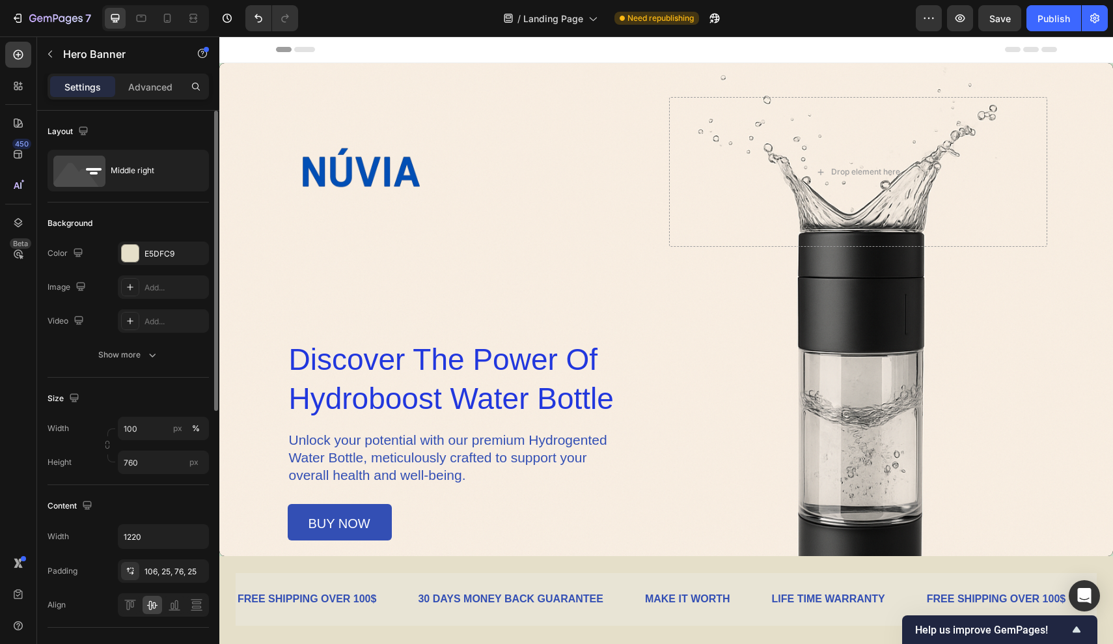
scroll to position [0, 0]
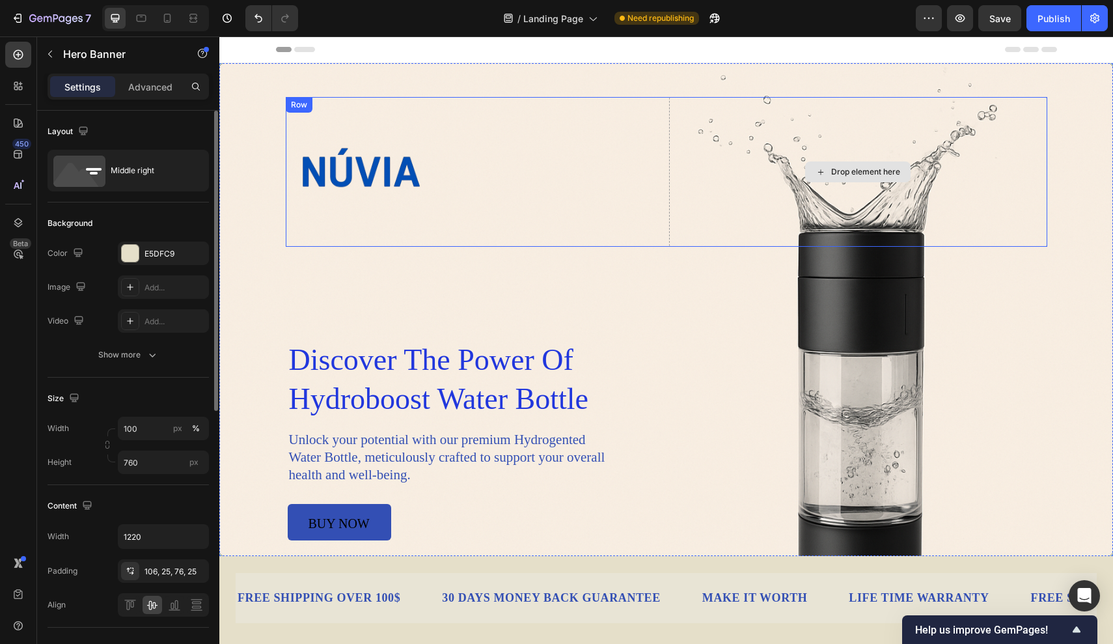
click at [802, 154] on div "Drop element here" at bounding box center [858, 172] width 378 height 150
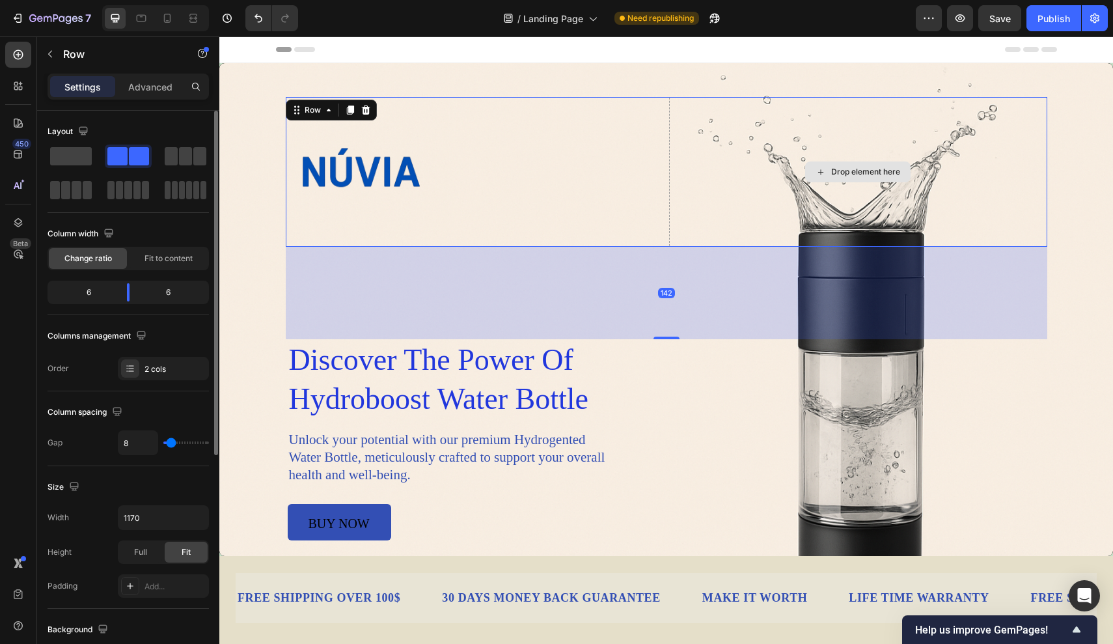
click at [755, 129] on div "Drop element here" at bounding box center [858, 172] width 378 height 150
click at [328, 110] on icon at bounding box center [329, 110] width 4 height 3
click at [66, 157] on span at bounding box center [71, 156] width 42 height 18
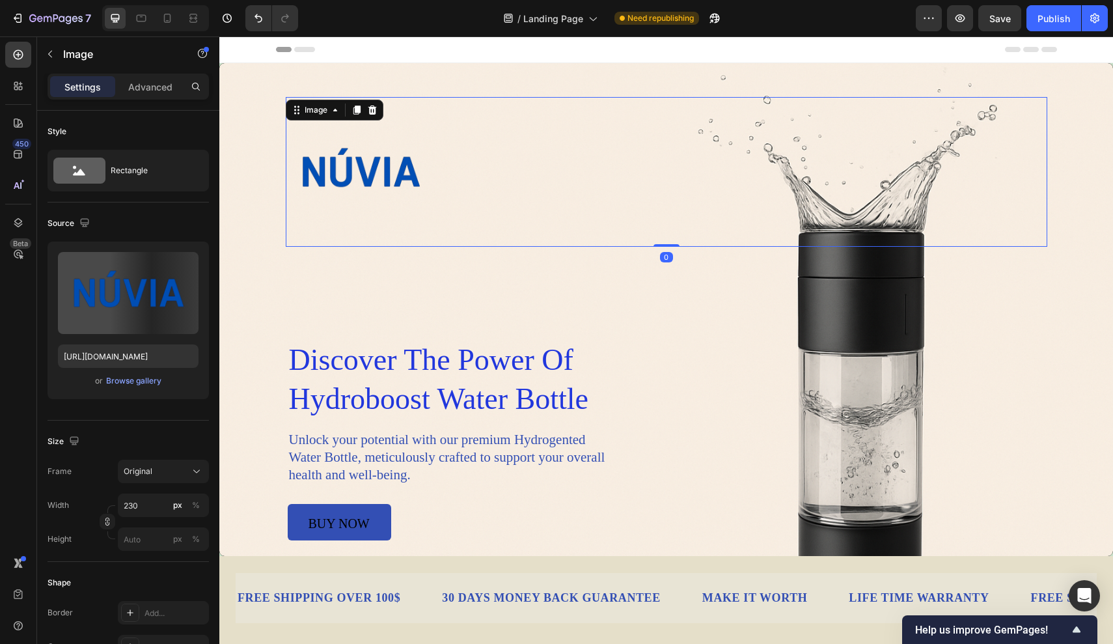
drag, startPoint x: 614, startPoint y: 230, endPoint x: 394, endPoint y: 194, distance: 222.3
click at [394, 194] on img at bounding box center [361, 172] width 150 height 150
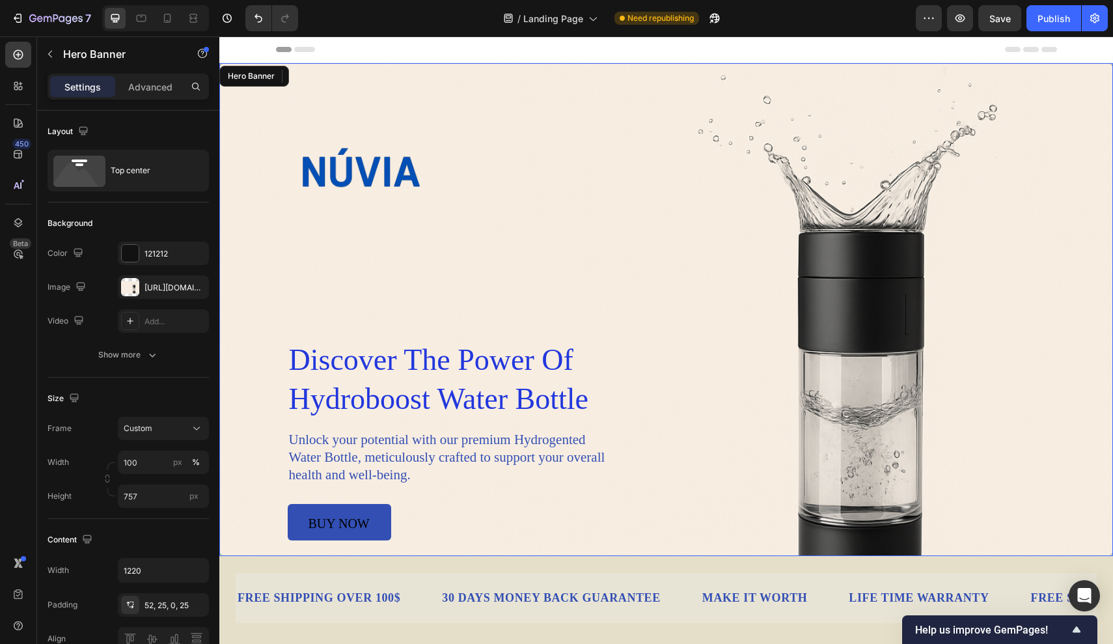
click at [472, 314] on div "Image 0 Row discover the power of hydroboost water bottle Heading Unlock your p…" at bounding box center [666, 318] width 761 height 443
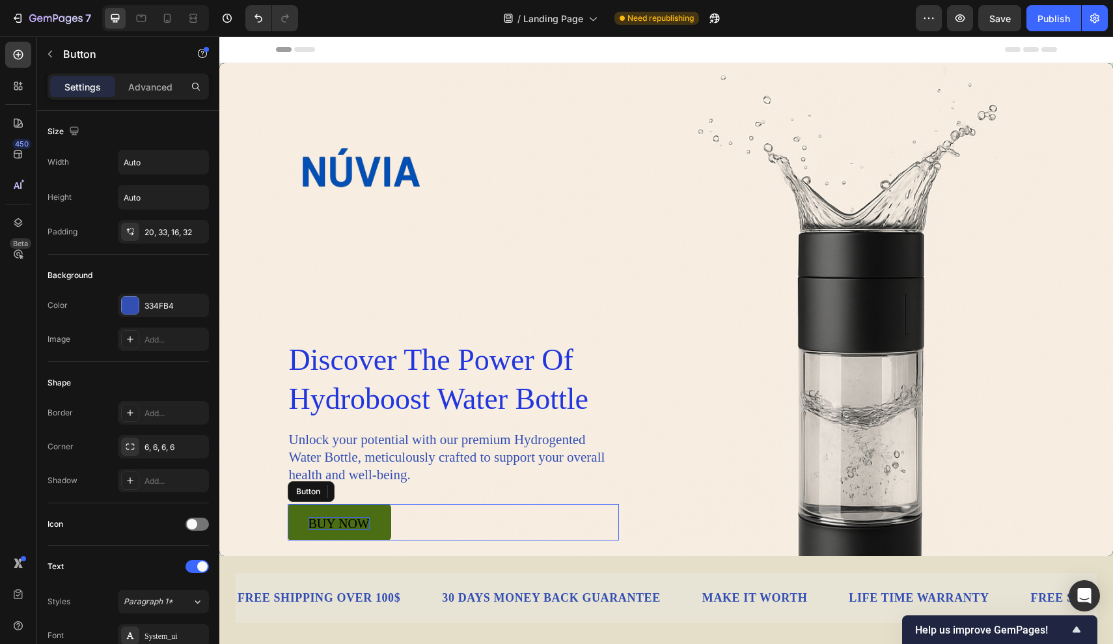
click at [364, 524] on p "buy now" at bounding box center [338, 523] width 61 height 13
click at [351, 519] on p "buy now" at bounding box center [338, 523] width 61 height 13
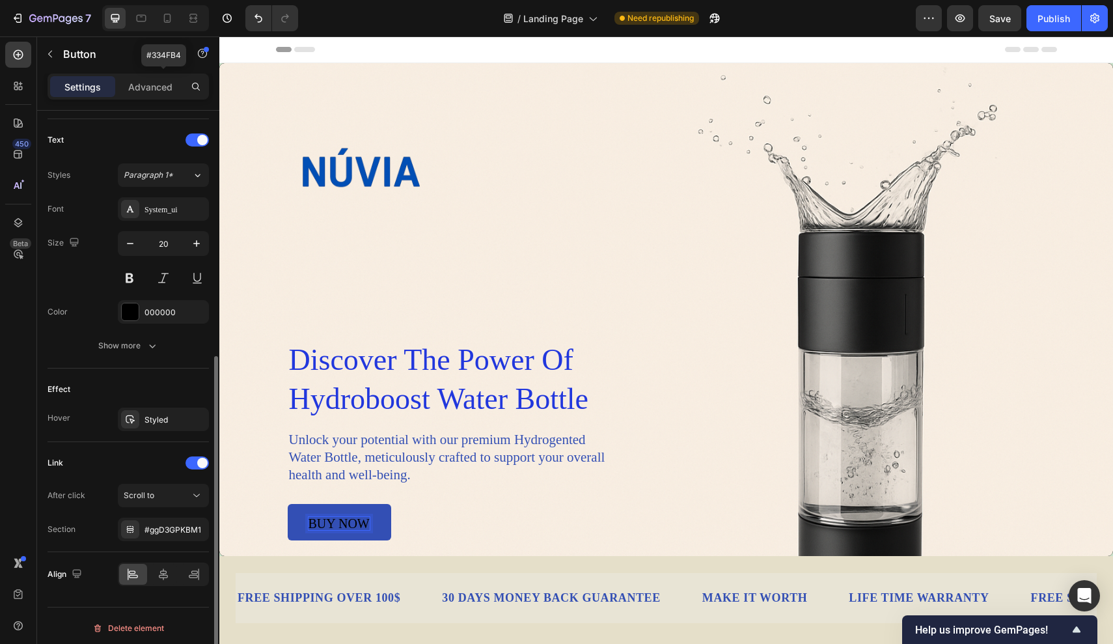
scroll to position [431, 0]
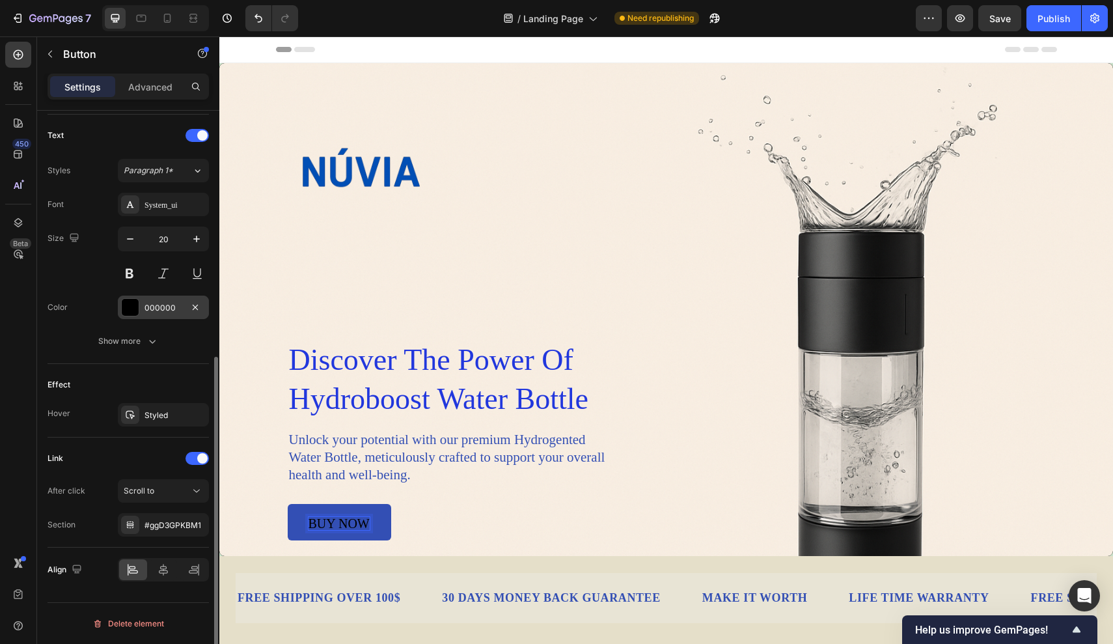
click at [139, 308] on div "000000" at bounding box center [163, 306] width 91 height 23
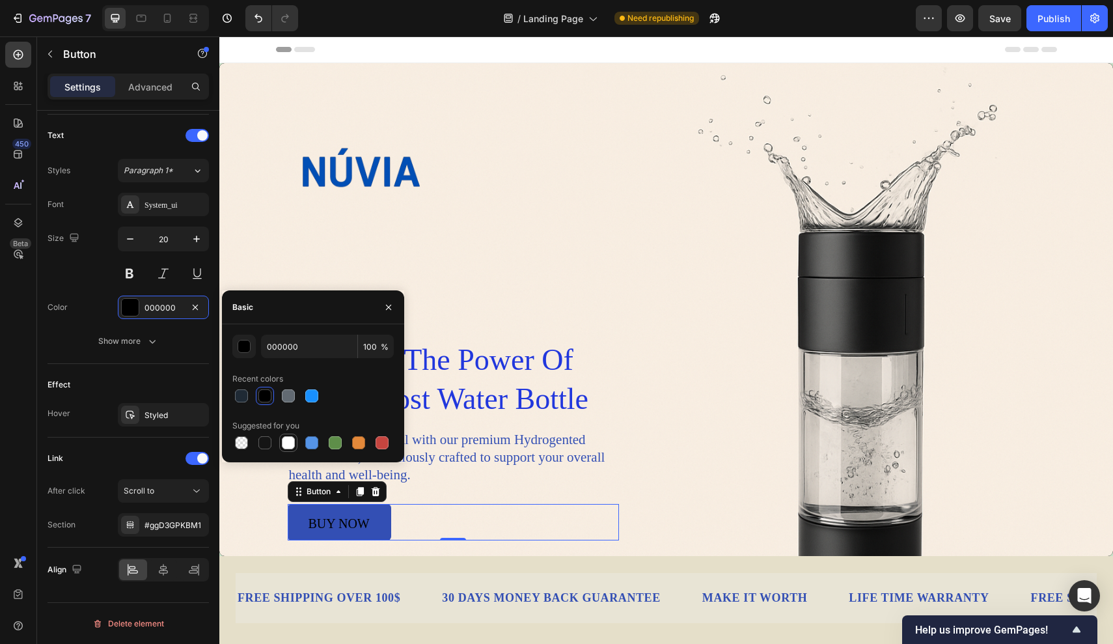
click at [291, 441] on div at bounding box center [288, 442] width 13 height 13
type input "FFFFFF"
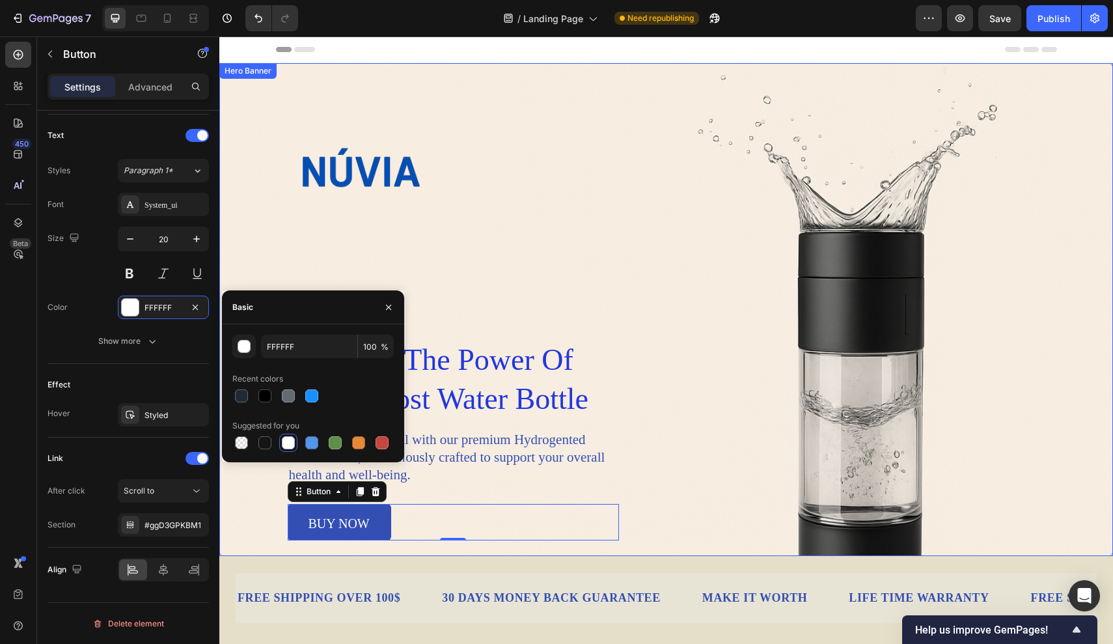
click at [349, 556] on div "FREE SHIPPING OVER 100$ Text Block 30 DAYS MONEY BACK GUARANTEE Text Block MAKE…" at bounding box center [665, 600] width 893 height 89
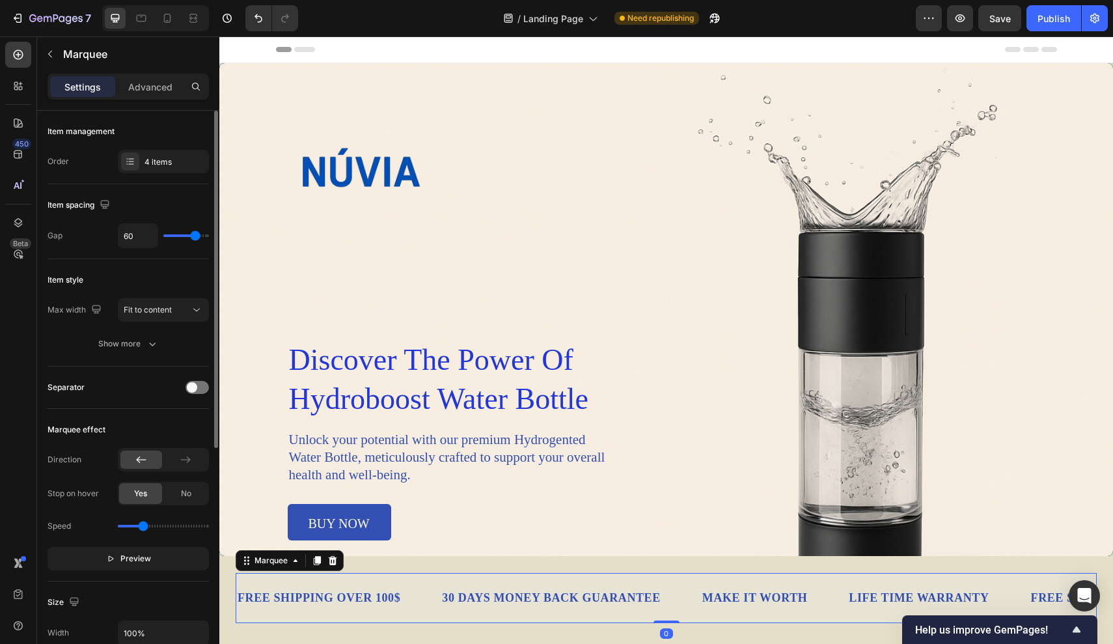
click at [383, 582] on div "FREE SHIPPING OVER 100$ Text Block 30 DAYS MONEY BACK GUARANTEE Text Block MAKE…" at bounding box center [666, 598] width 861 height 50
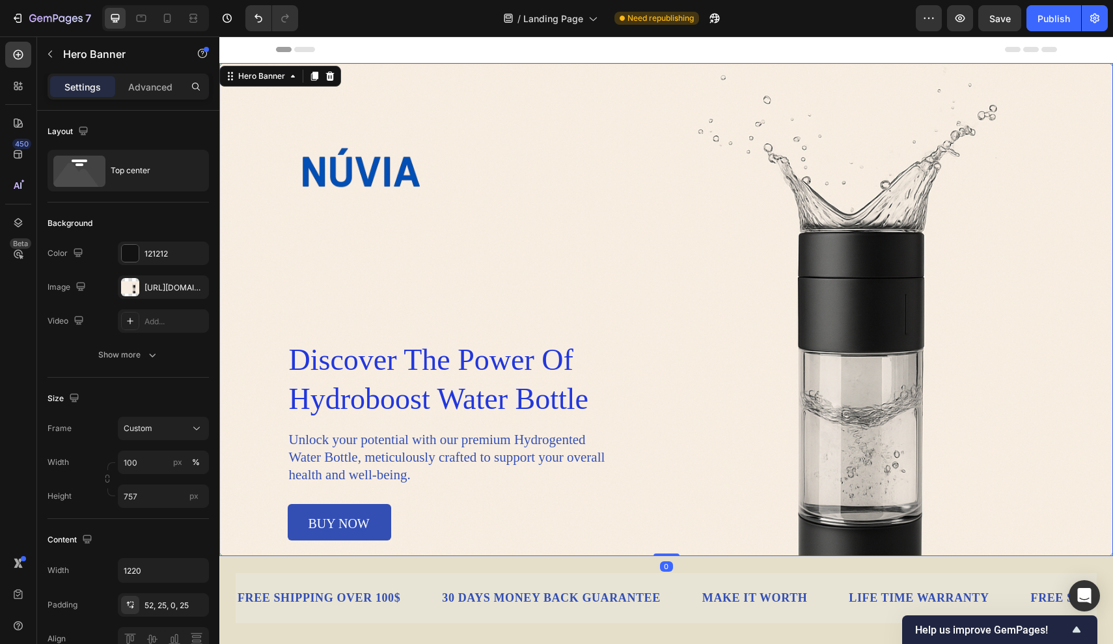
click at [601, 268] on div "Image Row discover the power of hydroboost water bottle Heading Unlock your pot…" at bounding box center [666, 318] width 761 height 443
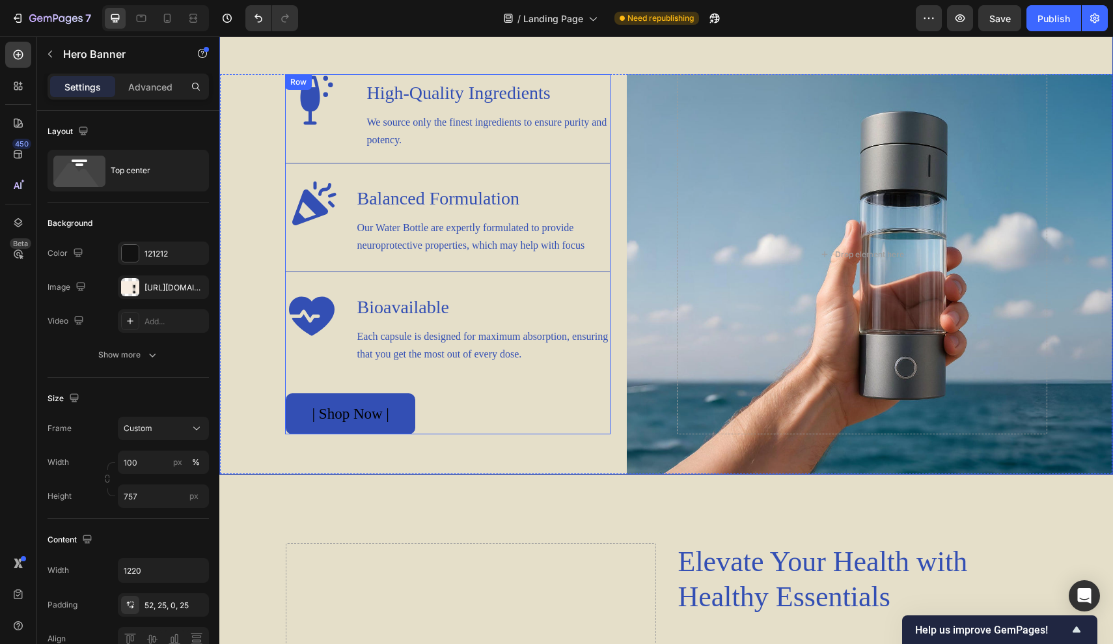
scroll to position [1042, 0]
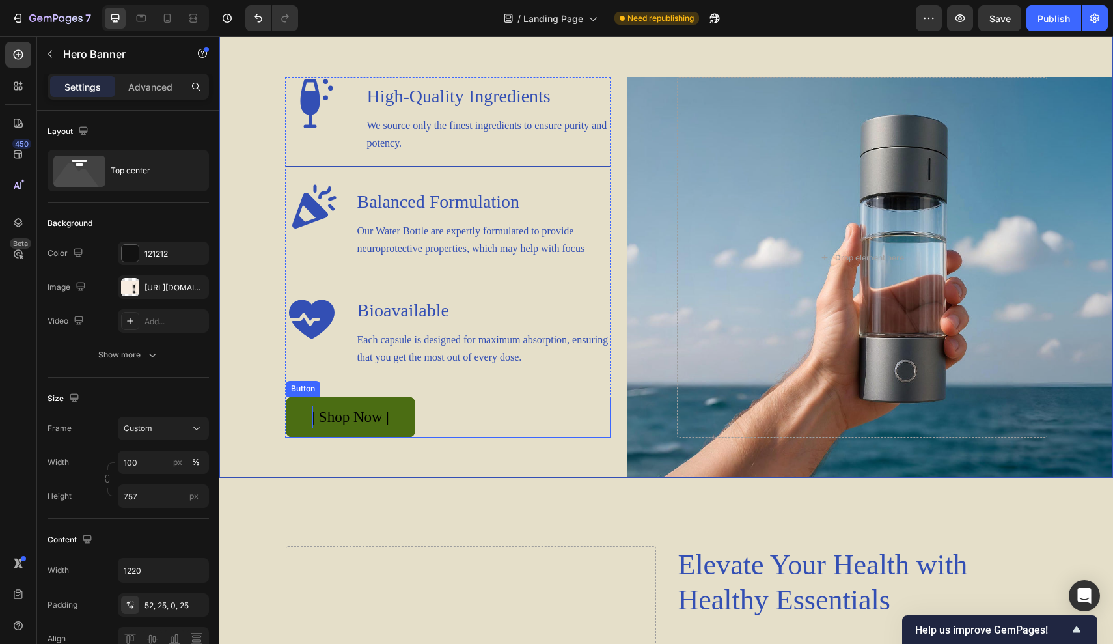
click at [364, 419] on p "| Shop Now |" at bounding box center [350, 416] width 77 height 23
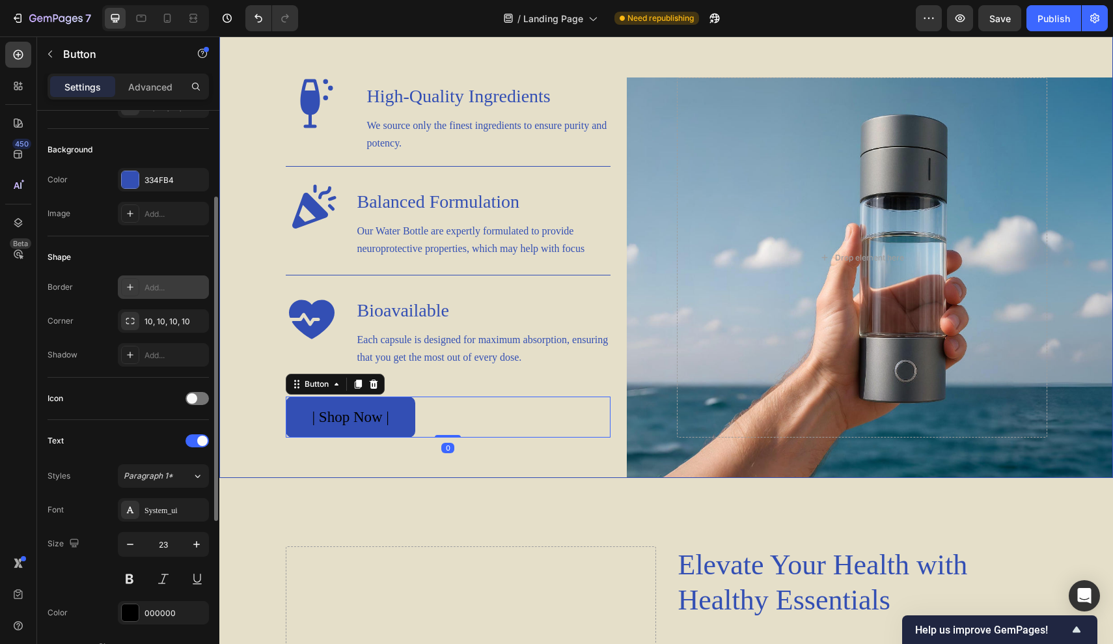
scroll to position [135, 0]
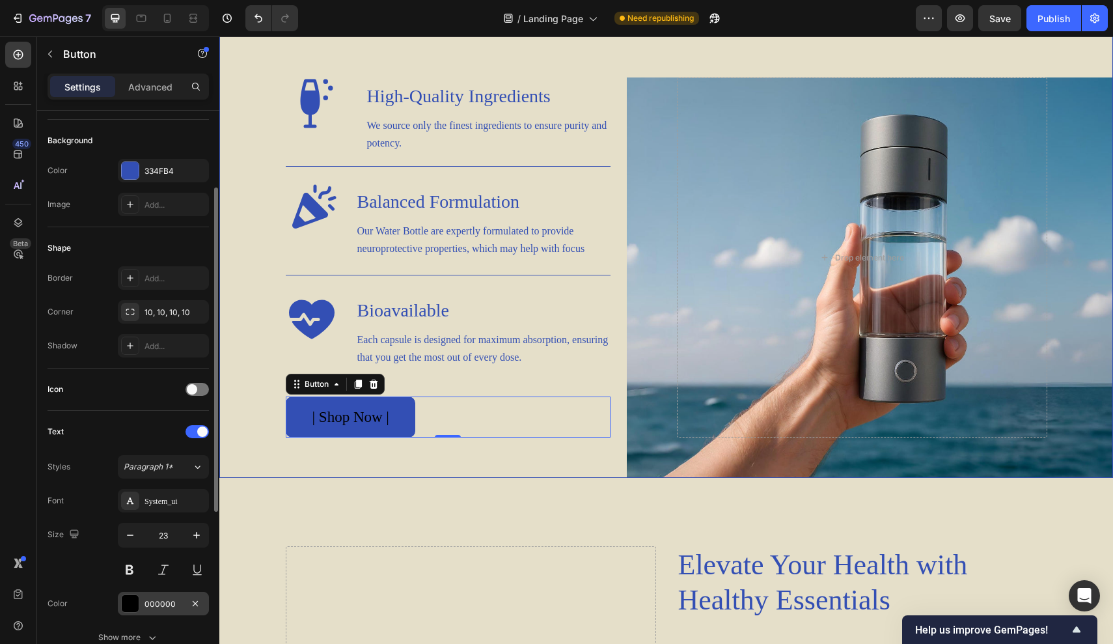
click at [152, 599] on div "000000" at bounding box center [163, 604] width 38 height 12
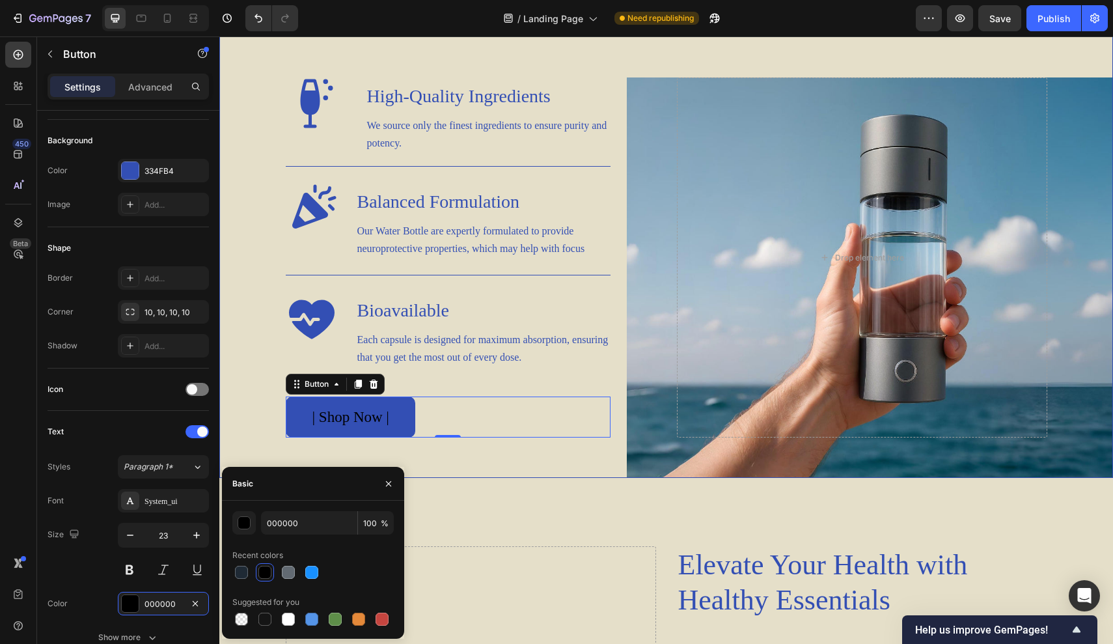
click at [239, 629] on div "000000 100 % Recent colors Suggested for you" at bounding box center [313, 569] width 182 height 138
click at [286, 621] on div at bounding box center [288, 618] width 13 height 13
type input "FFFFFF"
drag, startPoint x: 655, startPoint y: 546, endPoint x: 435, endPoint y: 509, distance: 222.3
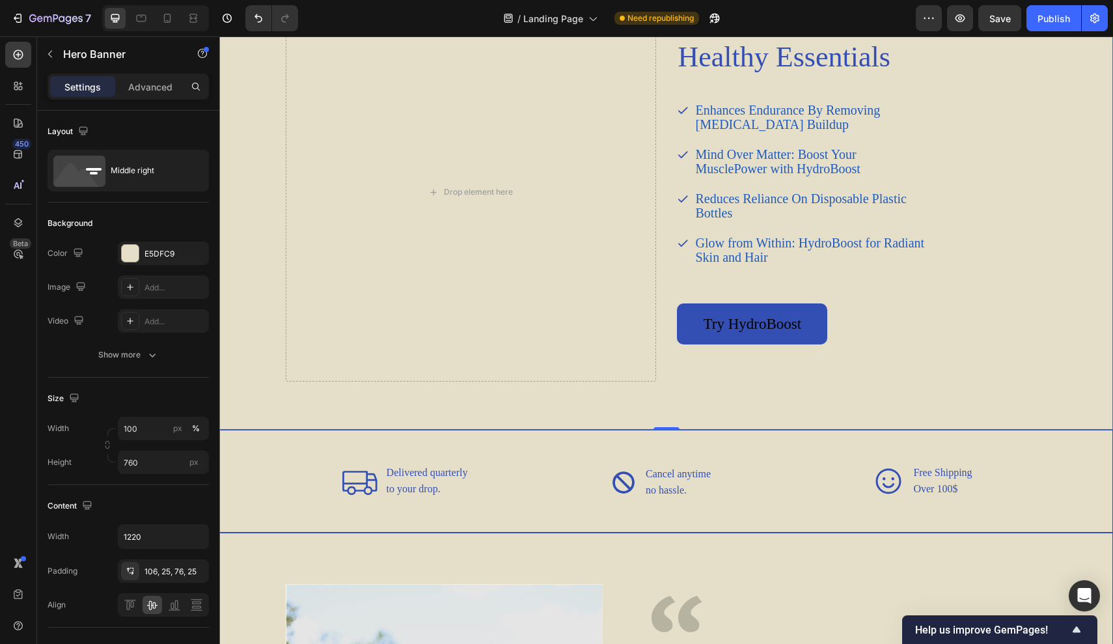
scroll to position [1569, 0]
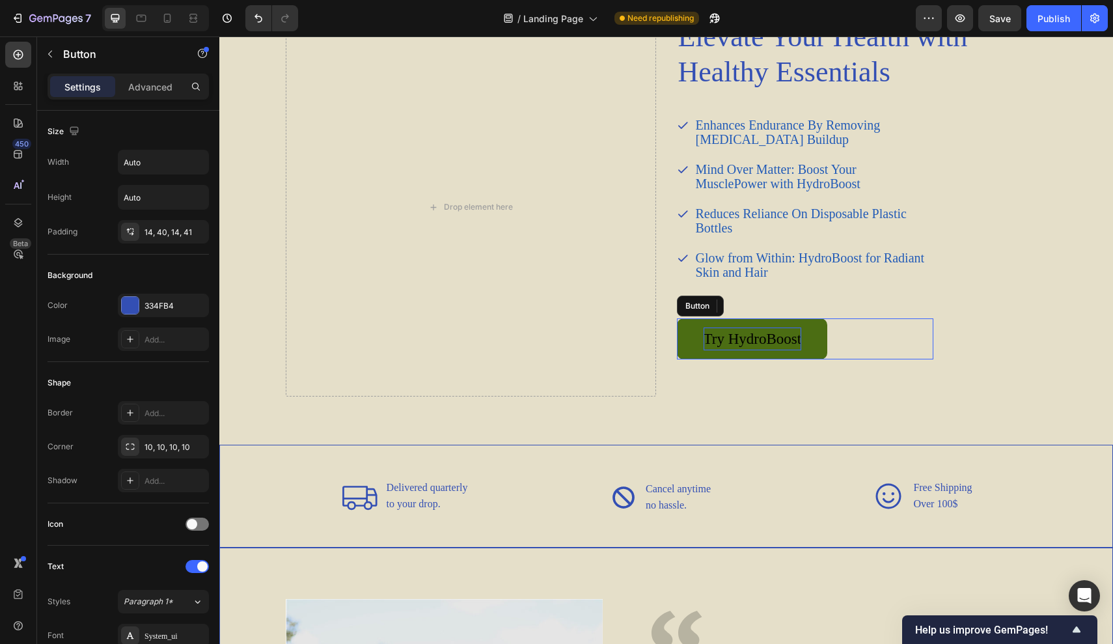
click at [750, 334] on p "Try HydroBoost" at bounding box center [752, 338] width 98 height 23
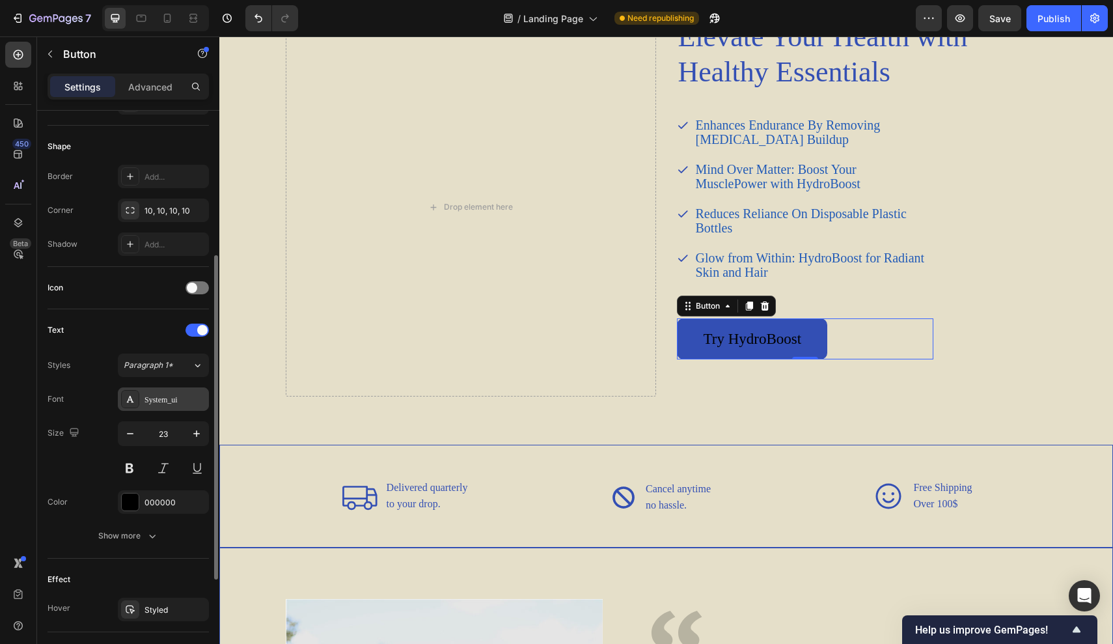
scroll to position [243, 0]
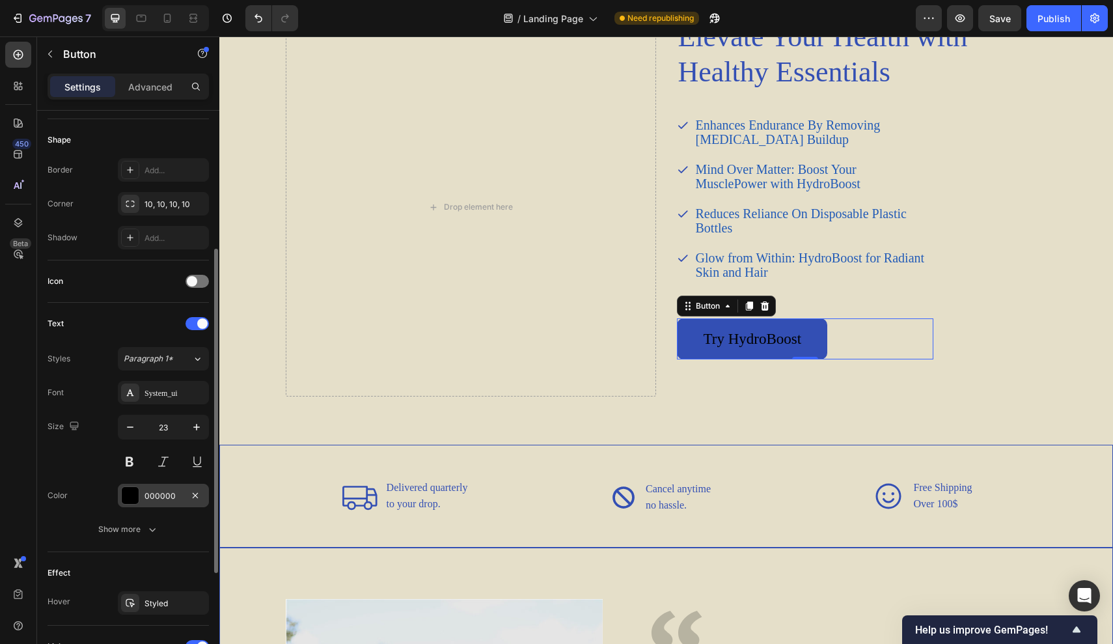
click at [148, 491] on div "000000" at bounding box center [163, 496] width 38 height 12
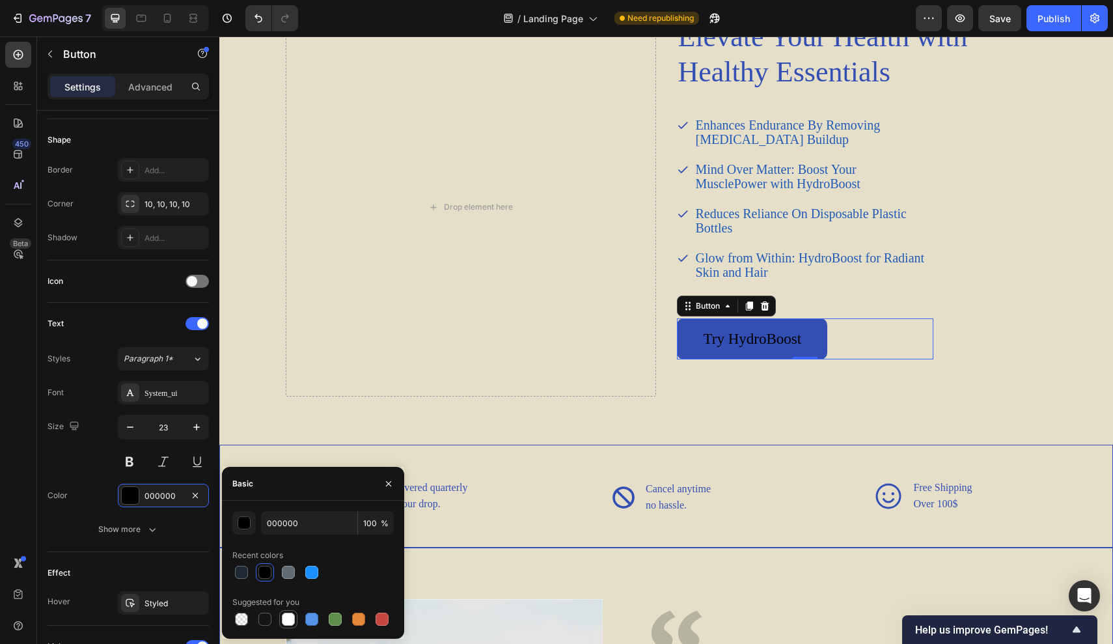
click at [285, 619] on div at bounding box center [288, 618] width 13 height 13
type input "FFFFFF"
click at [487, 384] on div "Drop element here" at bounding box center [471, 207] width 370 height 378
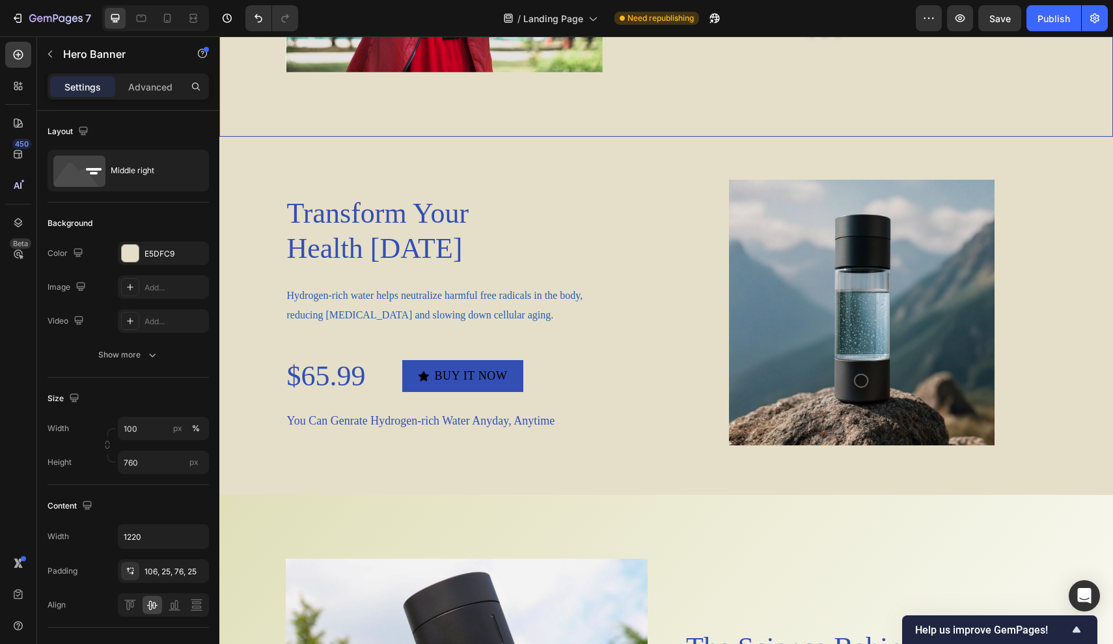
scroll to position [2512, 0]
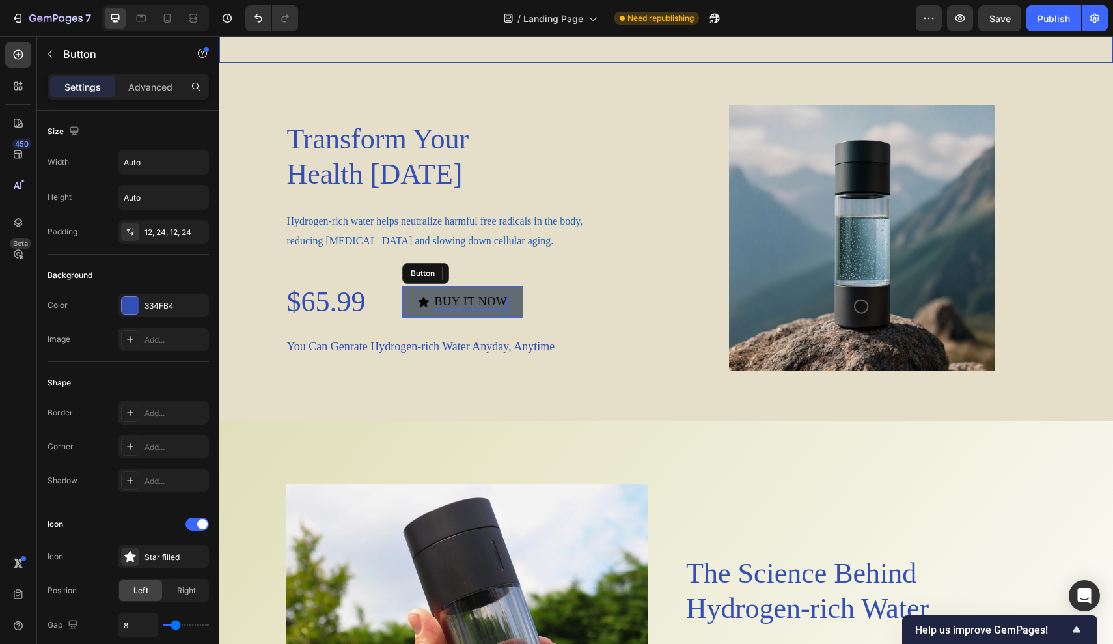
click at [498, 297] on p "BUY IT NOW" at bounding box center [471, 301] width 73 height 16
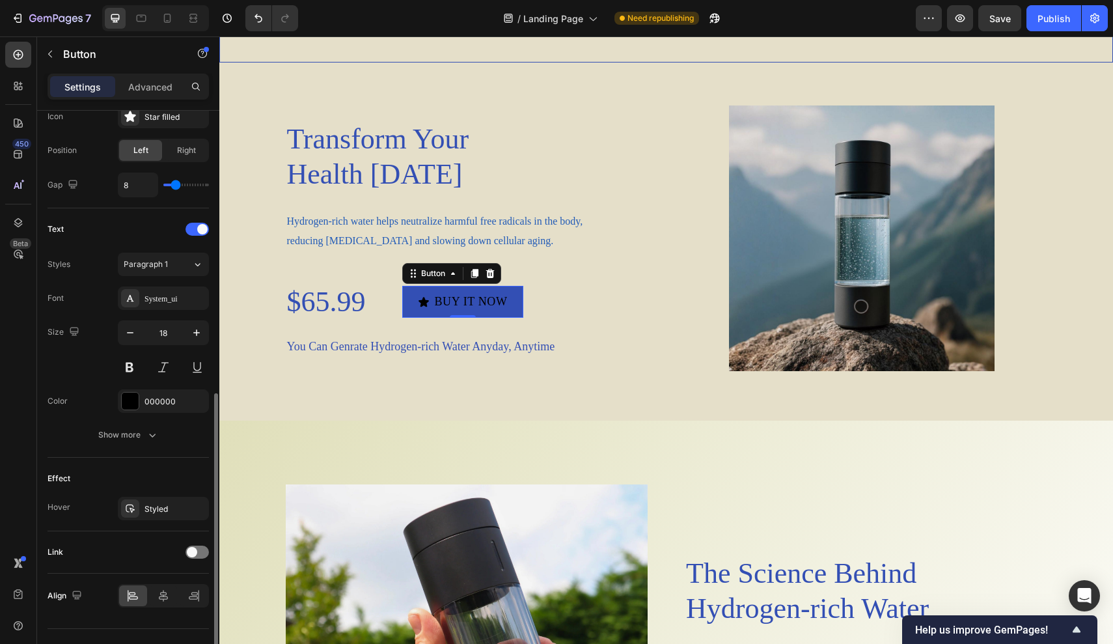
scroll to position [466, 0]
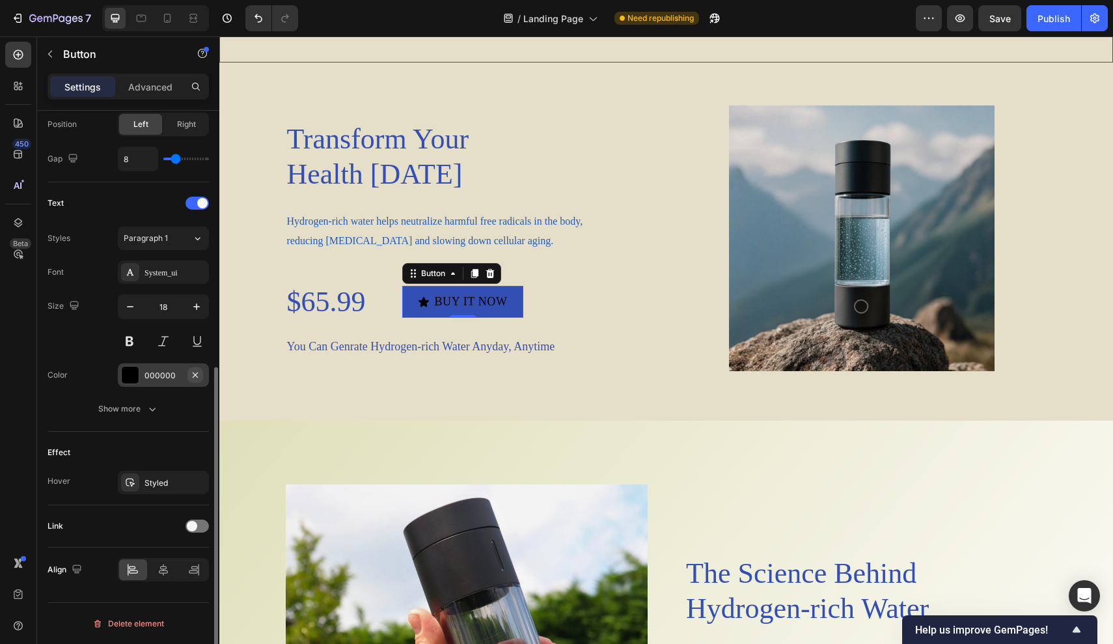
click at [189, 373] on button "button" at bounding box center [195, 375] width 16 height 16
click at [137, 377] on div at bounding box center [130, 375] width 18 height 18
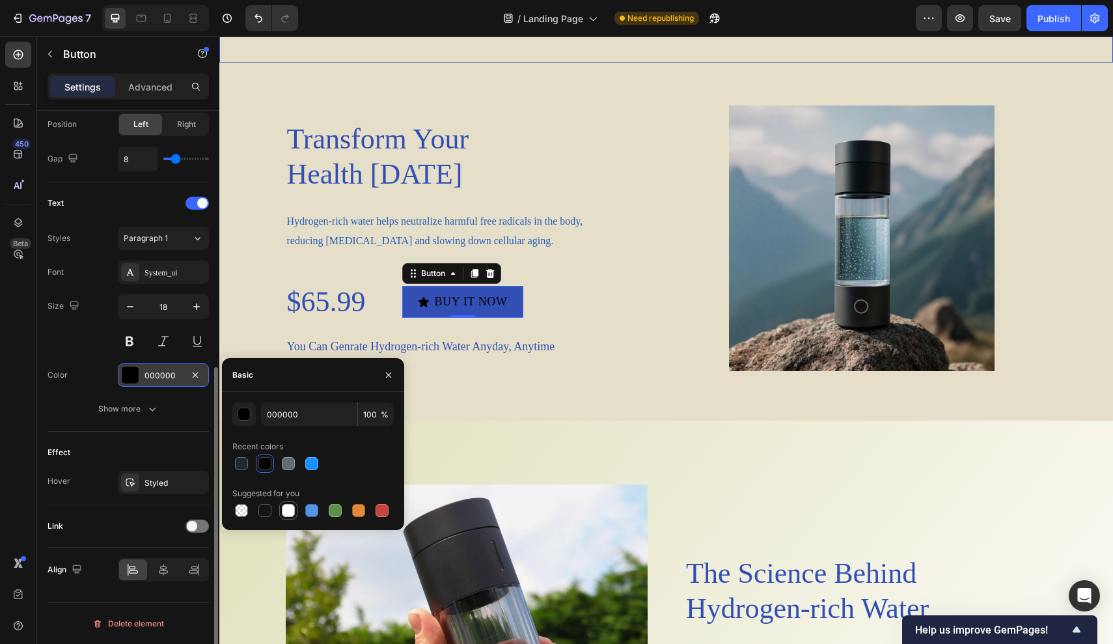
click at [286, 510] on div at bounding box center [288, 510] width 13 height 13
type input "FFFFFF"
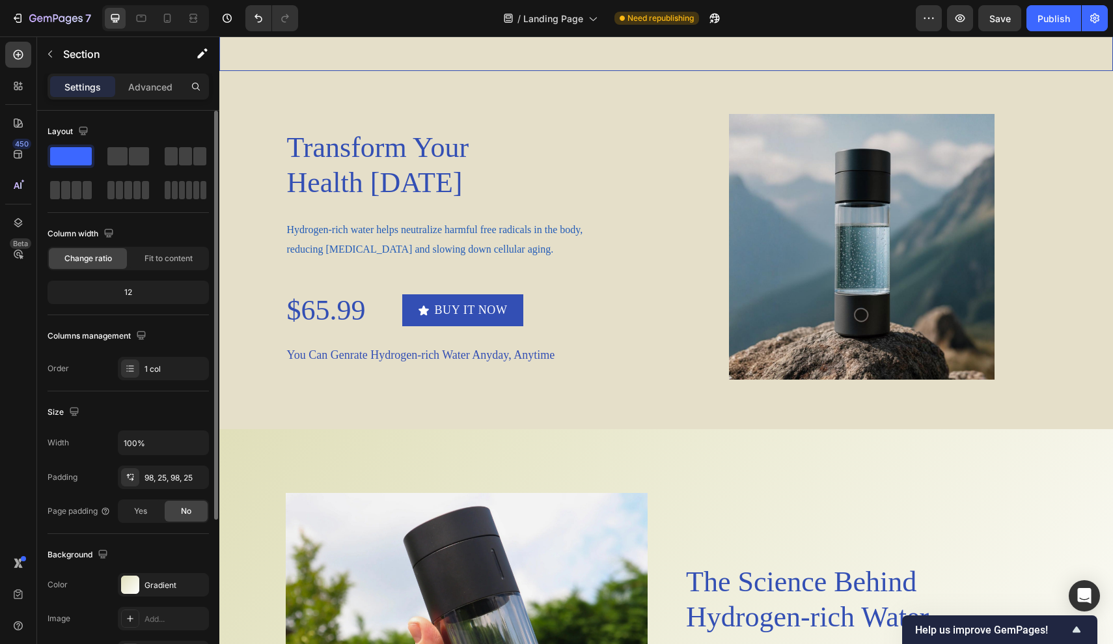
scroll to position [2503, 0]
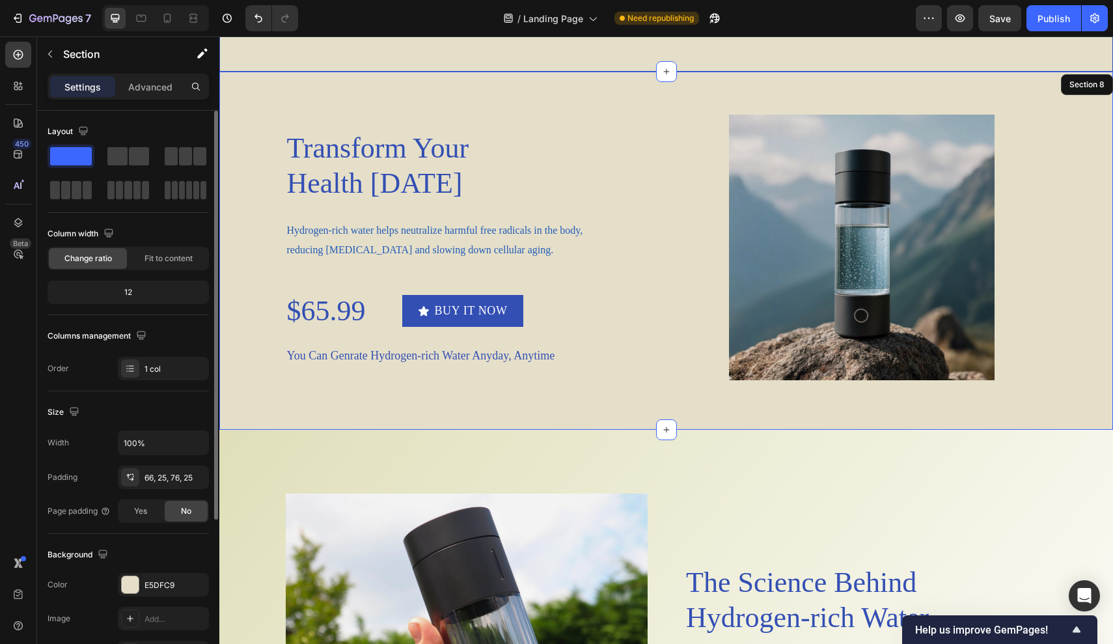
click at [623, 386] on div "Transform Your Health [DATE] Heading Hydrogen-rich water helps neutralize harmf…" at bounding box center [665, 251] width 893 height 358
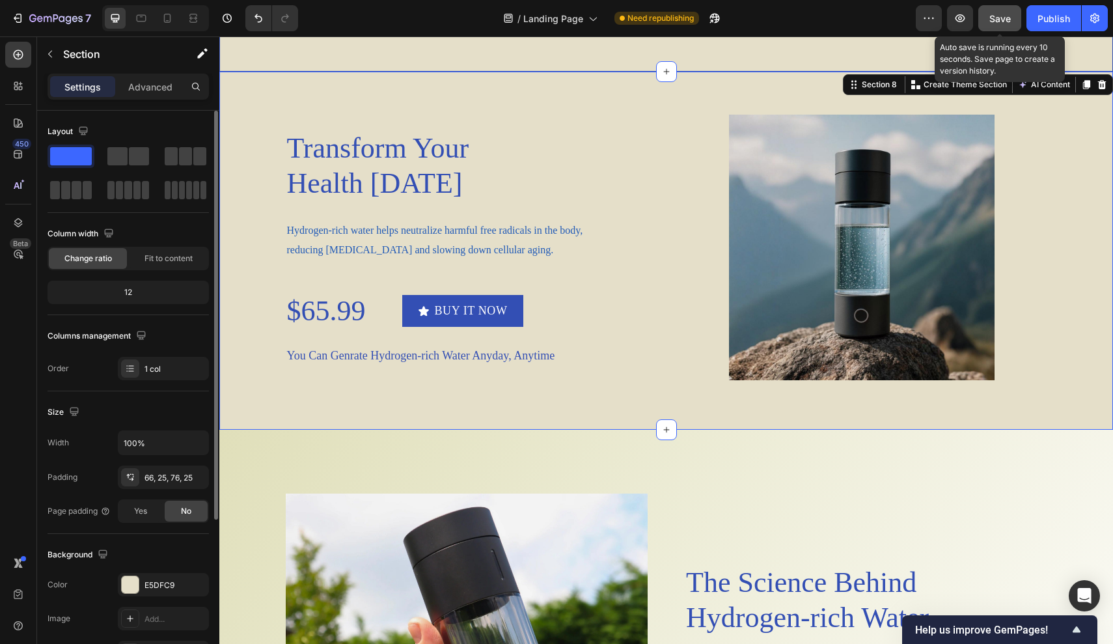
click at [994, 25] on div "Save" at bounding box center [999, 19] width 21 height 14
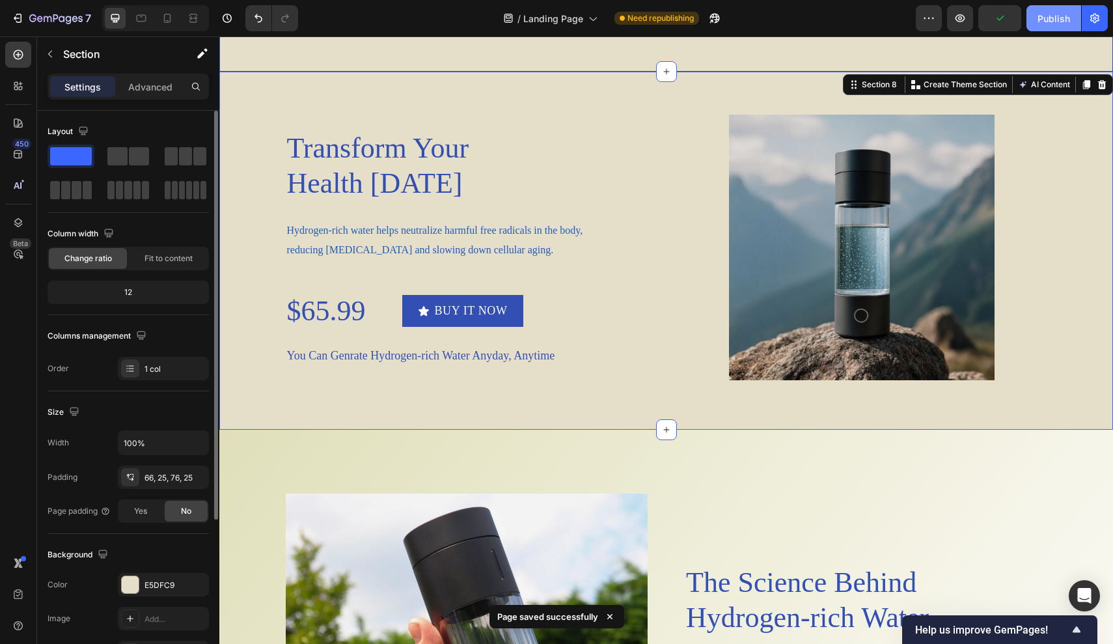
click at [1069, 21] on div "Publish" at bounding box center [1053, 19] width 33 height 14
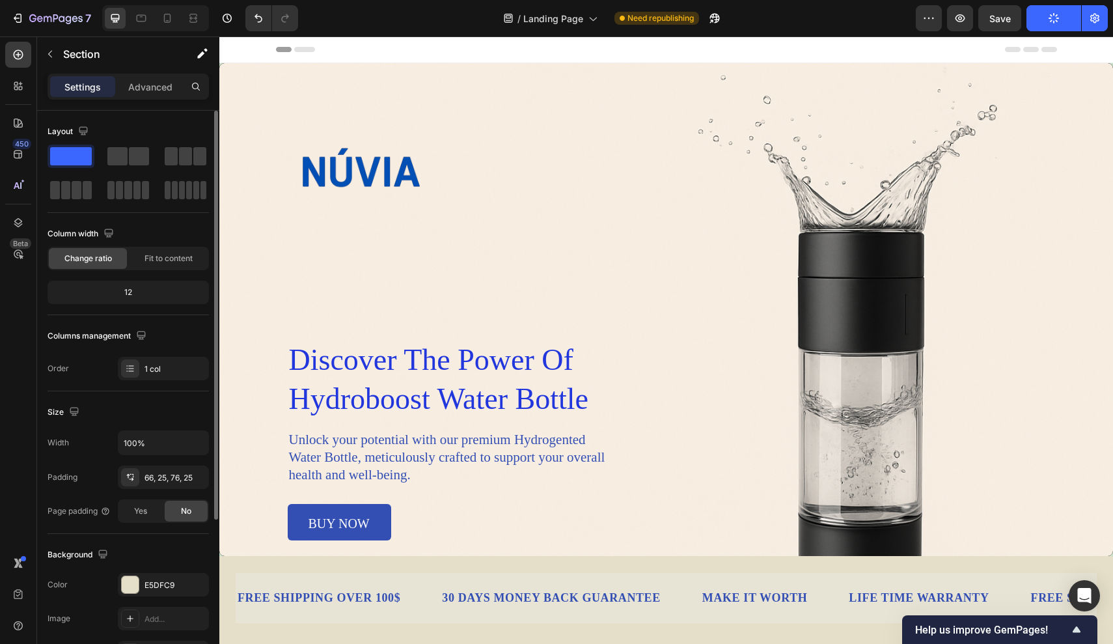
scroll to position [0, 0]
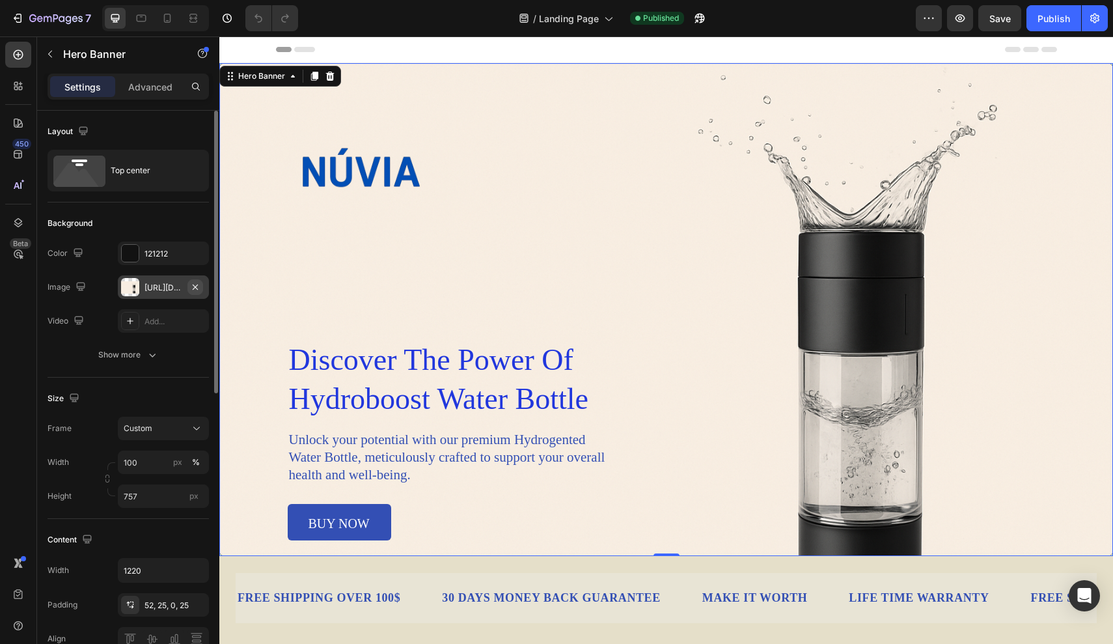
click at [195, 285] on icon "button" at bounding box center [195, 287] width 10 height 10
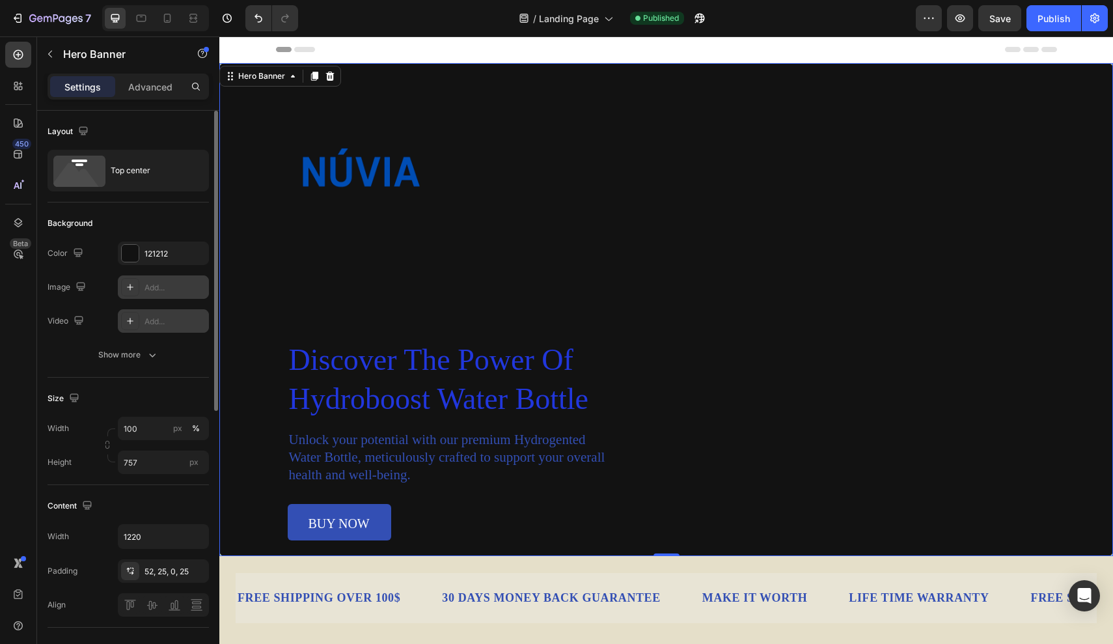
click at [166, 316] on div "Add..." at bounding box center [174, 322] width 61 height 12
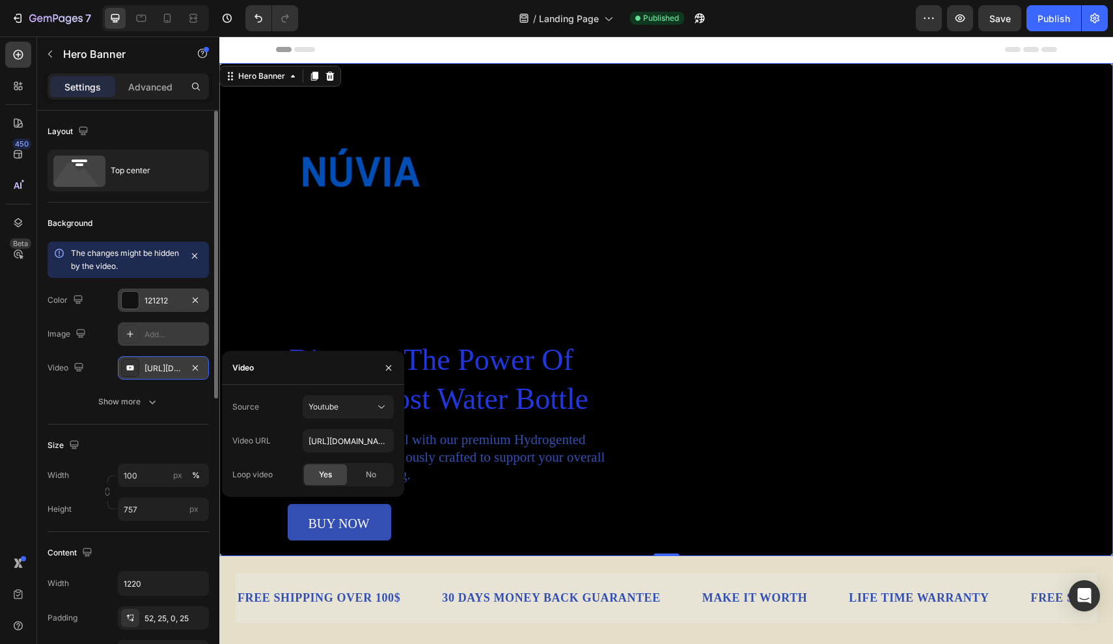
click at [203, 299] on div "121212" at bounding box center [163, 299] width 91 height 23
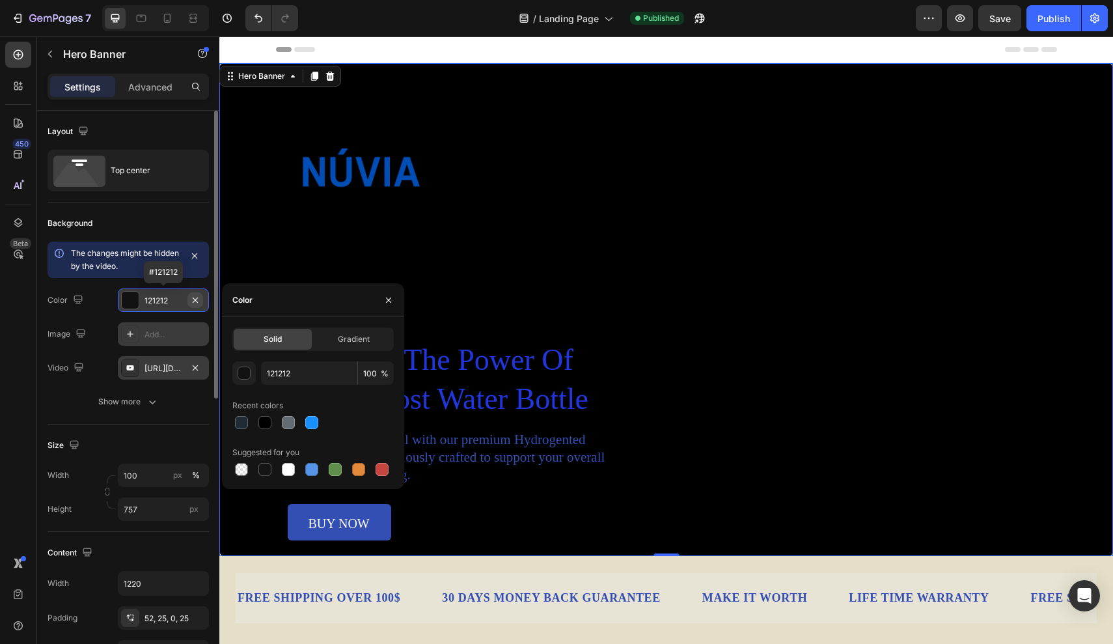
click at [200, 299] on icon "button" at bounding box center [195, 300] width 10 height 10
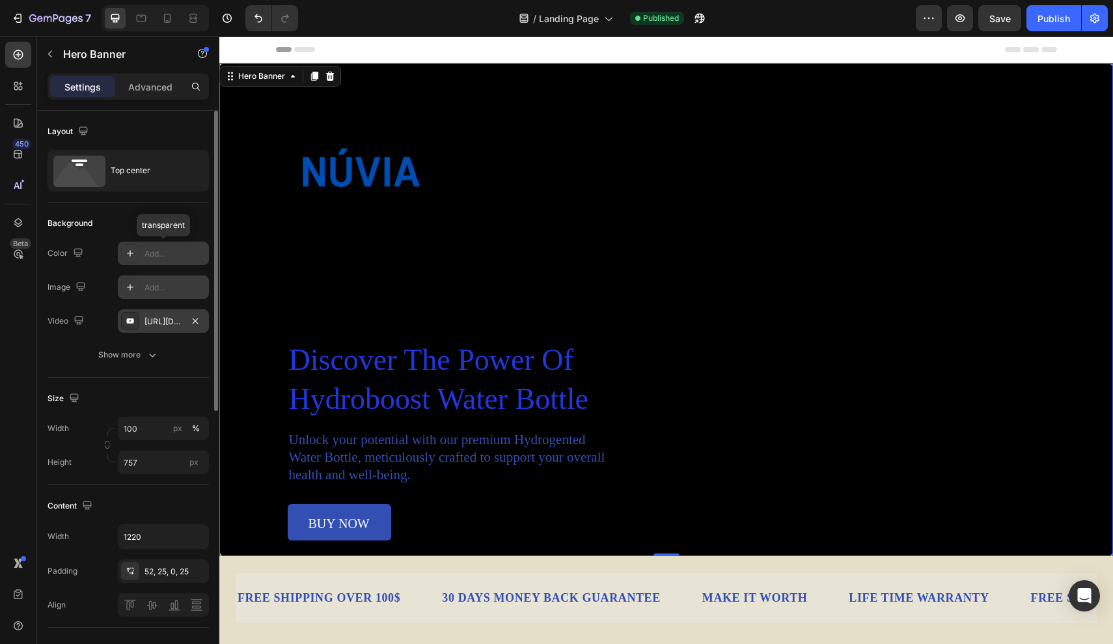
click at [165, 322] on div "https://www.youtube.com/watch?v=cyzh48XRS4M" at bounding box center [163, 322] width 38 height 12
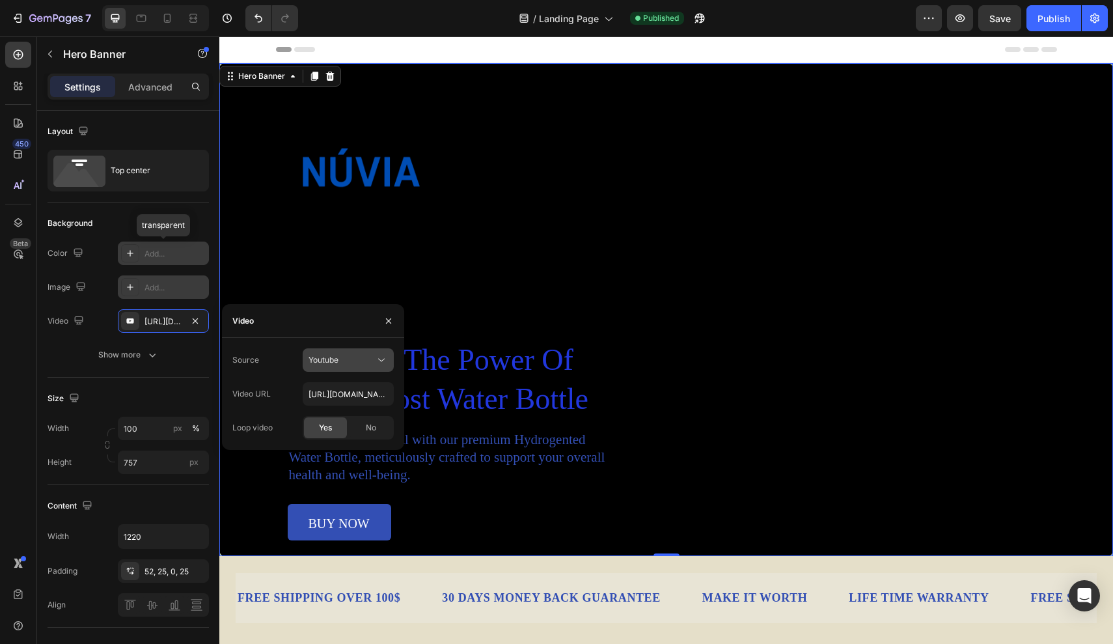
click at [357, 355] on div "Youtube" at bounding box center [341, 360] width 66 height 12
click at [357, 394] on span "Video hosting" at bounding box center [332, 392] width 49 height 12
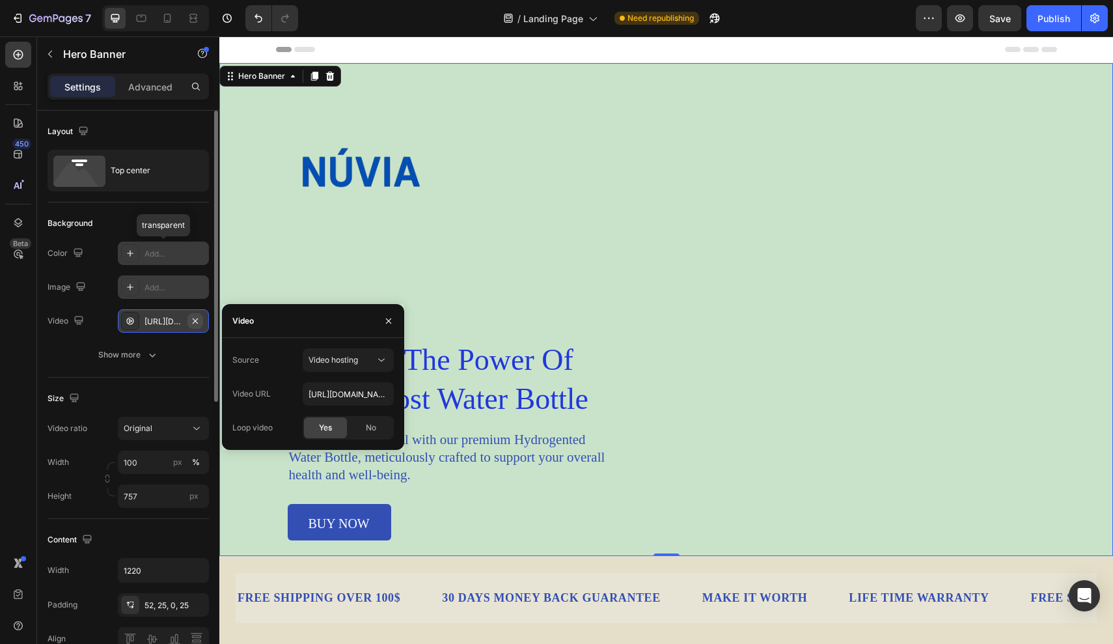
click at [202, 322] on button "button" at bounding box center [195, 321] width 16 height 16
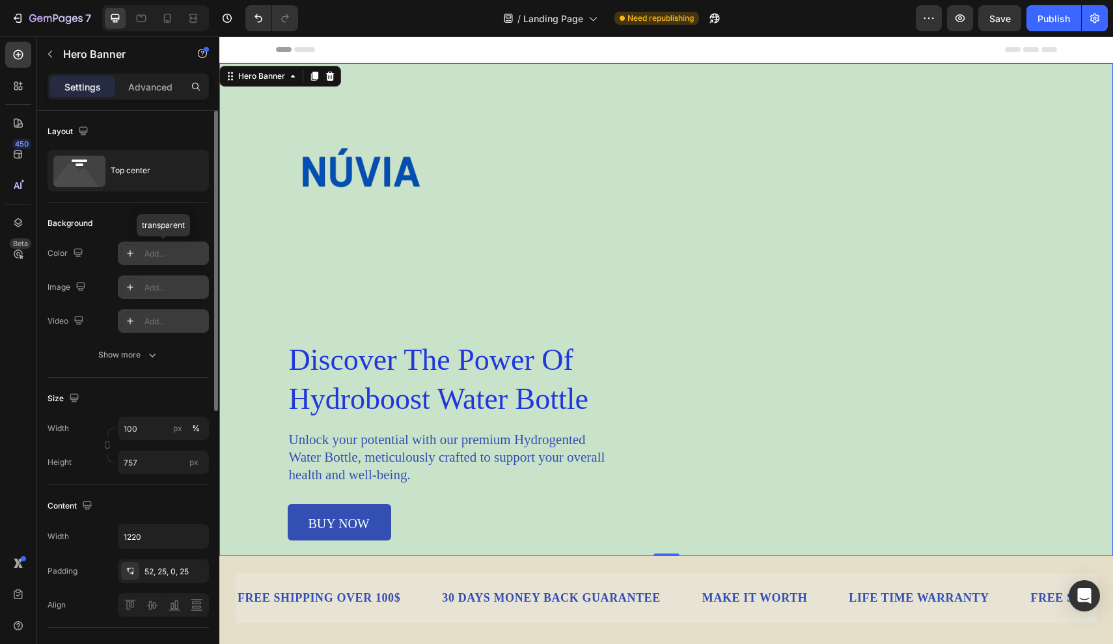
click at [127, 322] on icon at bounding box center [130, 321] width 10 height 10
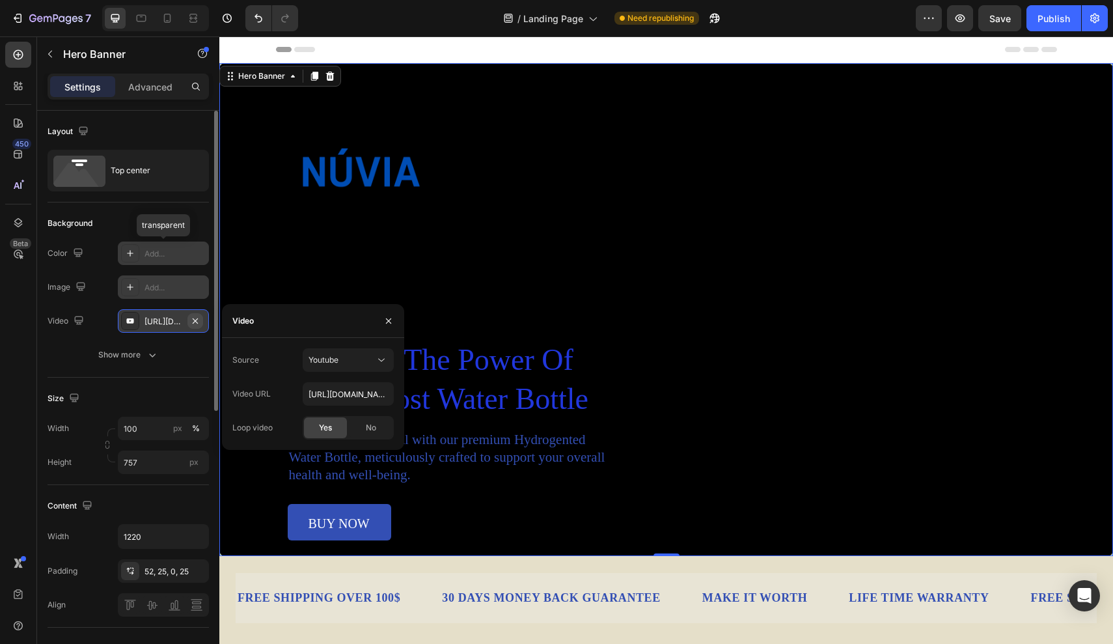
click at [196, 318] on icon "button" at bounding box center [195, 321] width 10 height 10
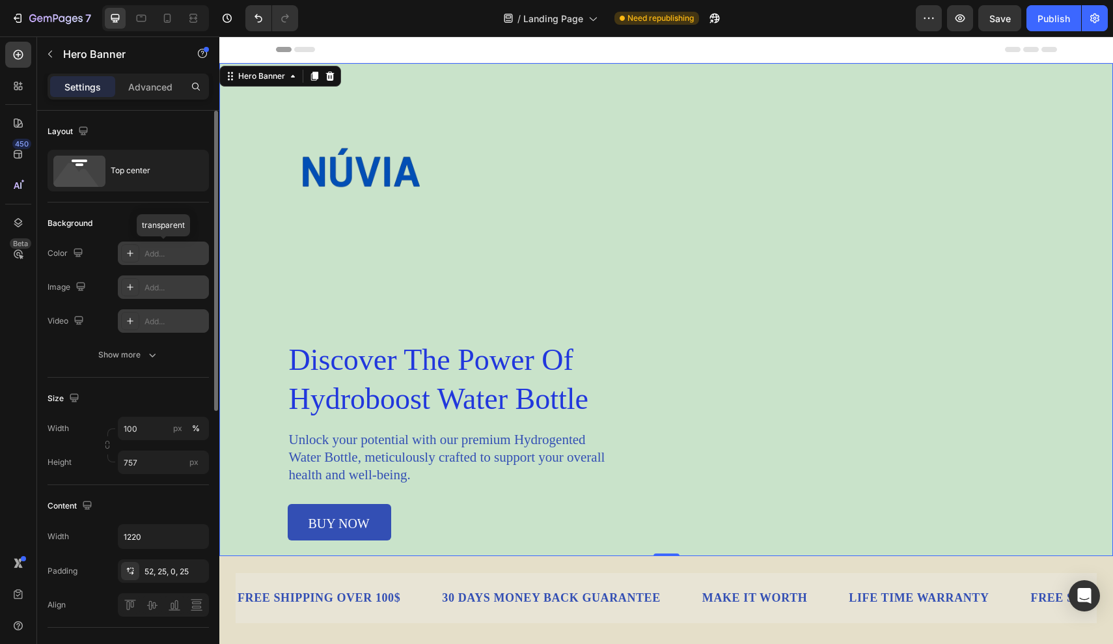
click at [170, 318] on div "Add..." at bounding box center [174, 322] width 61 height 12
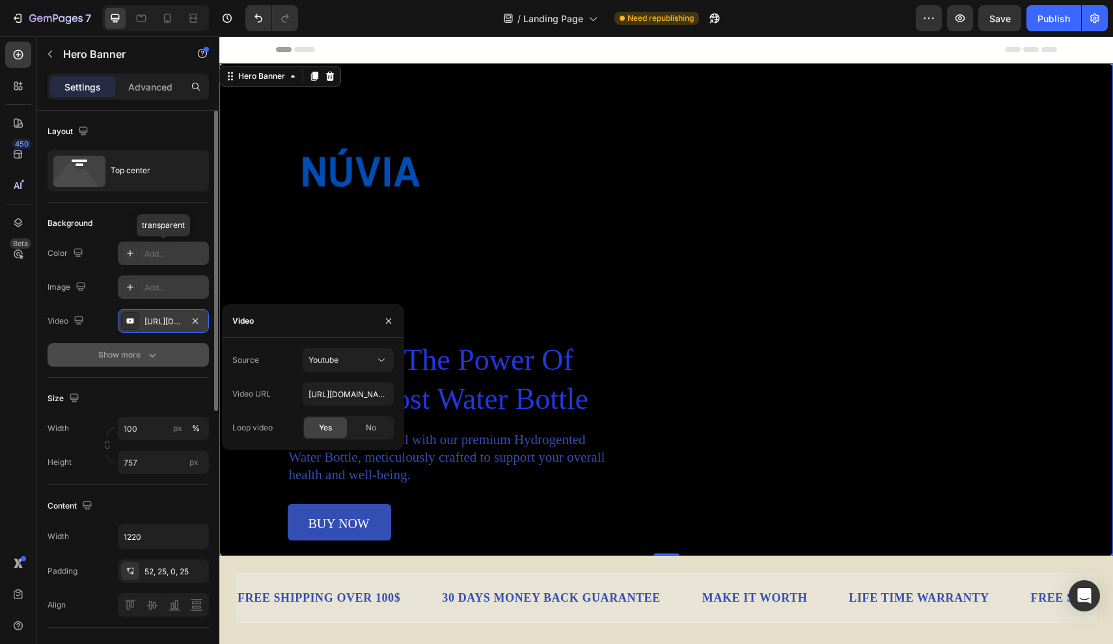
click at [157, 356] on icon "button" at bounding box center [152, 354] width 13 height 13
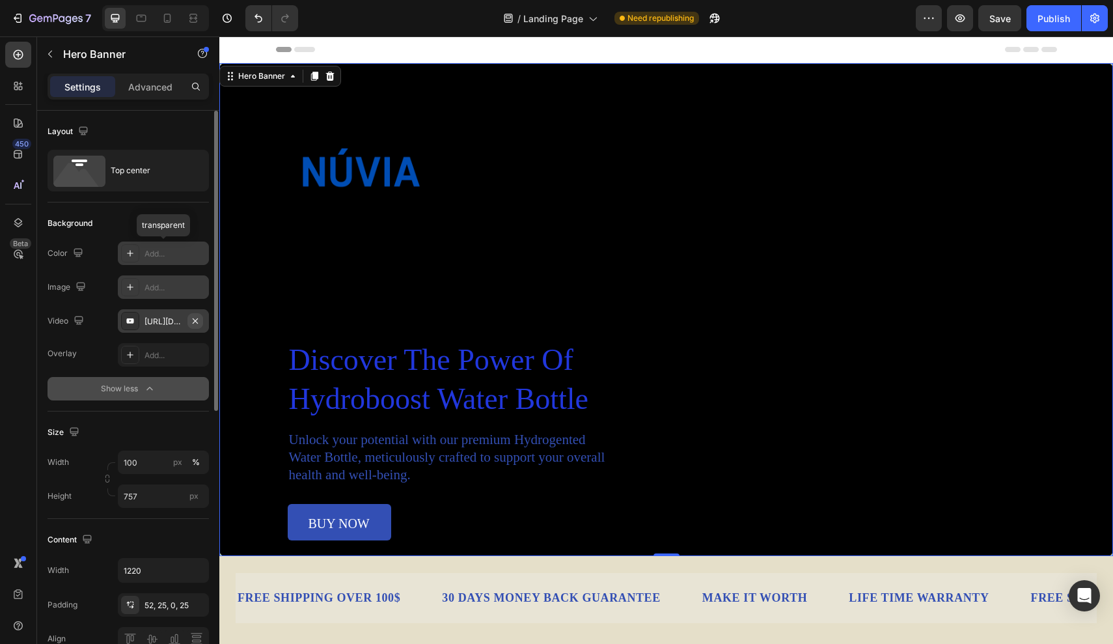
click at [199, 321] on icon "button" at bounding box center [195, 321] width 10 height 10
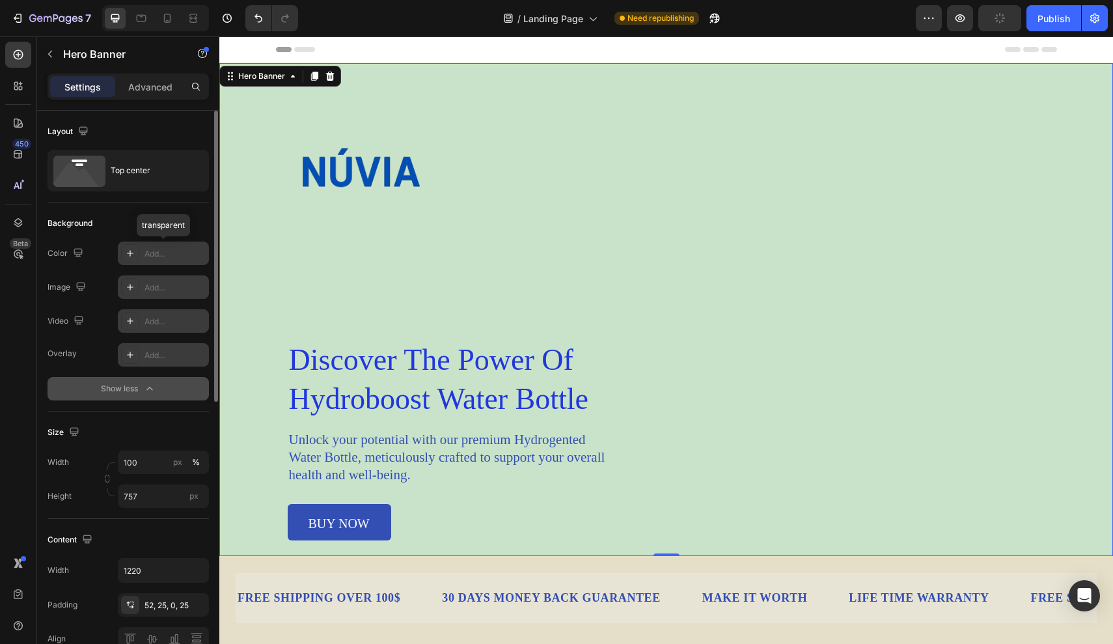
click at [126, 356] on icon at bounding box center [130, 354] width 10 height 10
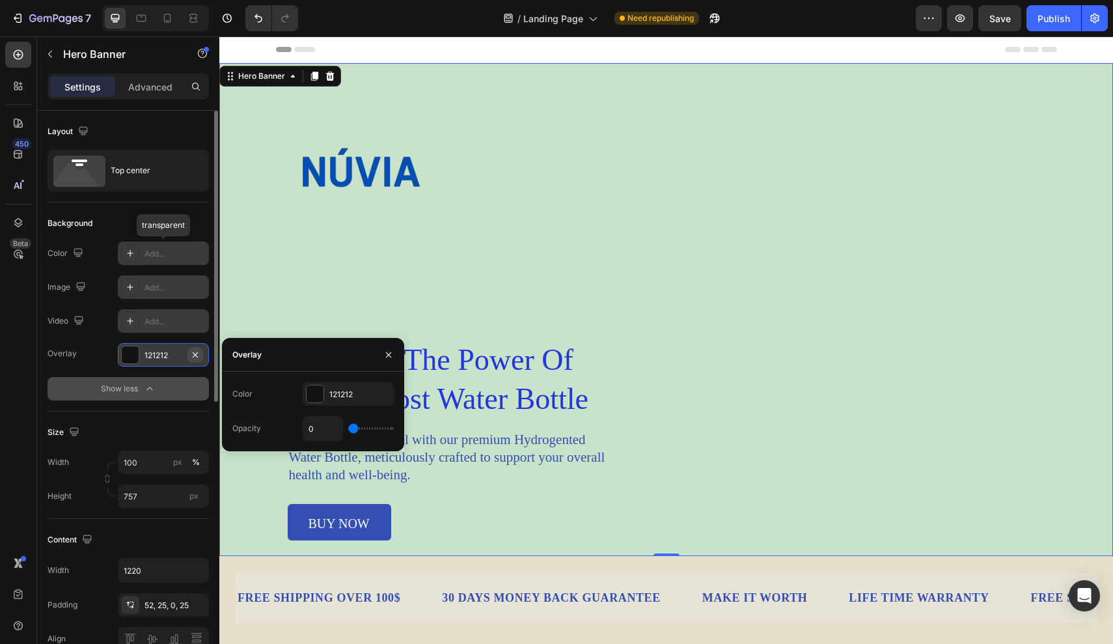
click at [193, 353] on icon "button" at bounding box center [195, 354] width 10 height 10
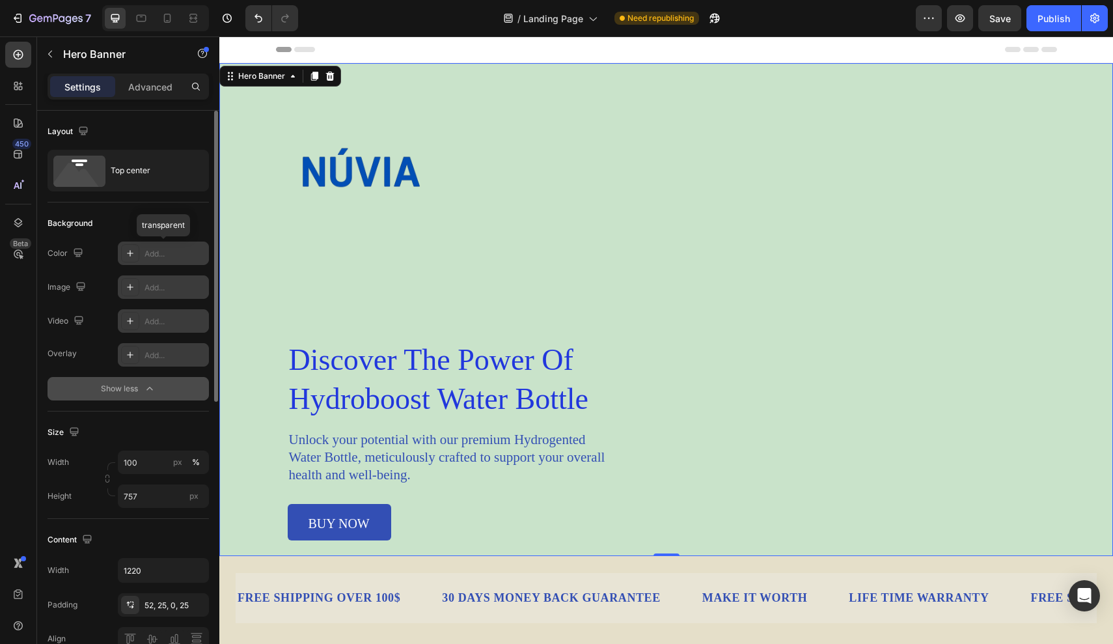
click at [150, 316] on div "Add..." at bounding box center [174, 322] width 61 height 12
type input "https://youtu.be/KOxfzBp72uk"
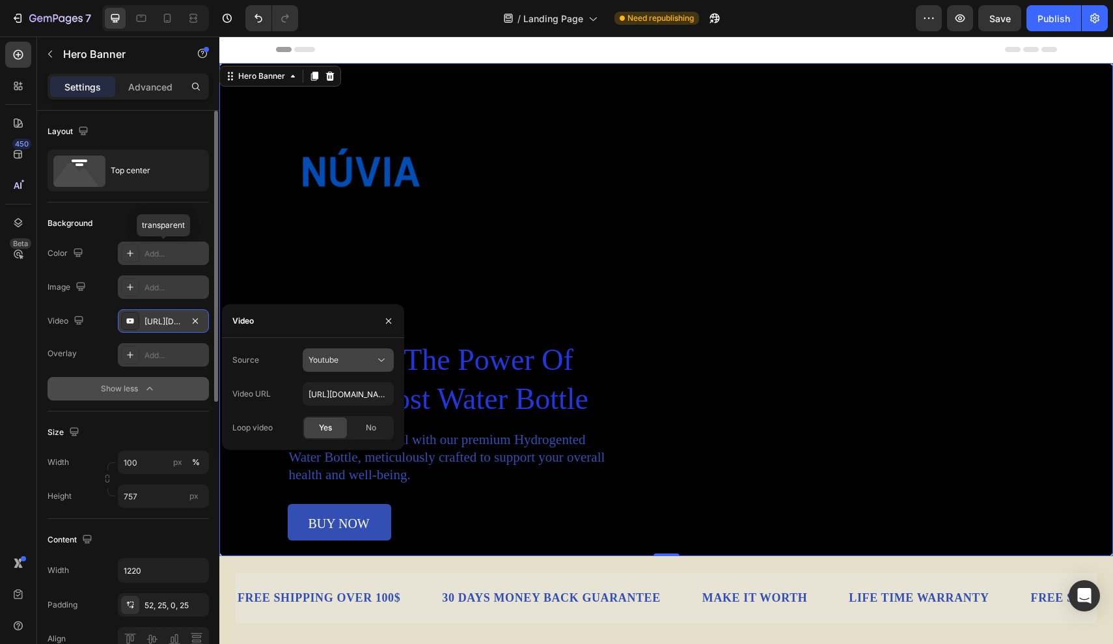
click at [383, 359] on icon at bounding box center [381, 360] width 7 height 3
click at [358, 388] on span "Video hosting" at bounding box center [332, 392] width 49 height 12
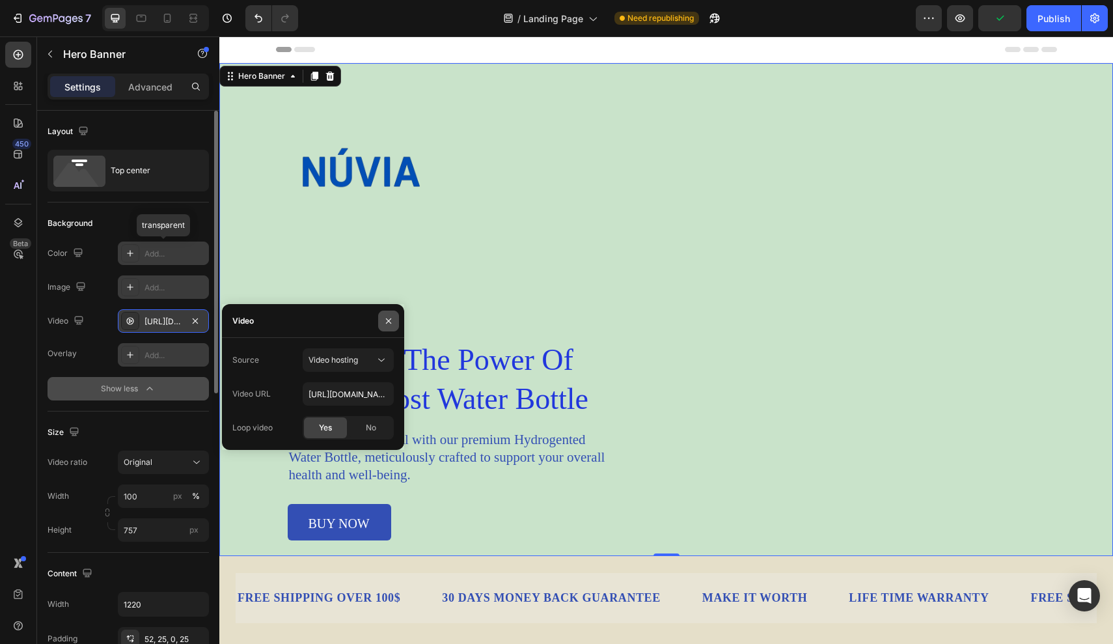
click at [388, 326] on button "button" at bounding box center [388, 320] width 21 height 21
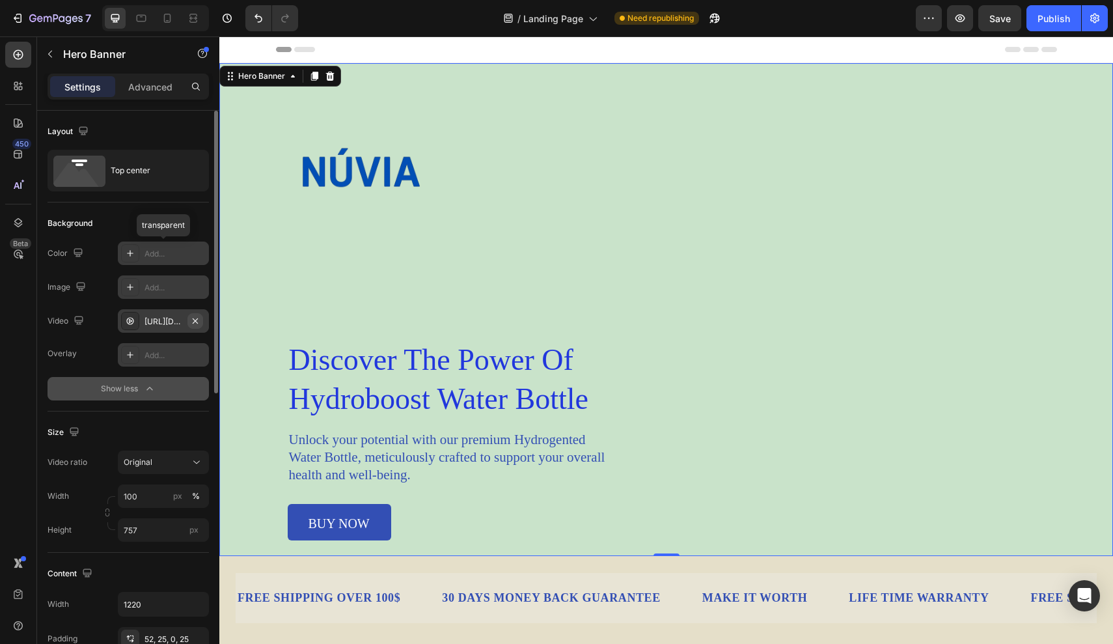
click at [198, 327] on button "button" at bounding box center [195, 321] width 16 height 16
click at [134, 323] on icon at bounding box center [130, 321] width 10 height 10
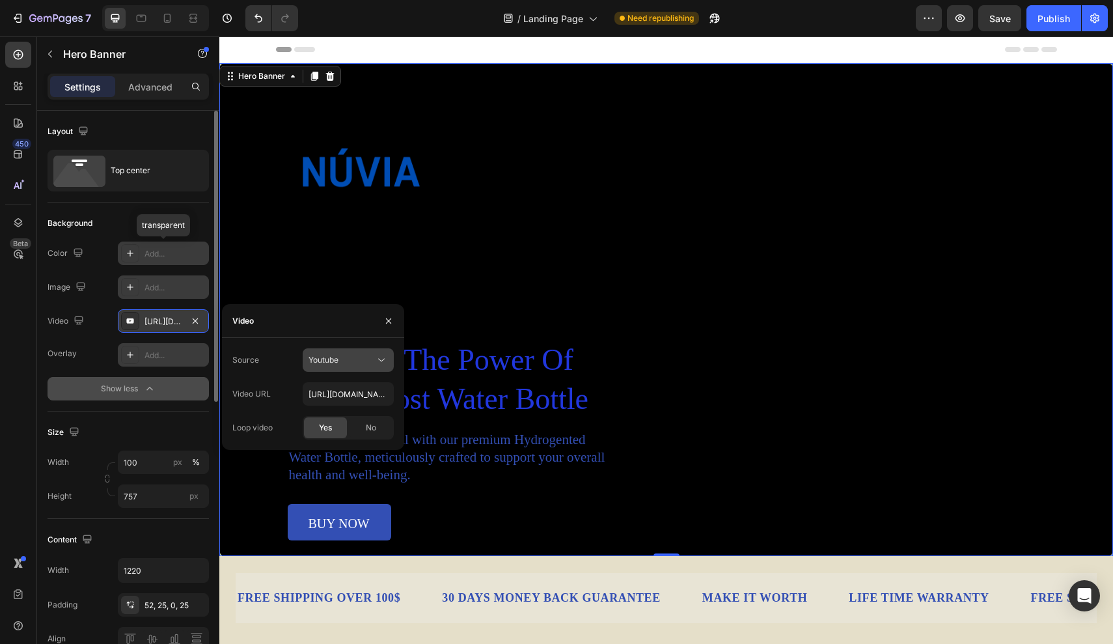
click at [325, 353] on div "Youtube" at bounding box center [347, 359] width 79 height 13
click at [332, 391] on span "Video hosting" at bounding box center [332, 392] width 49 height 12
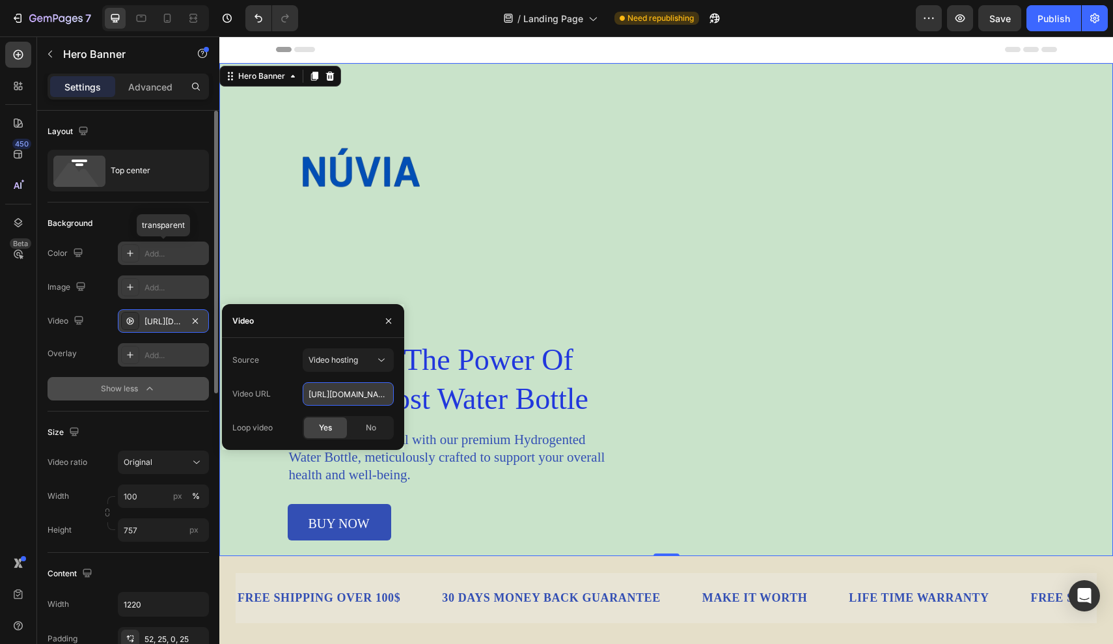
click at [334, 394] on input "https://cdn.shopify.com/videos/c/o/v/92a407d4e0c94a288eb54cac18c387dc.mp4" at bounding box center [348, 393] width 91 height 23
click at [387, 395] on input "https://cdn.shopify.com/videos/c/o/v/92a407d4e0c94a288eb54cac18c387dc.mp4" at bounding box center [348, 393] width 91 height 23
type input "m/videos/c/o/v/92a407d4e0c94a288eb54cac18c387dc.mp4"
click at [194, 318] on icon "button" at bounding box center [195, 321] width 10 height 10
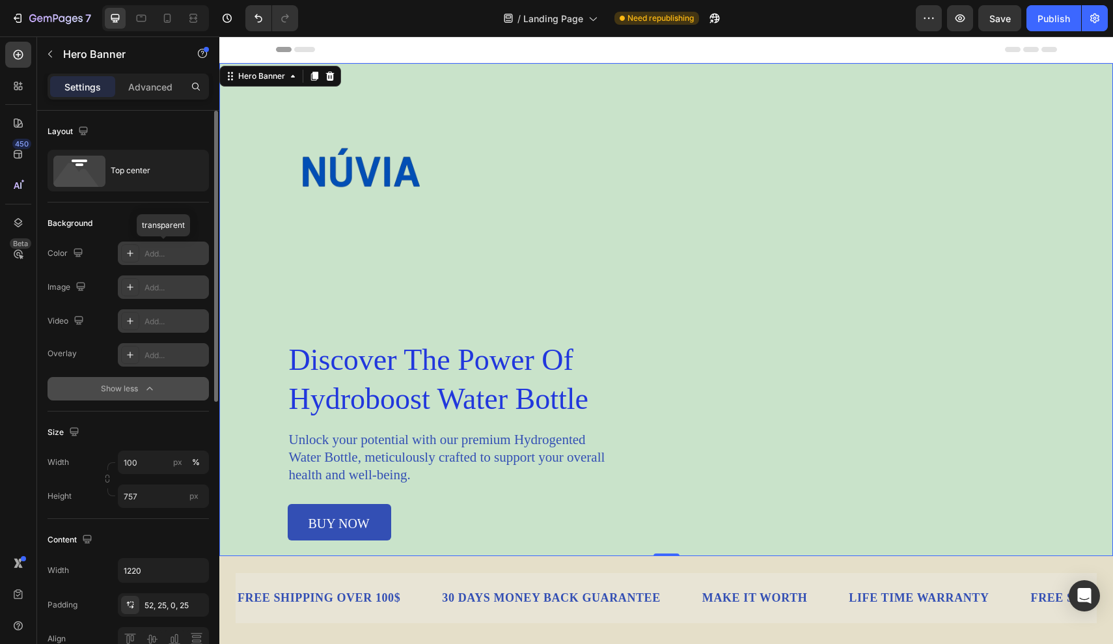
click at [170, 287] on div "Add..." at bounding box center [174, 288] width 61 height 12
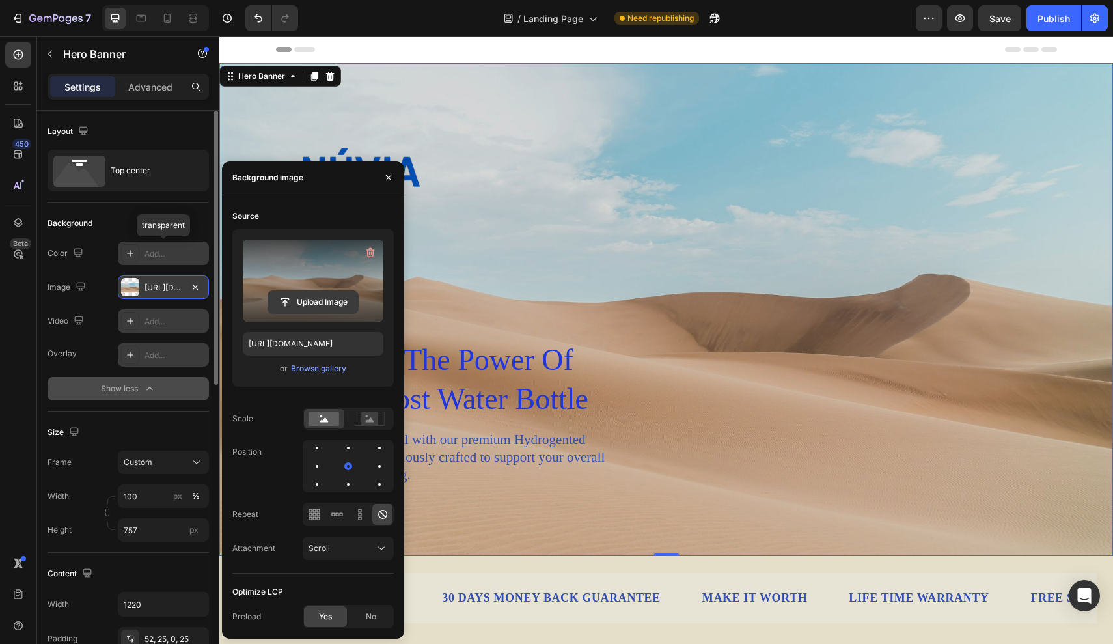
click at [321, 305] on input "file" at bounding box center [313, 302] width 90 height 22
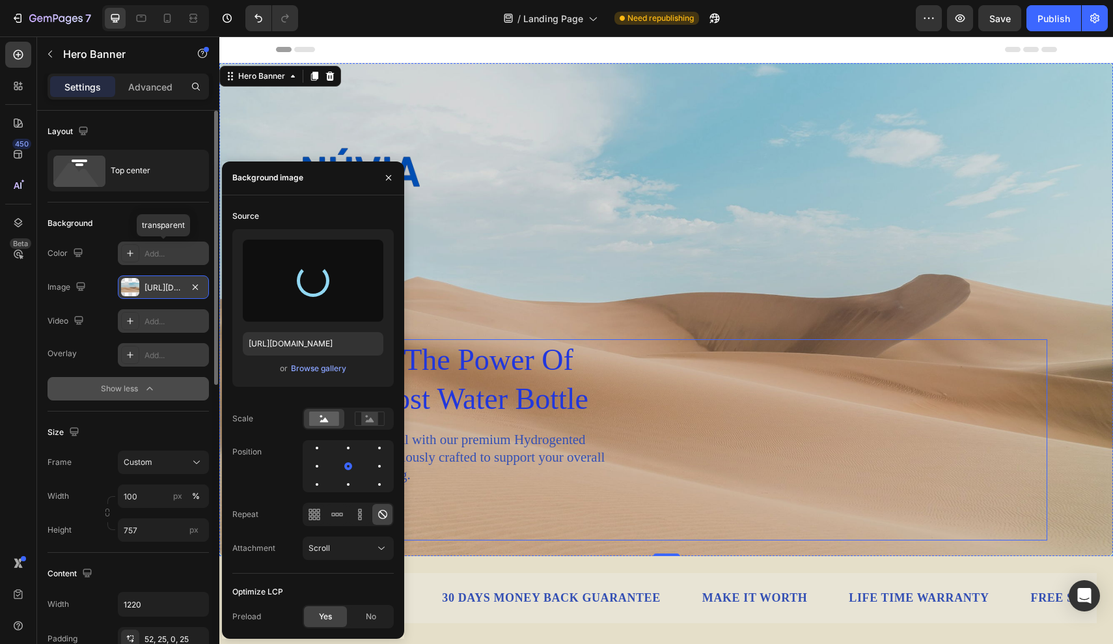
type input "https://cdn.shopify.com/s/files/1/0944/7394/5452/files/gempages_585404839597441…"
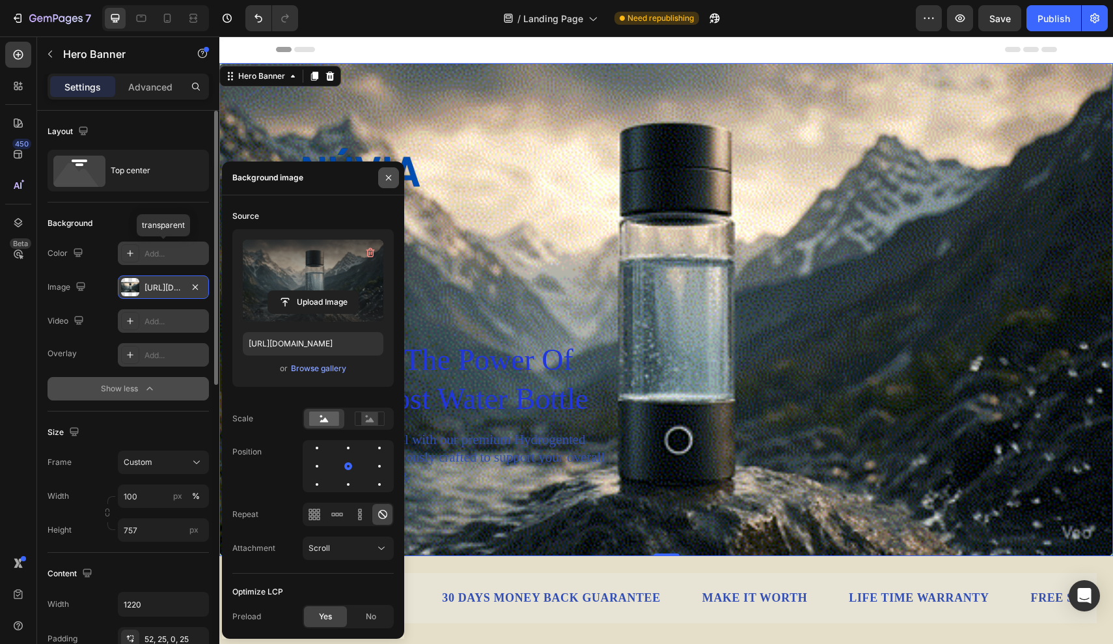
click at [386, 170] on button "button" at bounding box center [388, 177] width 21 height 21
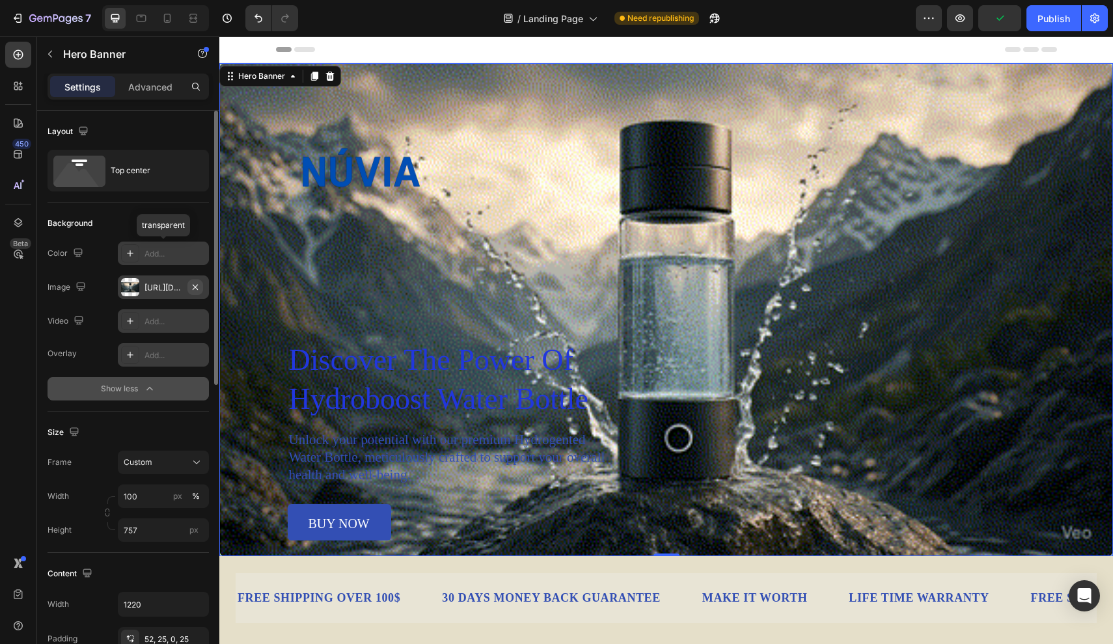
click at [198, 285] on icon "button" at bounding box center [195, 287] width 10 height 10
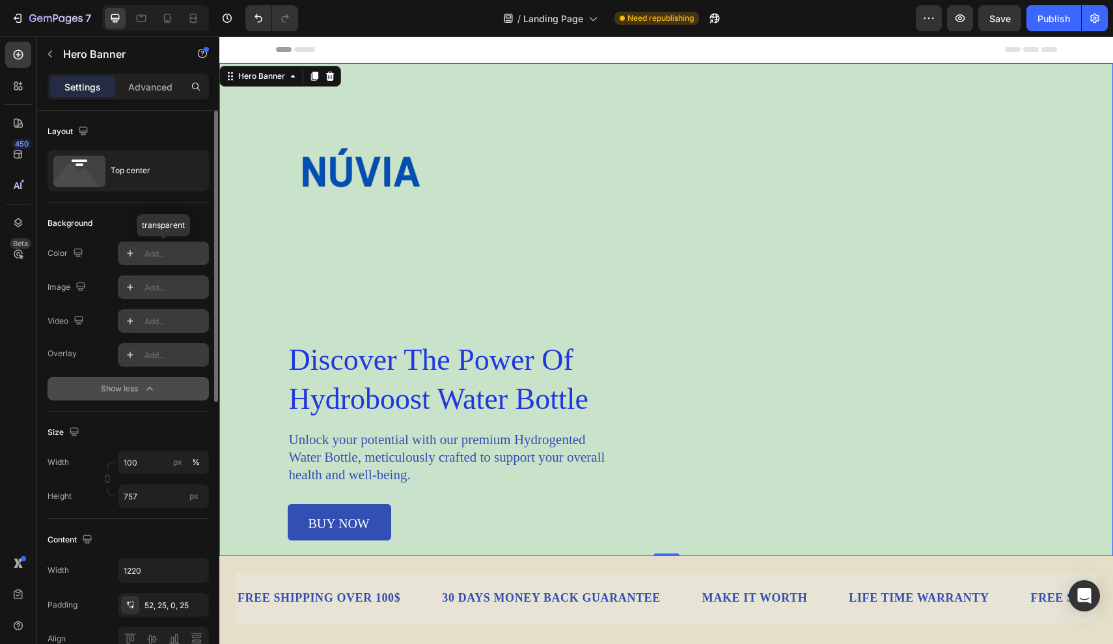
click at [126, 356] on icon at bounding box center [130, 354] width 10 height 10
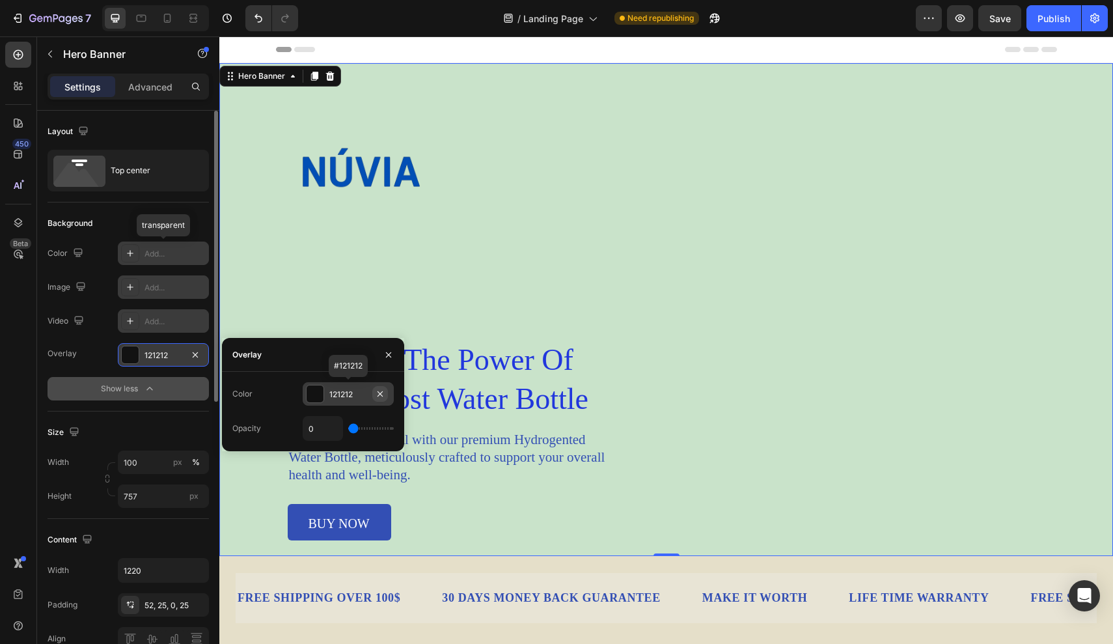
click at [379, 392] on icon "button" at bounding box center [380, 393] width 10 height 10
click at [142, 381] on button "Show less" at bounding box center [127, 388] width 161 height 23
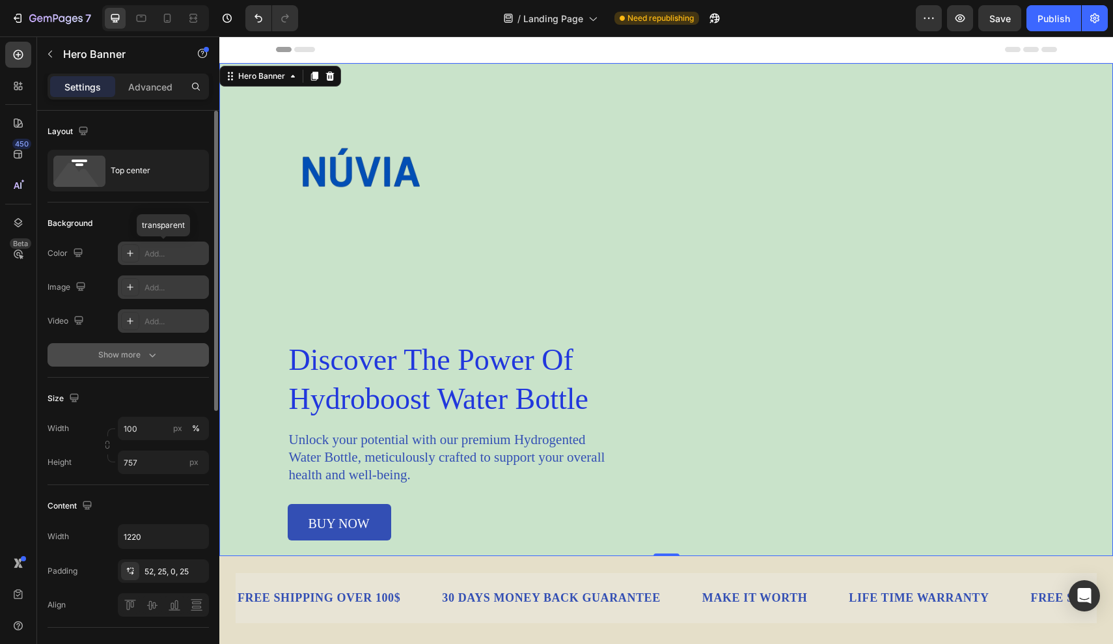
click at [144, 366] on button "Show more" at bounding box center [127, 354] width 161 height 23
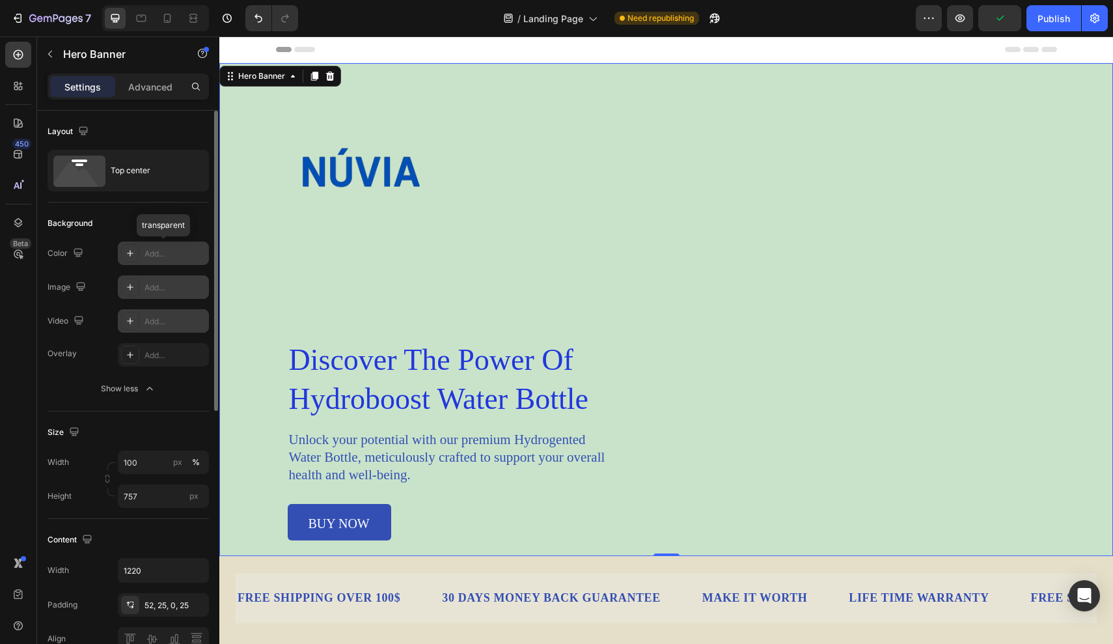
click at [142, 370] on div "Overlay Add... Show less" at bounding box center [127, 371] width 161 height 57
click at [142, 387] on div "Show less" at bounding box center [128, 388] width 55 height 13
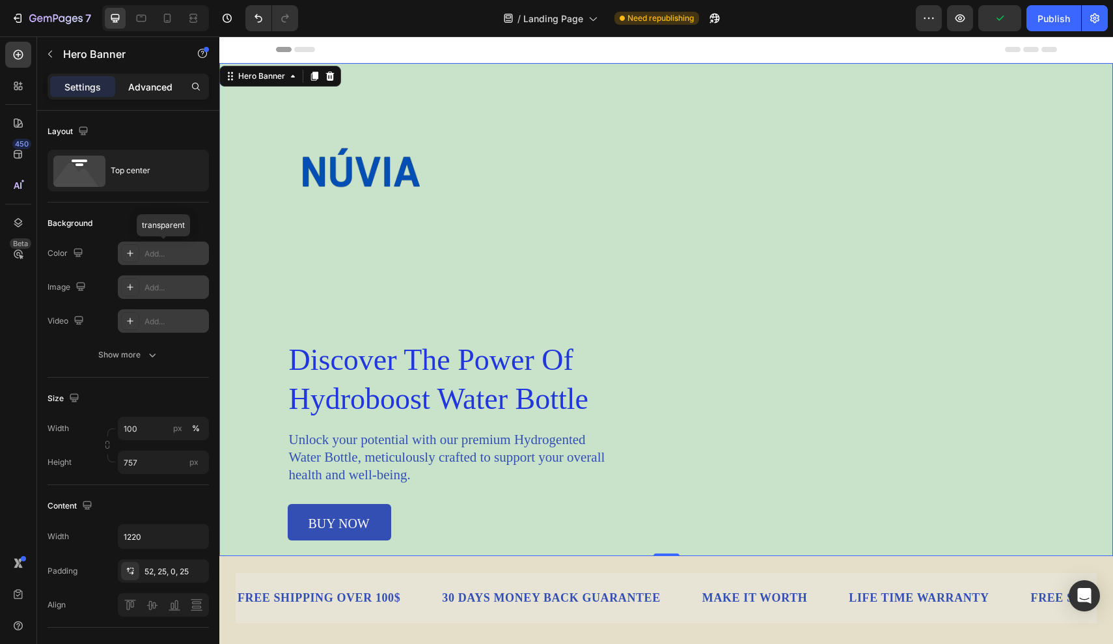
click at [166, 83] on p "Advanced" at bounding box center [150, 87] width 44 height 14
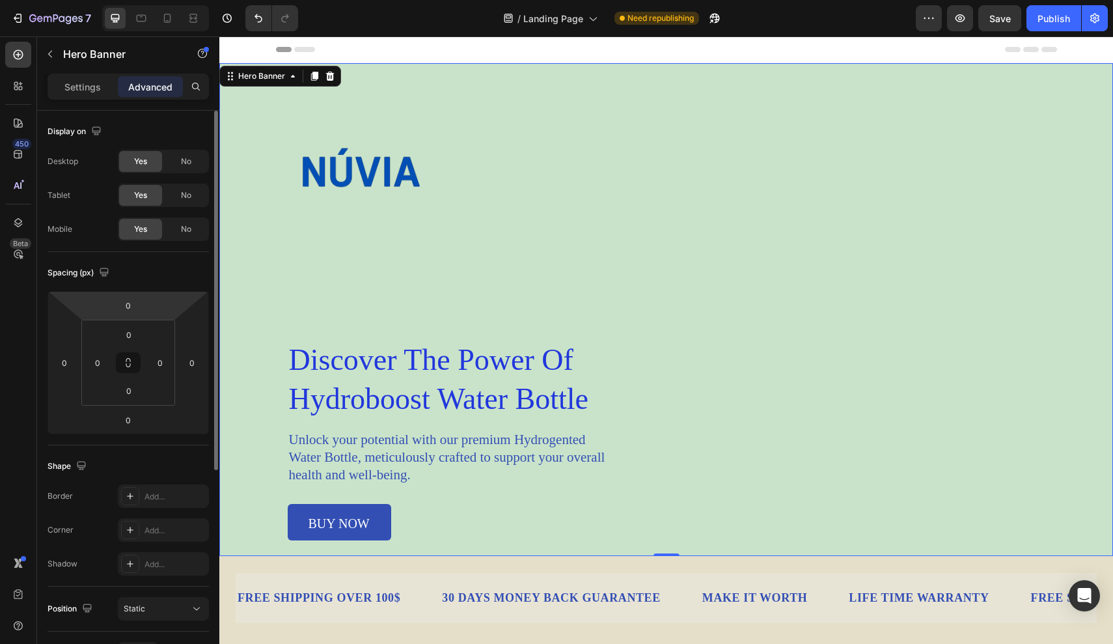
click at [88, 75] on div "Settings Advanced" at bounding box center [127, 87] width 161 height 26
click at [88, 89] on p "Settings" at bounding box center [82, 87] width 36 height 14
